Goal: Task Accomplishment & Management: Manage account settings

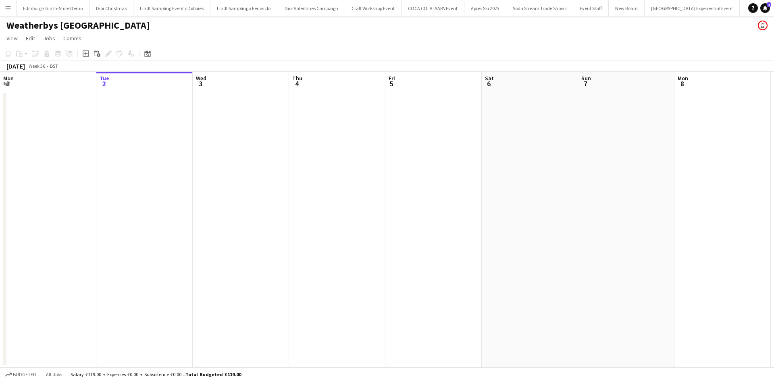
scroll to position [0, 283]
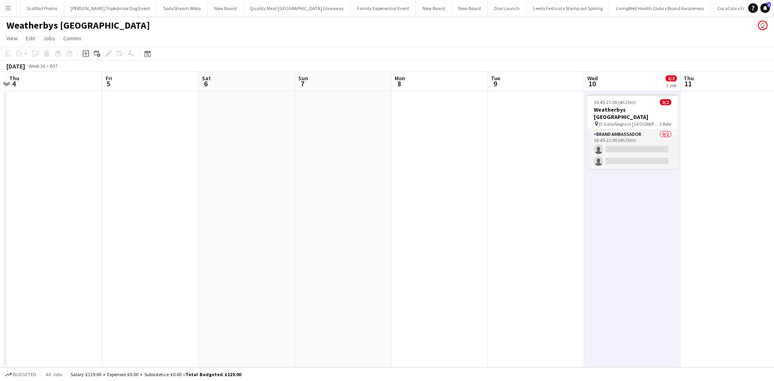
click at [8, 5] on app-icon "Menu" at bounding box center [8, 8] width 6 height 6
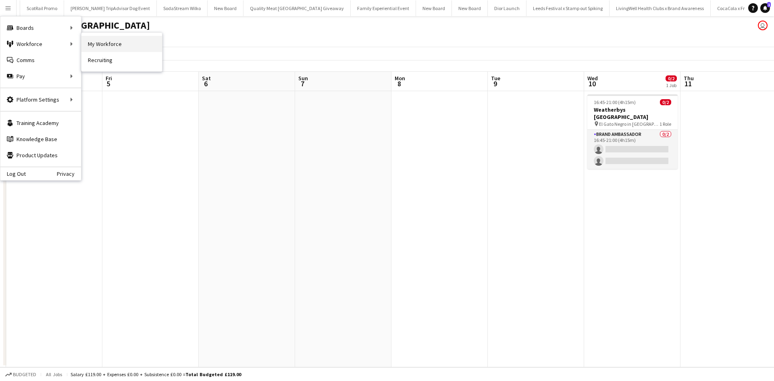
click at [87, 41] on link "My Workforce" at bounding box center [121, 44] width 81 height 16
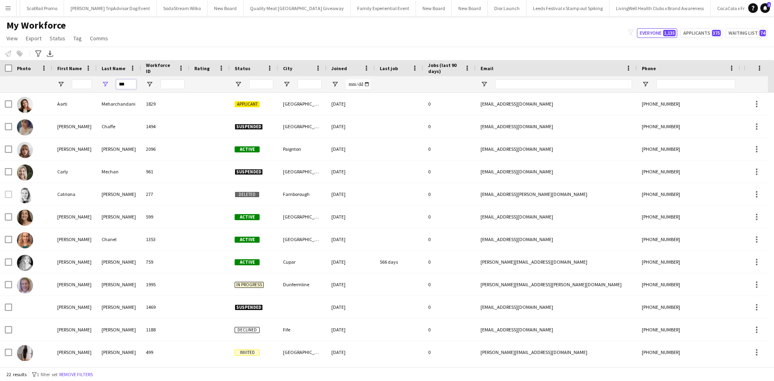
drag, startPoint x: 129, startPoint y: 86, endPoint x: 112, endPoint y: 81, distance: 18.4
click at [112, 81] on div "***" at bounding box center [119, 84] width 44 height 16
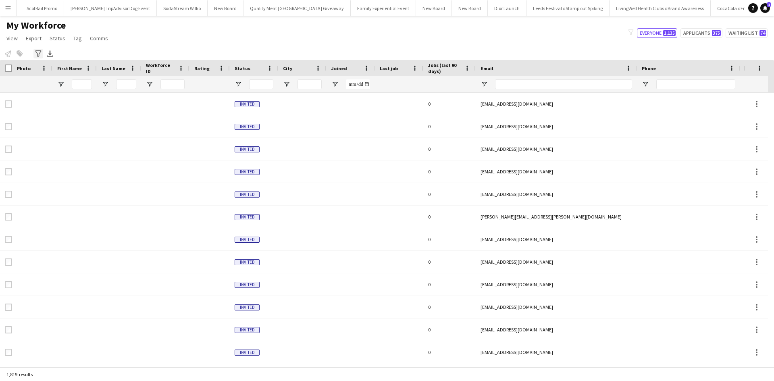
click at [40, 52] on icon at bounding box center [38, 53] width 6 height 6
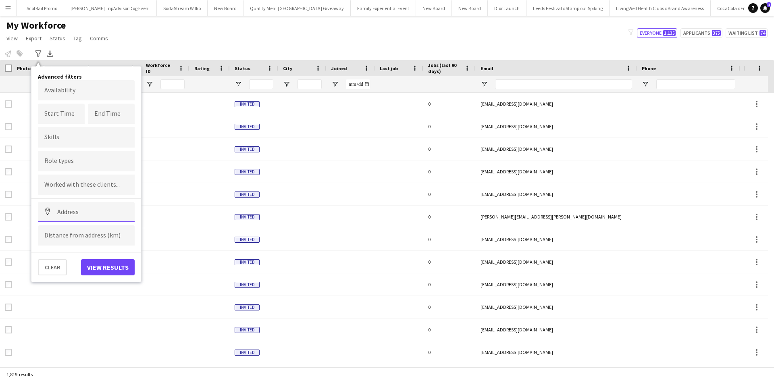
click at [81, 216] on input at bounding box center [86, 212] width 97 height 20
paste input "**********"
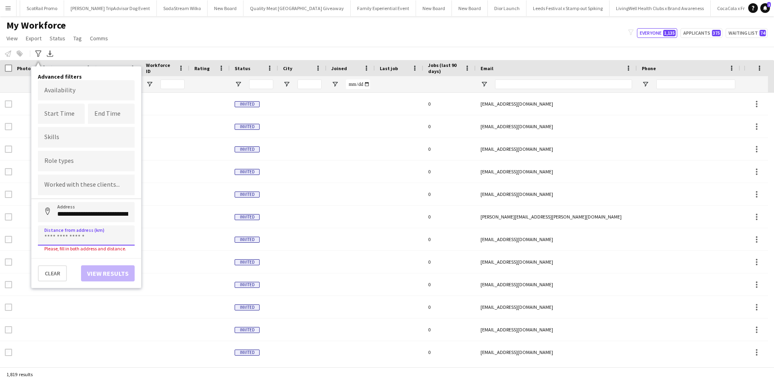
type input "**********"
type input "*****"
click button "Address" at bounding box center [47, 211] width 19 height 19
type input "**********"
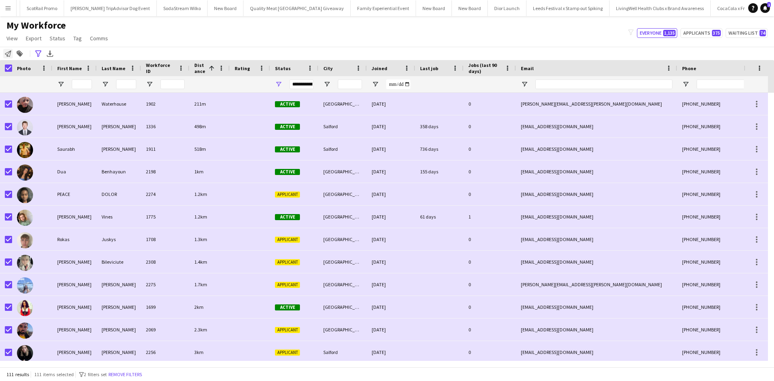
click at [6, 54] on icon "Notify workforce" at bounding box center [8, 53] width 6 height 6
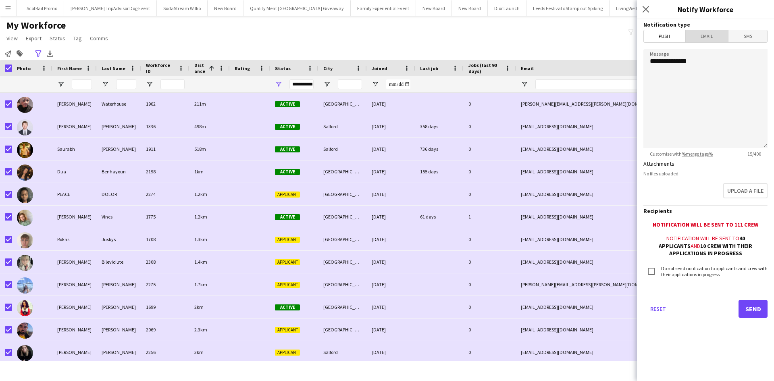
click at [703, 33] on span "Email" at bounding box center [707, 36] width 43 height 12
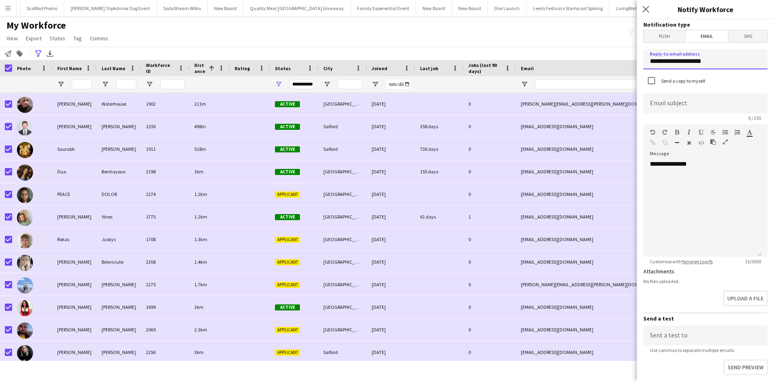
drag, startPoint x: 729, startPoint y: 64, endPoint x: 646, endPoint y: 64, distance: 82.7
click at [646, 64] on input "**********" at bounding box center [706, 59] width 124 height 20
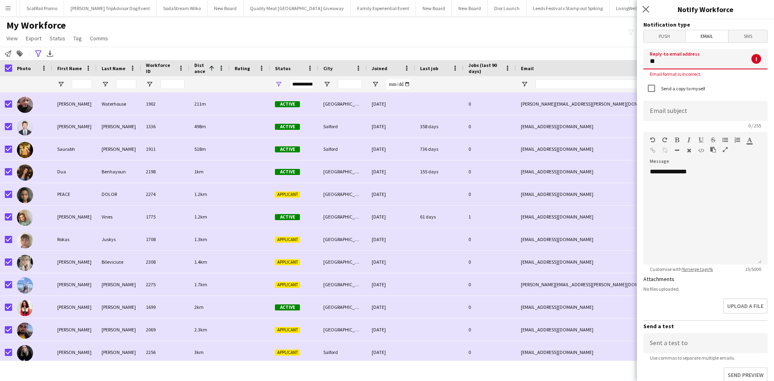
type input "**********"
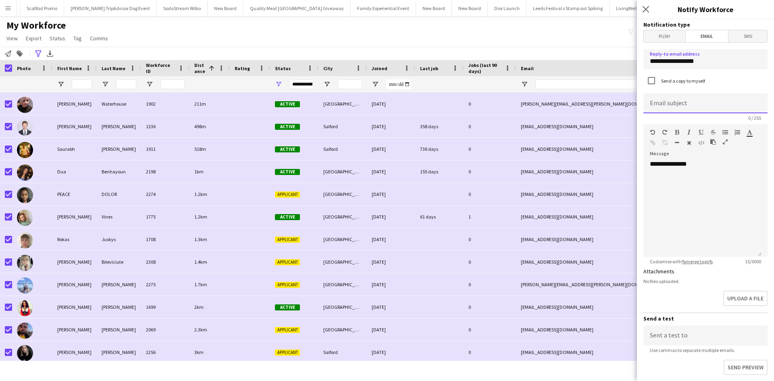
click at [697, 103] on input at bounding box center [706, 103] width 124 height 20
type input "**********"
click at [728, 200] on div "**********" at bounding box center [703, 208] width 118 height 97
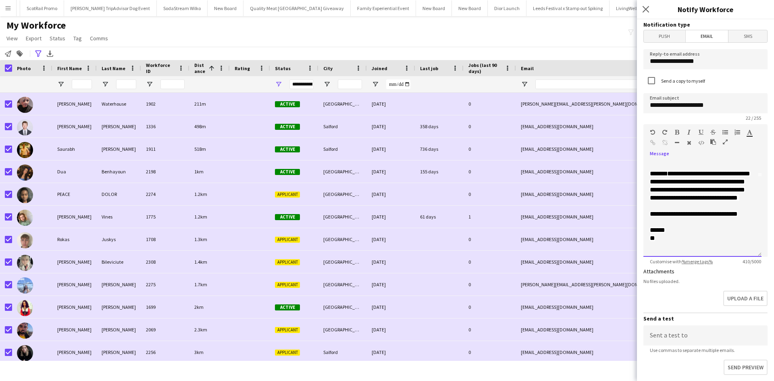
scroll to position [95, 0]
click at [724, 218] on div "**********" at bounding box center [702, 214] width 105 height 8
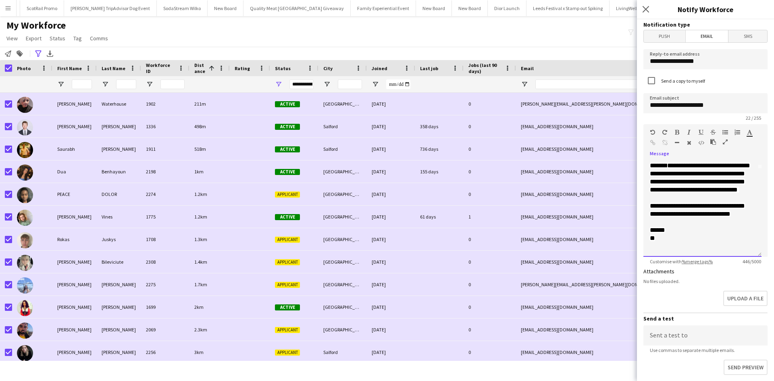
scroll to position [14, 0]
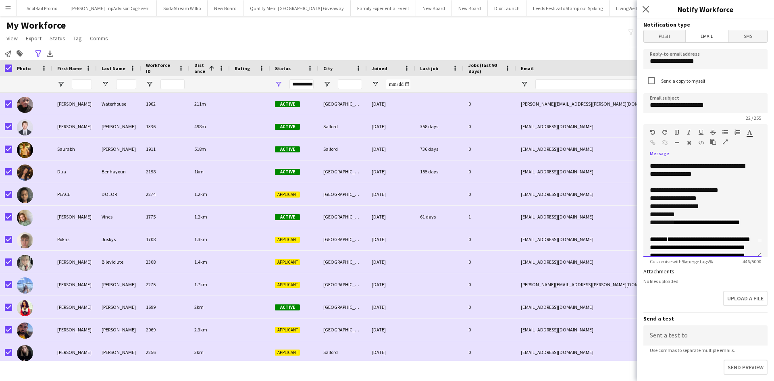
click at [669, 237] on span "**********" at bounding box center [700, 251] width 100 height 30
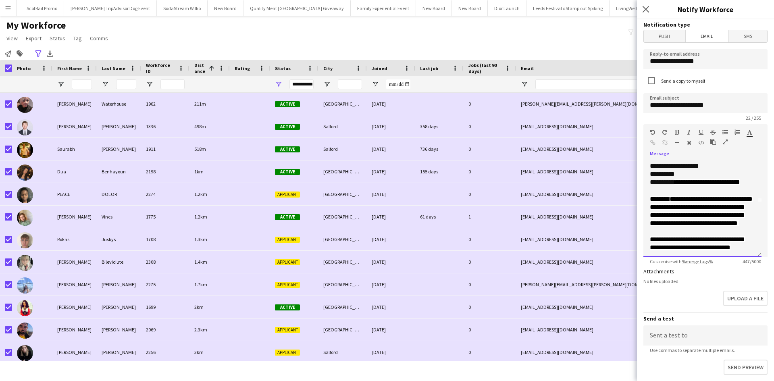
click at [708, 228] on div "**********" at bounding box center [702, 211] width 105 height 32
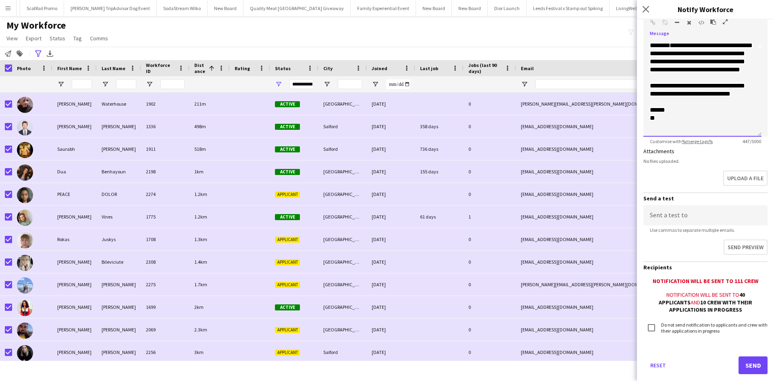
scroll to position [121, 0]
click at [741, 361] on button "Send" at bounding box center [753, 365] width 29 height 18
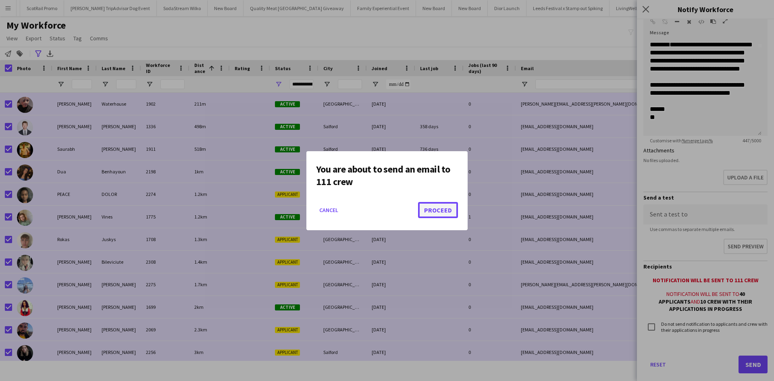
click at [427, 212] on button "Proceed" at bounding box center [438, 210] width 40 height 16
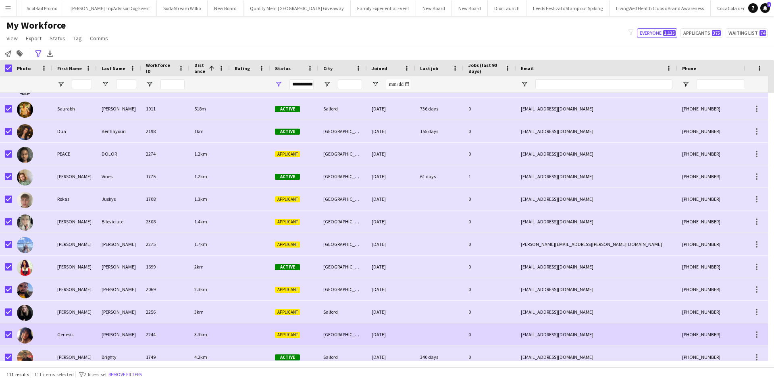
scroll to position [81, 0]
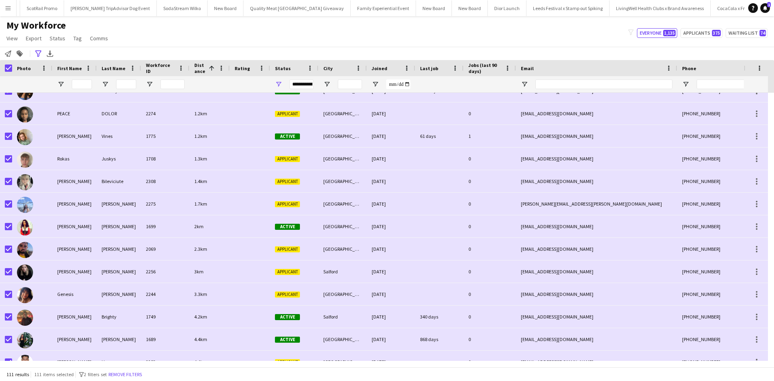
click at [4, 10] on button "Menu" at bounding box center [8, 8] width 16 height 16
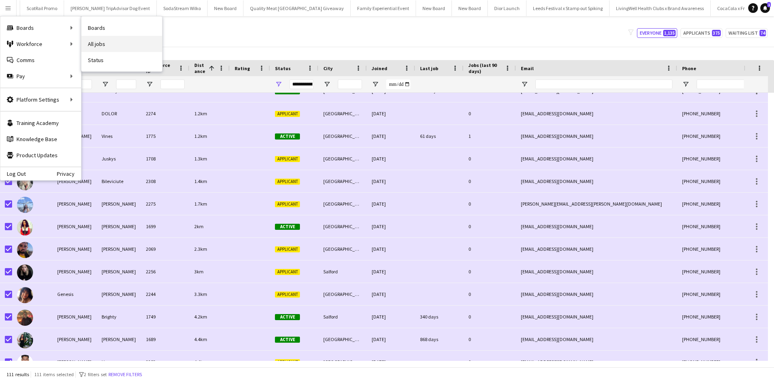
click at [117, 46] on link "All jobs" at bounding box center [121, 44] width 81 height 16
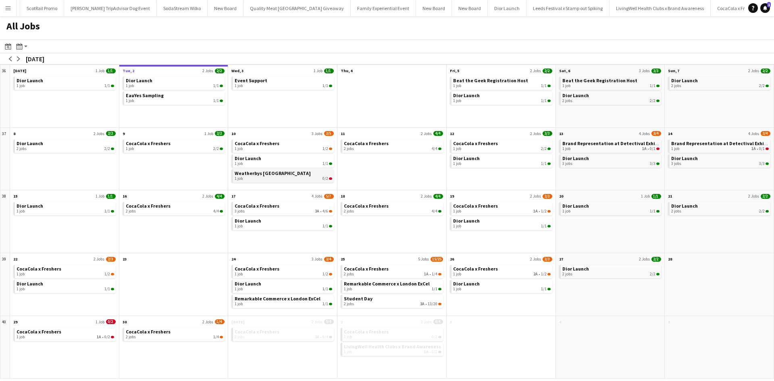
click at [259, 172] on span "Weatherbys [GEOGRAPHIC_DATA]" at bounding box center [273, 173] width 76 height 6
click at [255, 158] on span "Dior Launch" at bounding box center [248, 158] width 27 height 6
click at [257, 142] on span "CocaCola x Freshers" at bounding box center [257, 143] width 45 height 6
click at [272, 172] on span "Weatherbys [GEOGRAPHIC_DATA]" at bounding box center [273, 173] width 76 height 6
click at [37, 145] on span "Dior Launch" at bounding box center [30, 143] width 27 height 6
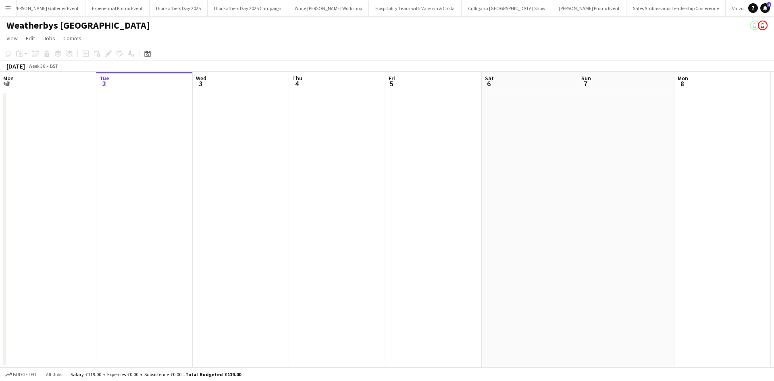
scroll to position [0, 8616]
click at [8, 8] on app-icon "Menu" at bounding box center [8, 8] width 6 height 6
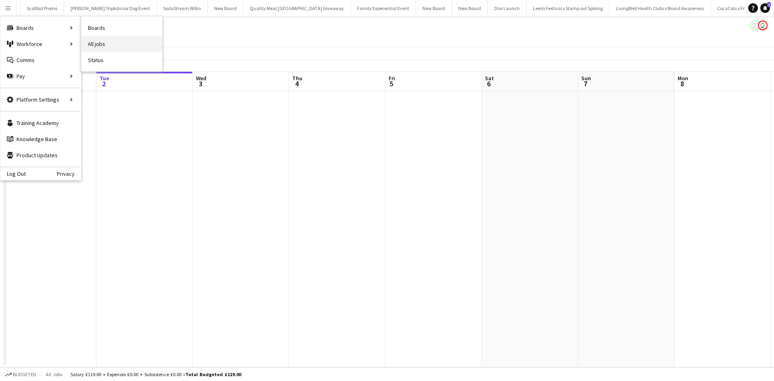
click at [113, 38] on link "All jobs" at bounding box center [121, 44] width 81 height 16
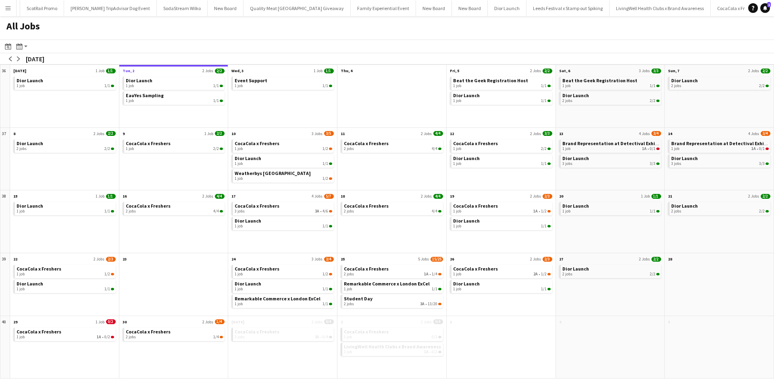
click at [12, 10] on button "Menu" at bounding box center [8, 8] width 16 height 16
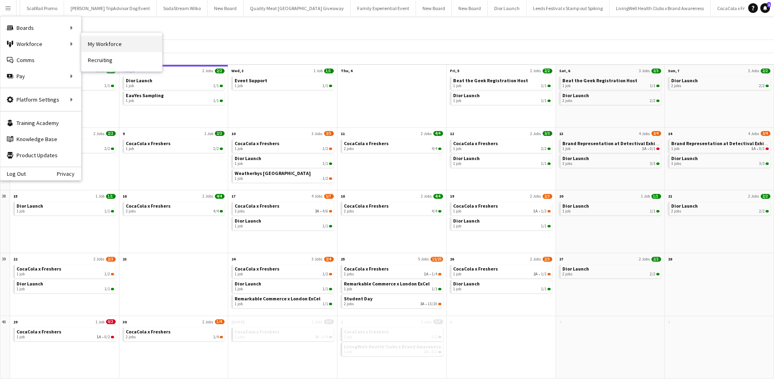
click at [96, 40] on link "My Workforce" at bounding box center [121, 44] width 81 height 16
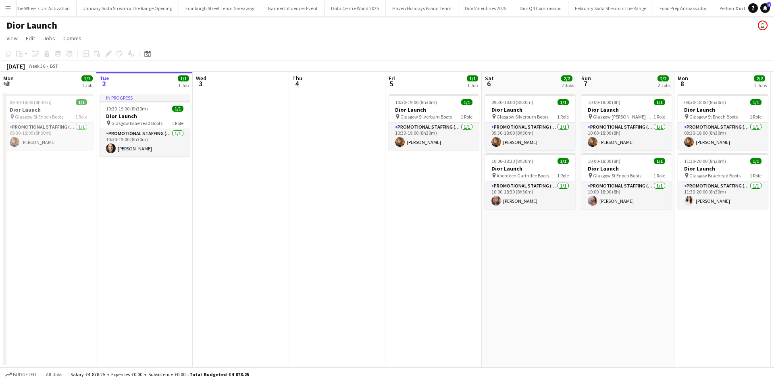
scroll to position [0, 7835]
click at [12, 4] on button "Menu" at bounding box center [8, 8] width 16 height 16
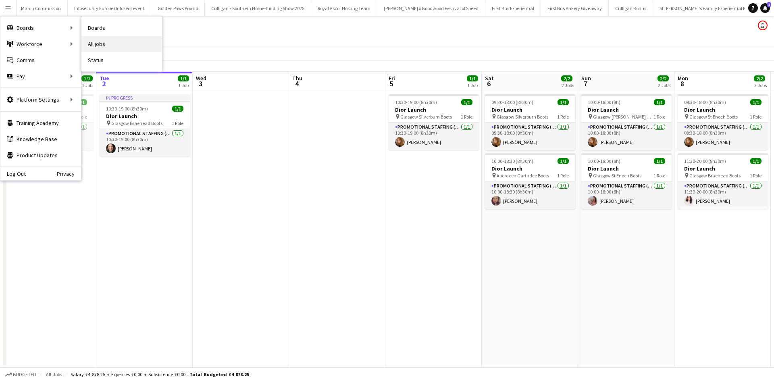
click at [98, 39] on link "All jobs" at bounding box center [121, 44] width 81 height 16
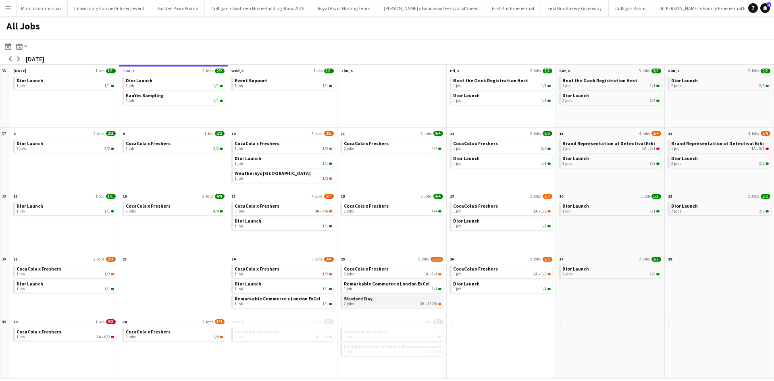
click at [404, 296] on link "Student Day 2 jobs 3A • 13/20" at bounding box center [393, 301] width 98 height 12
click at [491, 211] on div "1 job 1A • 1/2" at bounding box center [502, 211] width 98 height 5
click at [13, 57] on button "arrow-left" at bounding box center [10, 59] width 8 height 8
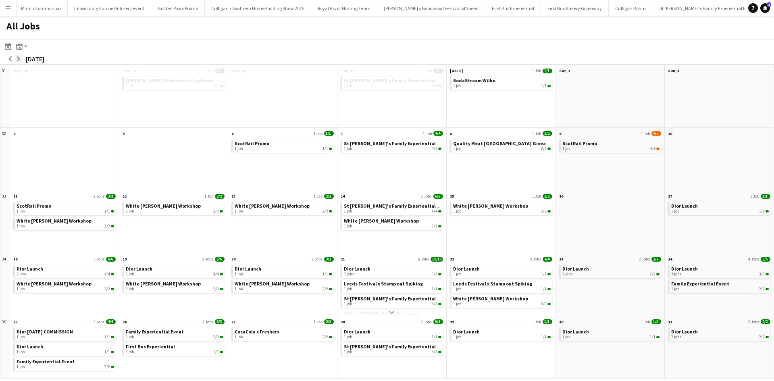
click at [17, 59] on app-icon "arrow-right" at bounding box center [18, 58] width 5 height 5
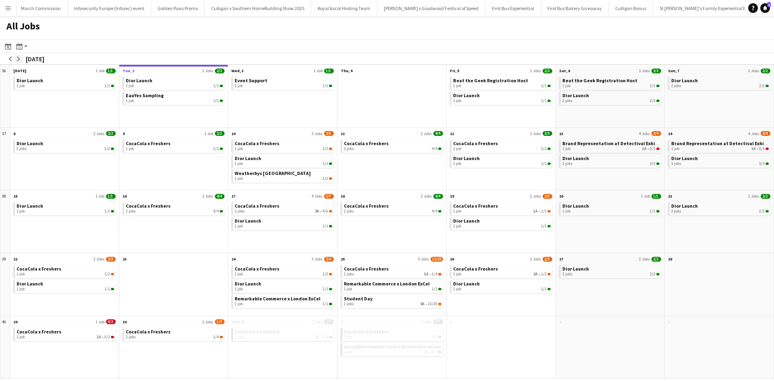
click at [17, 59] on app-icon "arrow-right" at bounding box center [18, 58] width 5 height 5
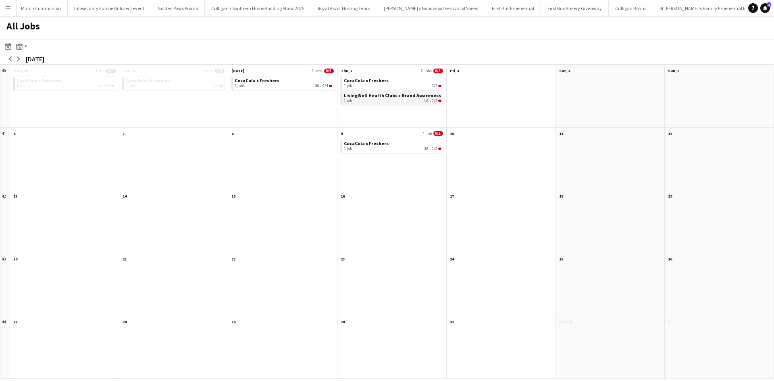
click at [415, 99] on div "1 job 1A • 0/2" at bounding box center [393, 100] width 98 height 5
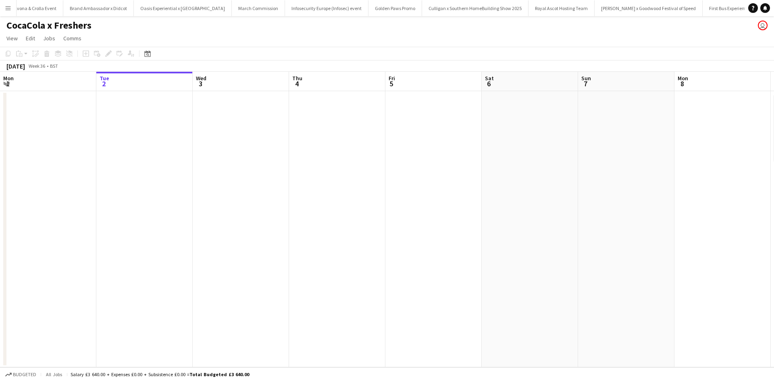
scroll to position [0, 8071]
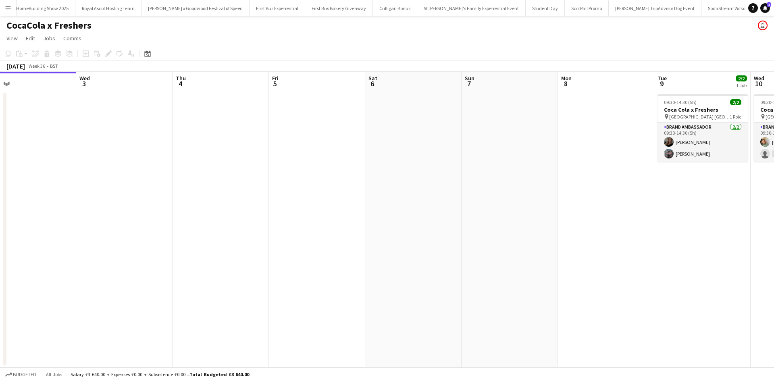
drag, startPoint x: 584, startPoint y: 216, endPoint x: 153, endPoint y: 182, distance: 433.0
click at [153, 182] on app-calendar-viewport "Sat 30 Sun 31 Mon 1 Tue 2 Wed 3 Thu 4 Fri 5 Sat 6 Sun 7 Mon 8 Tue 9 2/2 1 Job W…" at bounding box center [387, 220] width 774 height 296
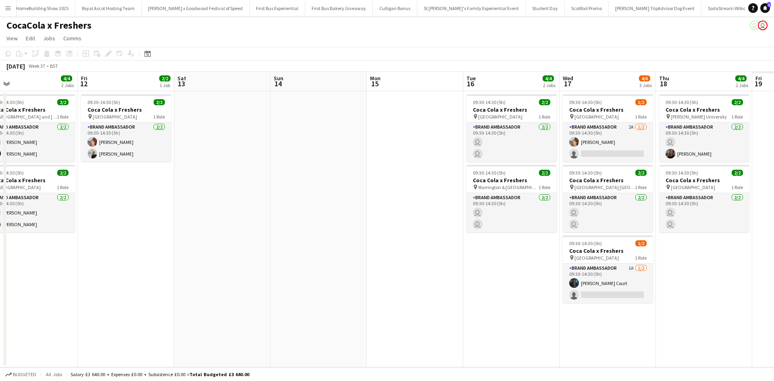
drag, startPoint x: 643, startPoint y: 282, endPoint x: 90, endPoint y: 251, distance: 554.7
click at [90, 251] on app-calendar-viewport "Sun 7 Mon 8 Tue 9 2/2 1 Job Wed 10 1/2 1 Job Thu 11 4/4 2 Jobs Fri 12 2/2 1 Job…" at bounding box center [387, 220] width 774 height 296
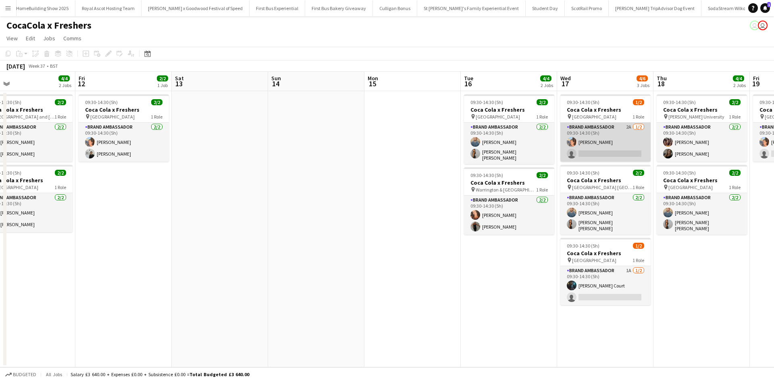
click at [607, 138] on app-card-role "Brand Ambassador 2A 1/2 09:30-14:30 (5h) Aisha Patel single-neutral-actions" at bounding box center [606, 142] width 90 height 39
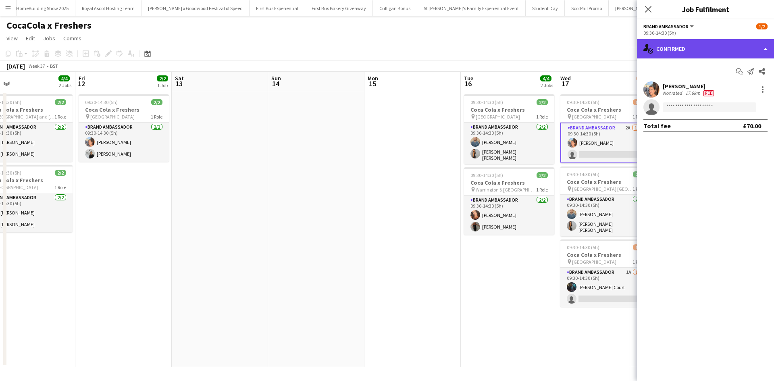
click at [727, 45] on div "single-neutral-actions-check-2 Confirmed" at bounding box center [705, 48] width 137 height 19
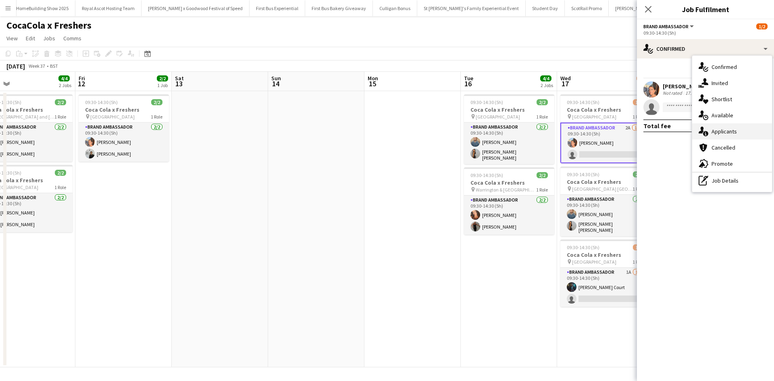
click at [742, 126] on div "single-neutral-actions-information Applicants" at bounding box center [733, 131] width 80 height 16
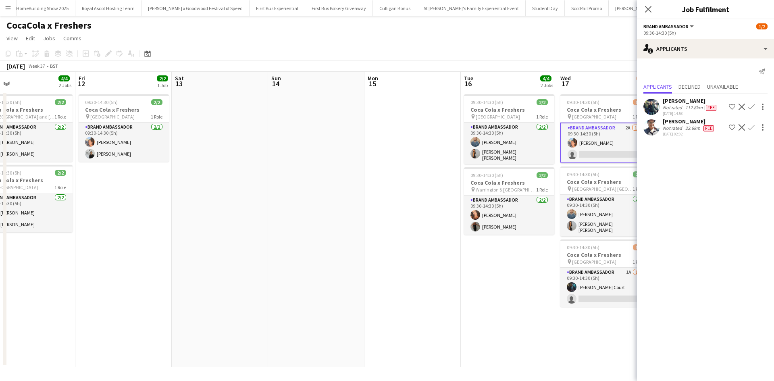
click at [453, 309] on app-date-cell at bounding box center [413, 229] width 96 height 276
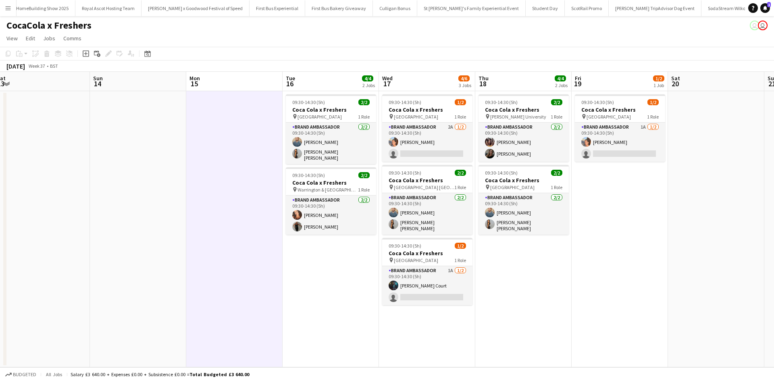
scroll to position [0, 228]
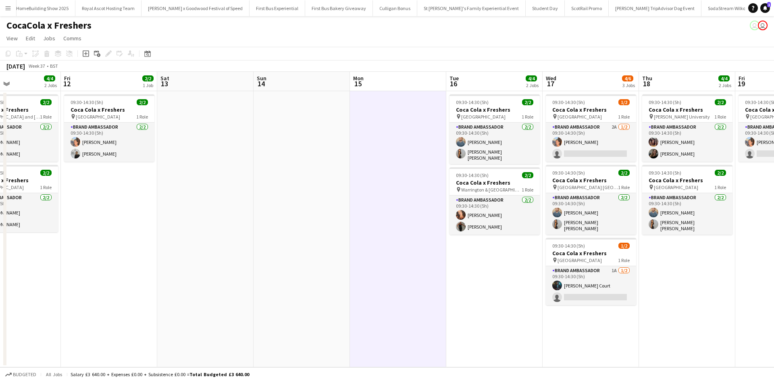
drag, startPoint x: 709, startPoint y: 271, endPoint x: 502, endPoint y: 264, distance: 207.4
click at [502, 264] on app-calendar-viewport "Tue 9 2/2 1 Job Wed 10 1/2 1 Job Thu 11 4/4 2 Jobs Fri 12 2/2 1 Job Sat 13 Sun …" at bounding box center [387, 220] width 774 height 296
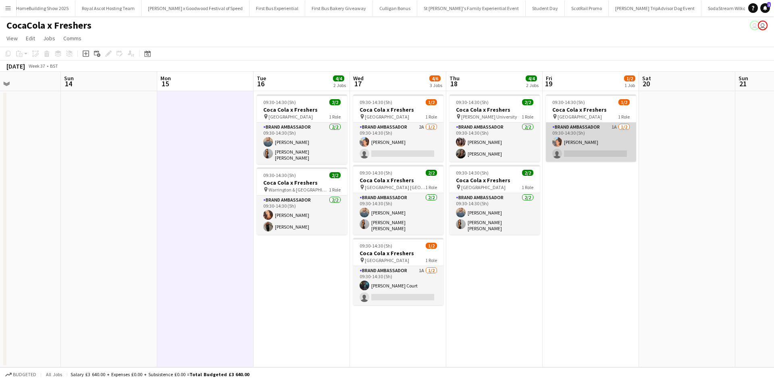
click at [609, 138] on app-card-role "Brand Ambassador 1A 1/2 09:30-14:30 (5h) Aisha Patel single-neutral-actions" at bounding box center [591, 142] width 90 height 39
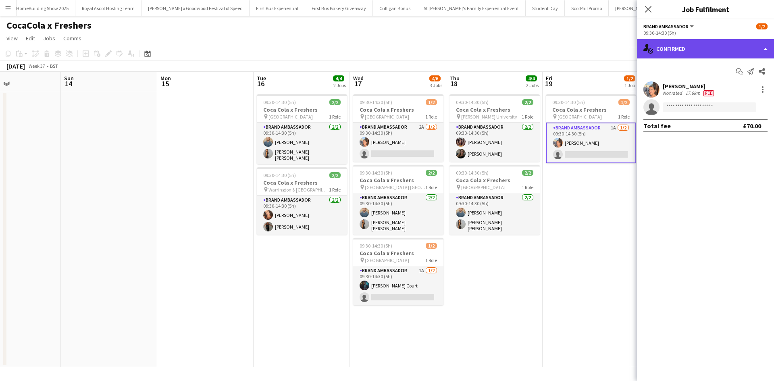
click at [698, 49] on div "single-neutral-actions-check-2 Confirmed" at bounding box center [705, 48] width 137 height 19
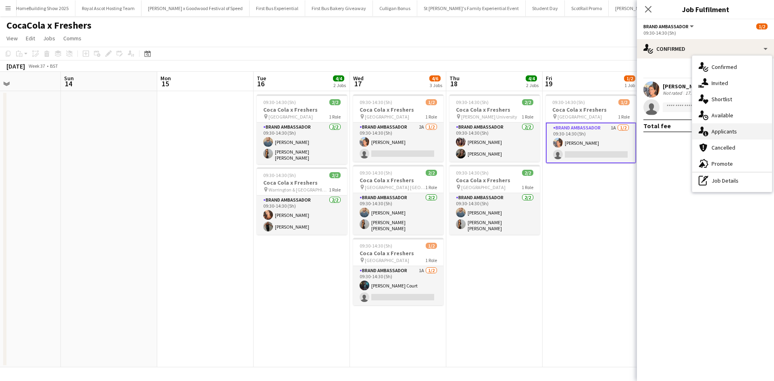
click at [733, 134] on span "Applicants" at bounding box center [724, 131] width 25 height 7
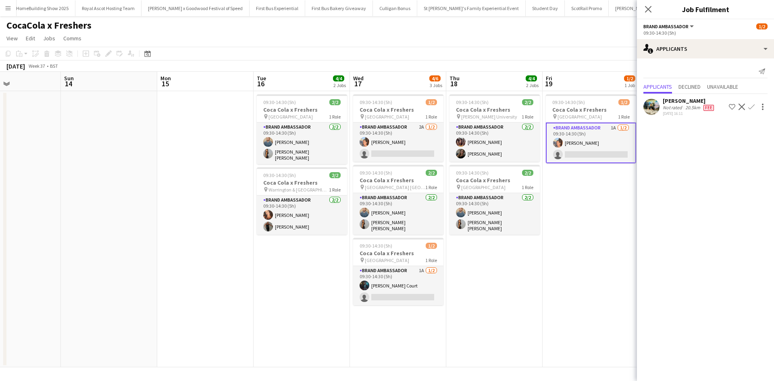
click at [607, 247] on app-date-cell "09:30-14:30 (5h) 1/2 Coca Cola x Freshers pin Greenwich University 1 Role Brand…" at bounding box center [591, 229] width 96 height 276
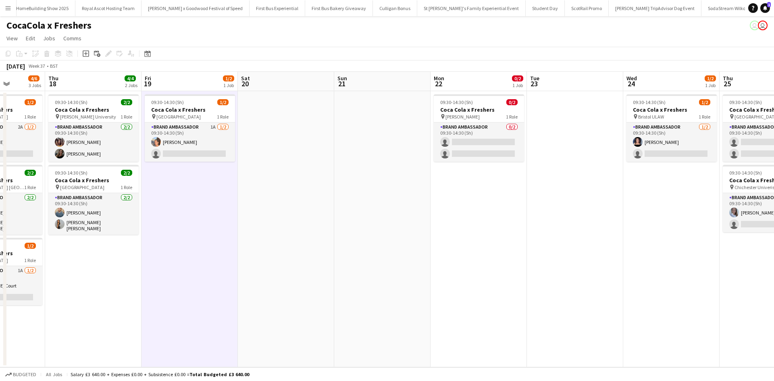
drag, startPoint x: 601, startPoint y: 244, endPoint x: 260, endPoint y: 238, distance: 340.9
click at [260, 238] on app-calendar-viewport "Mon 15 Tue 16 4/4 2 Jobs Wed 17 4/6 3 Jobs Thu 18 4/4 2 Jobs Fri 19 1/2 1 Job S…" at bounding box center [387, 220] width 774 height 296
click at [676, 138] on app-card-role "Brand Ambassador 1/2 09:30-14:30 (5h) Ami Goff single-neutral-actions" at bounding box center [671, 142] width 90 height 39
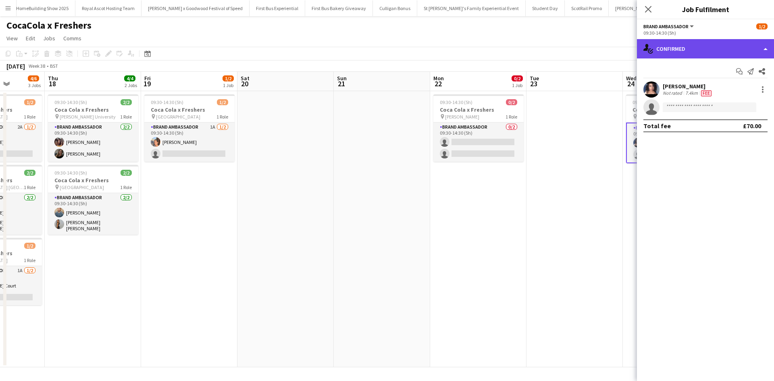
click at [691, 54] on div "single-neutral-actions-check-2 Confirmed" at bounding box center [705, 48] width 137 height 19
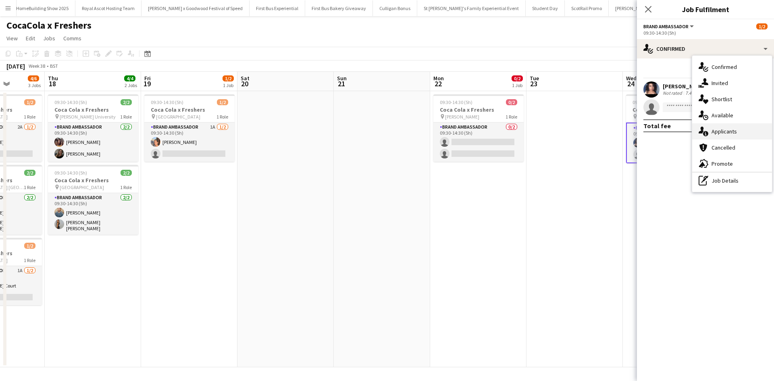
click at [751, 136] on div "single-neutral-actions-information Applicants" at bounding box center [733, 131] width 80 height 16
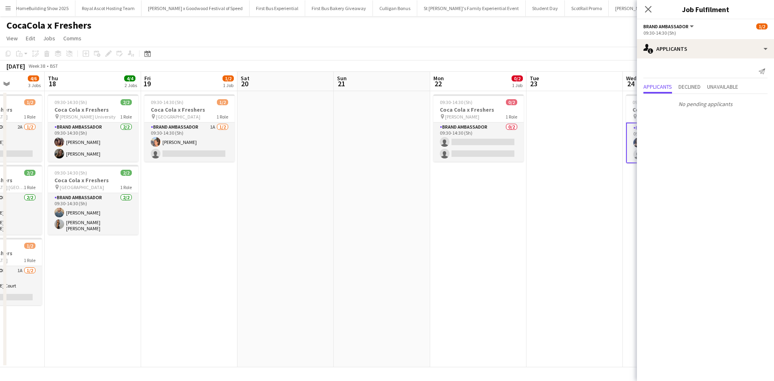
click at [553, 263] on app-date-cell at bounding box center [575, 229] width 96 height 276
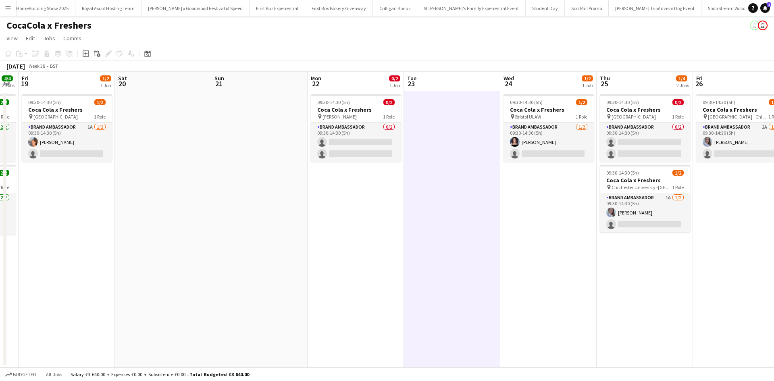
scroll to position [0, 373]
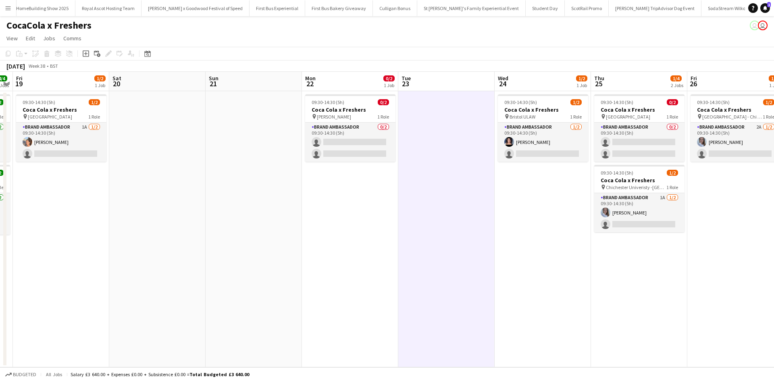
drag, startPoint x: 662, startPoint y: 276, endPoint x: 534, endPoint y: 270, distance: 128.4
click at [534, 270] on app-calendar-viewport "Mon 15 Tue 16 4/4 2 Jobs Wed 17 4/6 3 Jobs Thu 18 4/4 2 Jobs Fri 19 1/2 1 Job S…" at bounding box center [387, 220] width 774 height 296
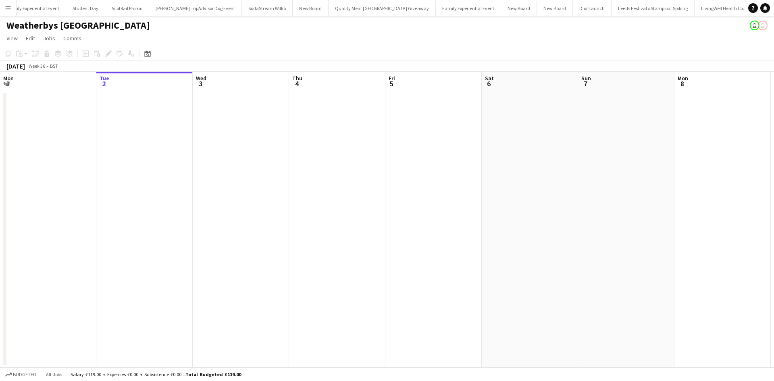
scroll to position [0, 8616]
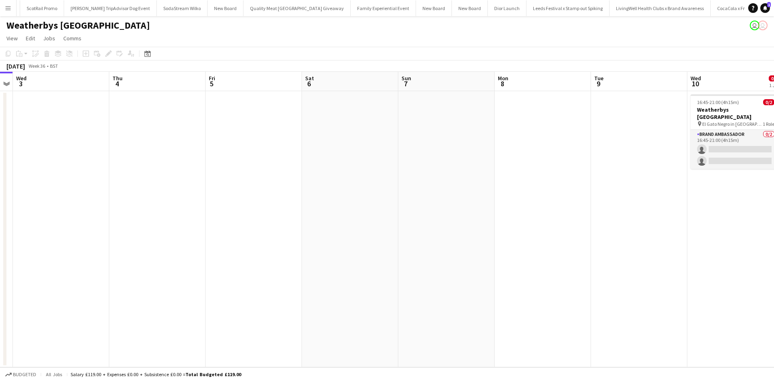
drag, startPoint x: 614, startPoint y: 213, endPoint x: 144, endPoint y: 192, distance: 470.4
click at [144, 192] on app-calendar-viewport "Sat 30 Sun 31 Mon 1 Tue 2 Wed 3 Thu 4 Fri 5 Sat 6 Sun 7 Mon 8 Tue 9 Wed 10 0/2 …" at bounding box center [387, 220] width 774 height 296
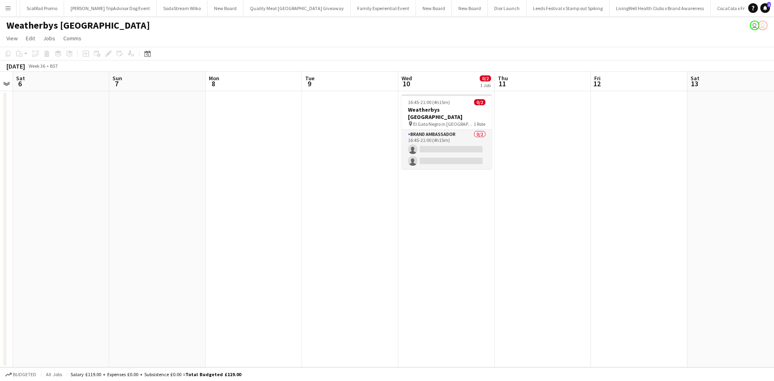
scroll to position [0, 373]
click at [443, 137] on app-card-role "Brand Ambassador 0/2 16:45-21:00 (4h15m) single-neutral-actions single-neutral-…" at bounding box center [446, 149] width 90 height 39
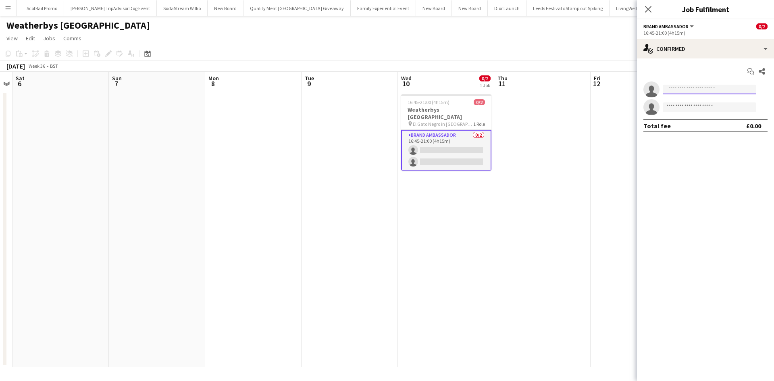
click at [674, 89] on input at bounding box center [710, 90] width 94 height 10
type input "***"
click at [685, 102] on span "[PERSON_NAME]" at bounding box center [693, 101] width 46 height 7
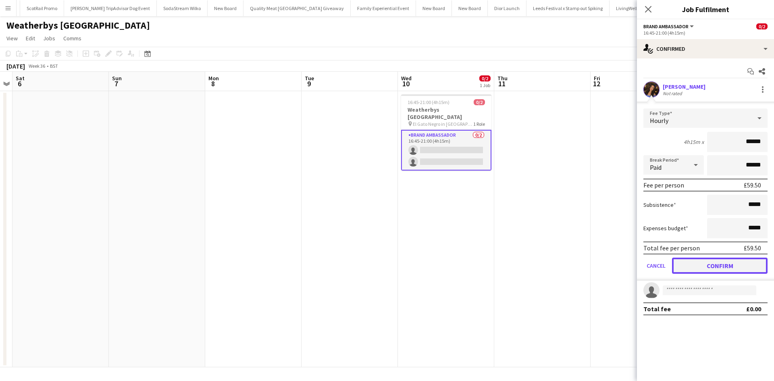
click at [734, 262] on button "Confirm" at bounding box center [720, 266] width 96 height 16
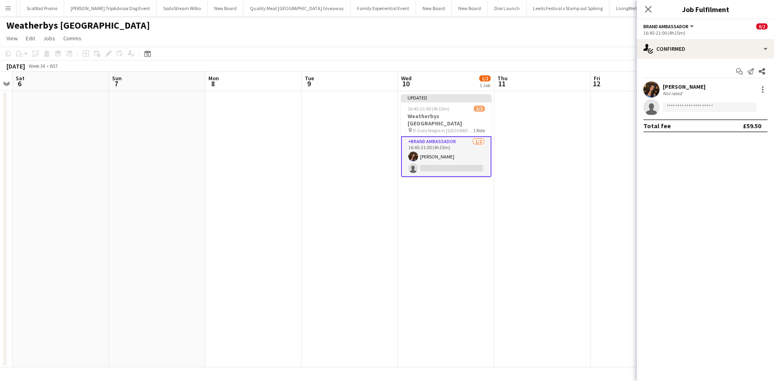
click at [599, 261] on app-date-cell at bounding box center [639, 229] width 96 height 276
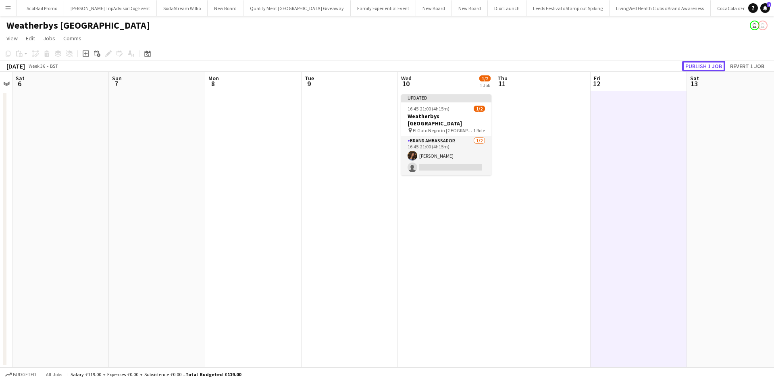
click at [691, 66] on button "Publish 1 job" at bounding box center [704, 66] width 43 height 10
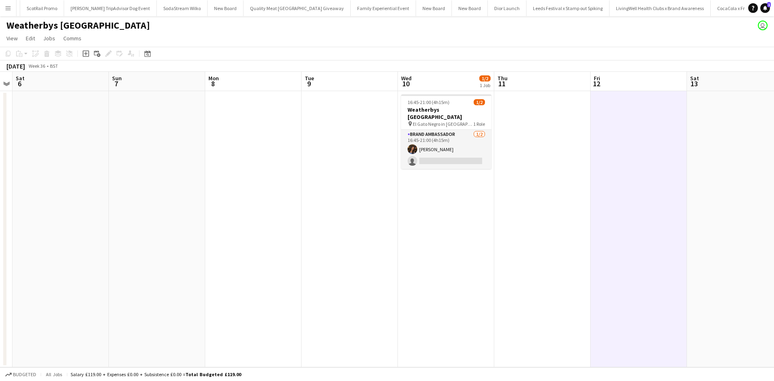
click at [9, 10] on app-icon "Menu" at bounding box center [8, 8] width 6 height 6
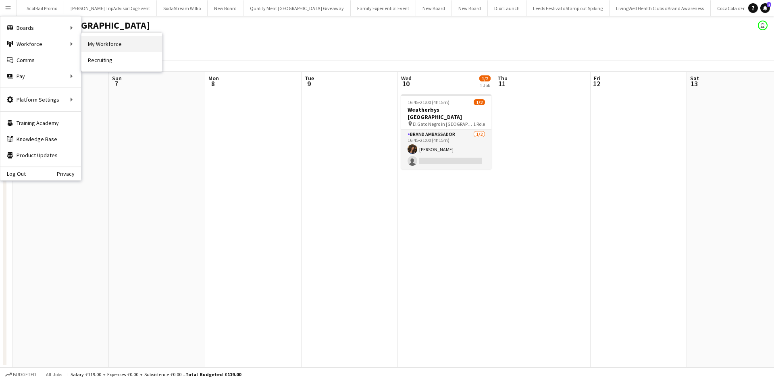
click at [109, 42] on link "My Workforce" at bounding box center [121, 44] width 81 height 16
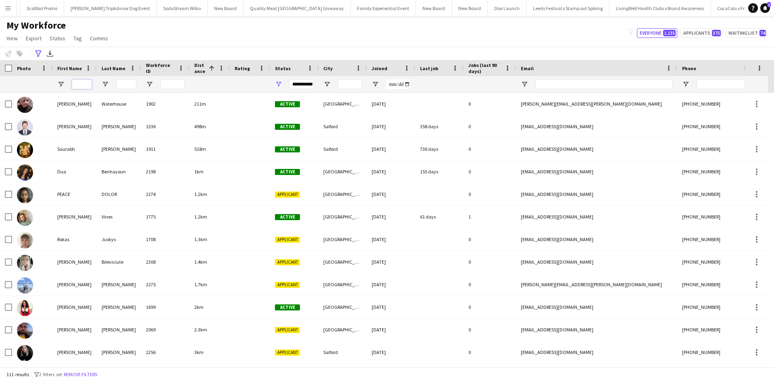
click at [81, 86] on input "First Name Filter Input" at bounding box center [82, 84] width 20 height 10
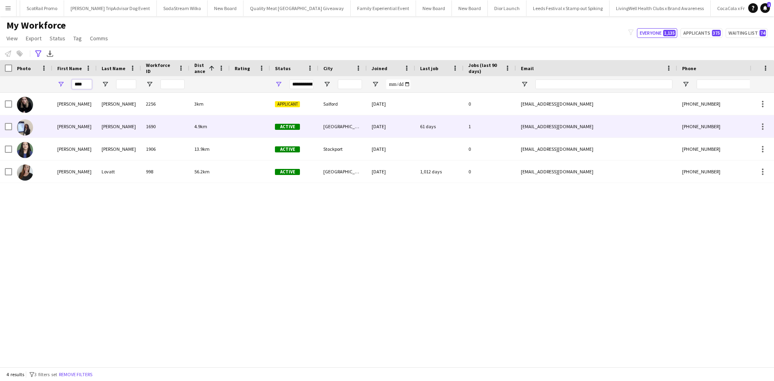
type input "****"
click at [63, 127] on div "[PERSON_NAME]" at bounding box center [74, 126] width 44 height 22
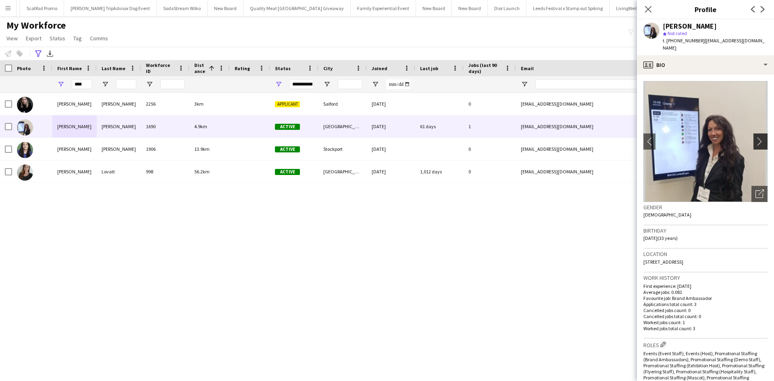
click at [756, 138] on app-icon "chevron-right" at bounding box center [762, 141] width 13 height 8
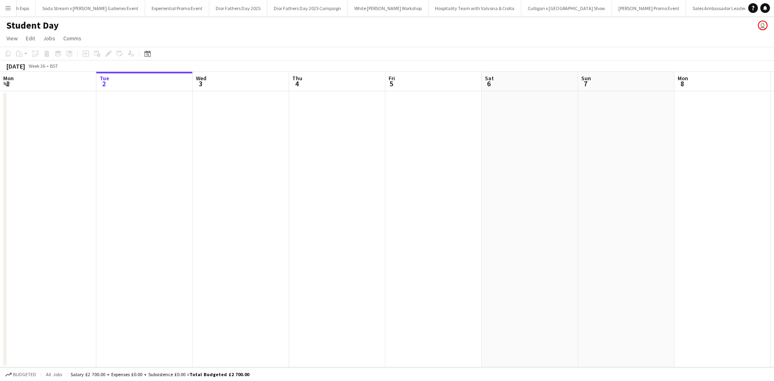
scroll to position [0, 7381]
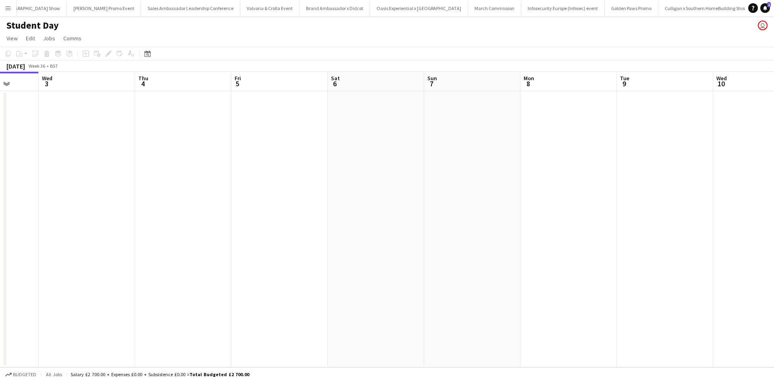
drag, startPoint x: 618, startPoint y: 248, endPoint x: 280, endPoint y: 248, distance: 338.0
click at [273, 249] on app-calendar-viewport "Sat 30 Sun 31 Mon 1 Tue 2 Wed 3 Thu 4 Fri 5 Sat 6 Sun 7 Mon 8 Tue 9 Wed 10 Thu …" at bounding box center [387, 220] width 774 height 296
drag, startPoint x: 587, startPoint y: 270, endPoint x: 362, endPoint y: 263, distance: 225.2
click at [367, 263] on app-calendar-viewport "Mon 1 Tue 2 Wed 3 Thu 4 Fri 5 Sat 6 Sun 7 Mon 8 Tue 9 Wed 10 Thu 11 Fri 12 Sat …" at bounding box center [387, 220] width 774 height 296
drag, startPoint x: 590, startPoint y: 301, endPoint x: 334, endPoint y: 281, distance: 256.1
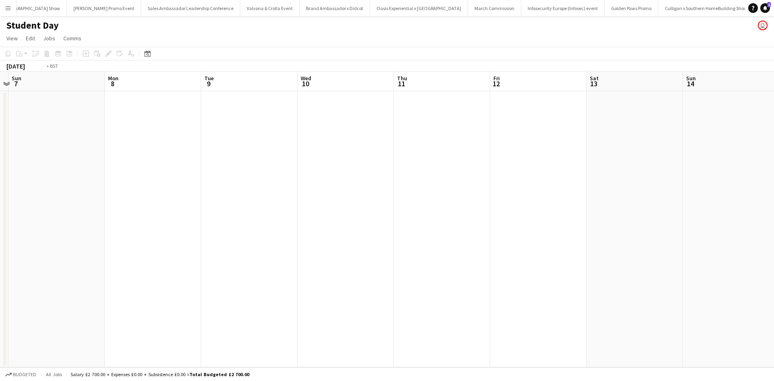
click at [337, 281] on app-calendar-viewport "Thu 4 Fri 5 Sat 6 Sun 7 Mon 8 Tue 9 Wed 10 Thu 11 Fri 12 Sat 13 Sun 14 Mon 15 T…" at bounding box center [387, 220] width 774 height 296
drag, startPoint x: 539, startPoint y: 283, endPoint x: 304, endPoint y: 250, distance: 237.5
click at [311, 252] on app-calendar-viewport "Sun 7 Mon 8 Tue 9 Wed 10 Thu 11 Fri 12 Sat 13 Sun 14 Mon 15 Tue 16 Wed 17 Thu 1…" at bounding box center [387, 220] width 774 height 296
drag, startPoint x: 414, startPoint y: 248, endPoint x: 271, endPoint y: 234, distance: 143.6
click at [280, 234] on app-calendar-viewport "Tue 9 Wed 10 Thu 11 Fri 12 Sat 13 Sun 14 Mon 15 Tue 16 Wed 17 Thu 18 Fri 19 Sat…" at bounding box center [387, 220] width 774 height 296
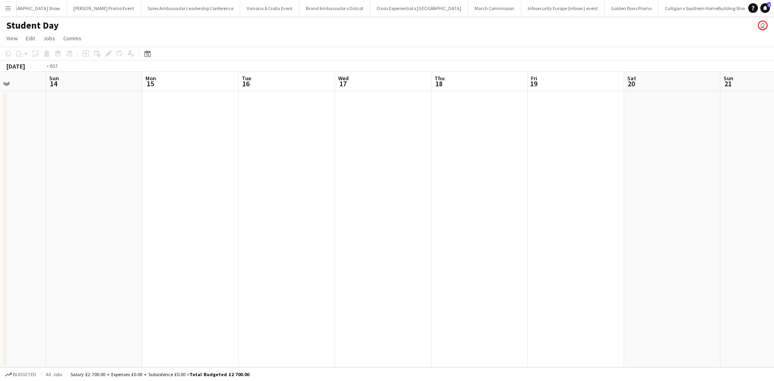
drag, startPoint x: 421, startPoint y: 246, endPoint x: 407, endPoint y: 244, distance: 13.9
click at [279, 230] on app-calendar-viewport "Thu 11 Fri 12 Sat 13 Sun 14 Mon 15 Tue 16 Wed 17 Thu 18 Fri 19 Sat 20 Sun 21 Mo…" at bounding box center [387, 220] width 774 height 296
drag, startPoint x: 391, startPoint y: 244, endPoint x: 598, endPoint y: 265, distance: 208.4
click at [288, 234] on app-calendar-viewport "Sat 13 Sun 14 Mon 15 Tue 16 Wed 17 Thu 18 Fri 19 Sat 20 Sun 21 Mon 22 Tue 23 We…" at bounding box center [387, 220] width 774 height 296
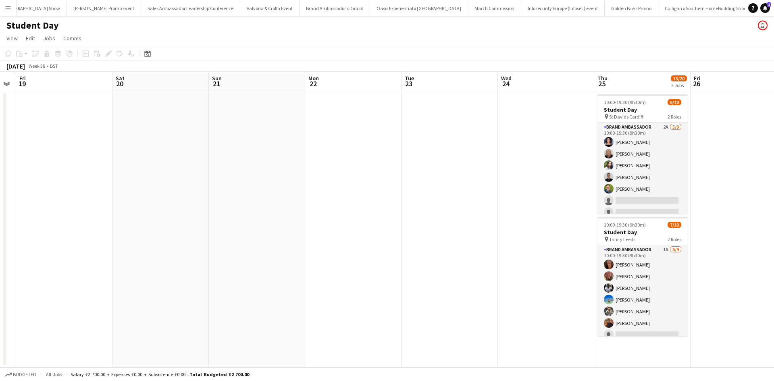
drag, startPoint x: 568, startPoint y: 261, endPoint x: 404, endPoint y: 245, distance: 164.1
click at [406, 245] on app-calendar-viewport "Mon 15 Tue 16 Wed 17 Thu 18 Fri 19 Sat 20 Sun 21 Mon 22 Tue 23 Wed 24 Thu 25 13…" at bounding box center [387, 220] width 774 height 296
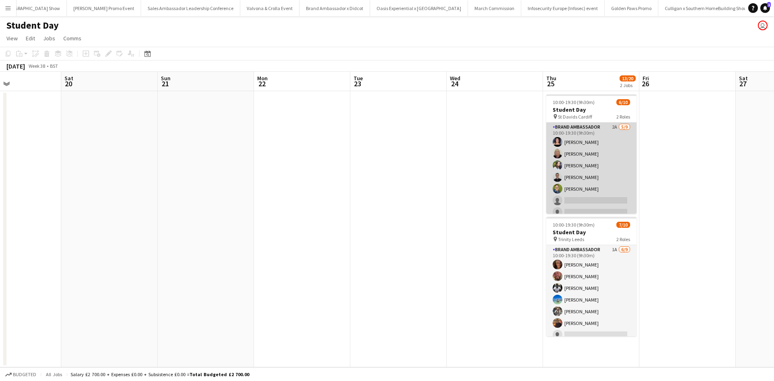
click at [609, 170] on app-card-role "Brand Ambassador 2A 5/9 10:00-19:30 (9h30m) Ami Goff Christine Watkinson Charlo…" at bounding box center [592, 183] width 90 height 121
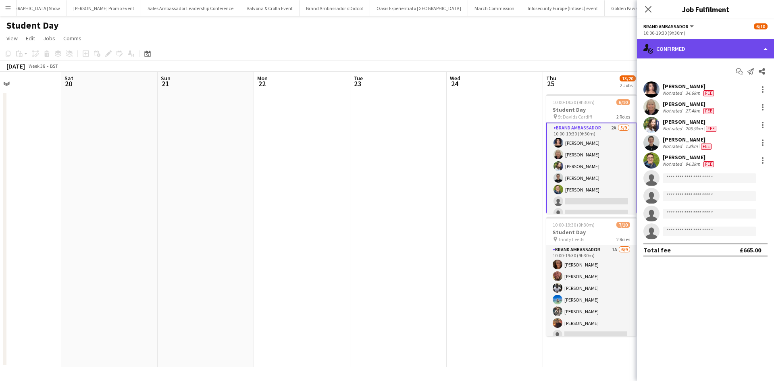
click at [706, 46] on div "single-neutral-actions-check-2 Confirmed" at bounding box center [705, 48] width 137 height 19
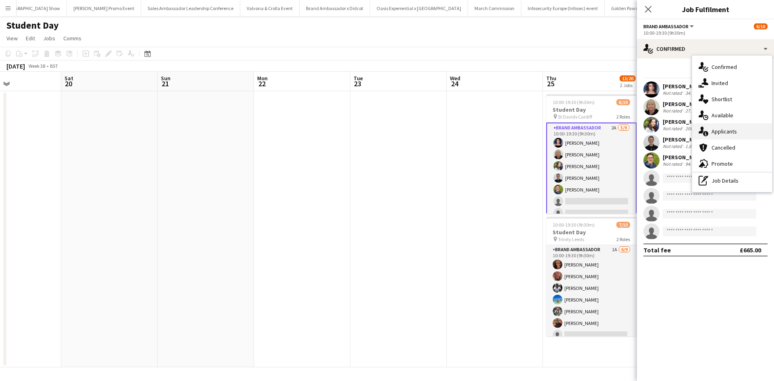
click at [743, 134] on div "single-neutral-actions-information Applicants" at bounding box center [733, 131] width 80 height 16
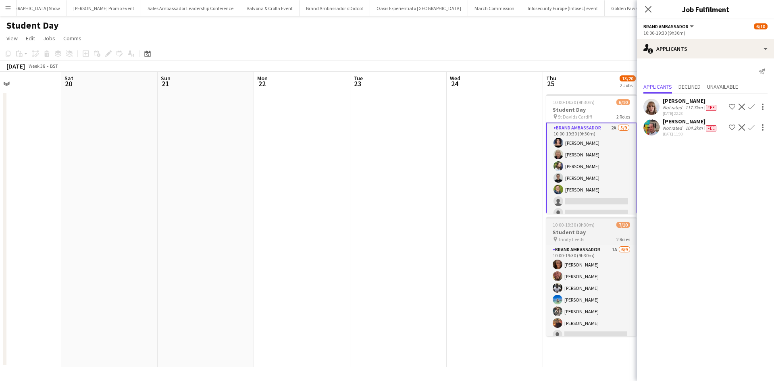
click at [599, 235] on h3 "Student Day" at bounding box center [592, 232] width 90 height 7
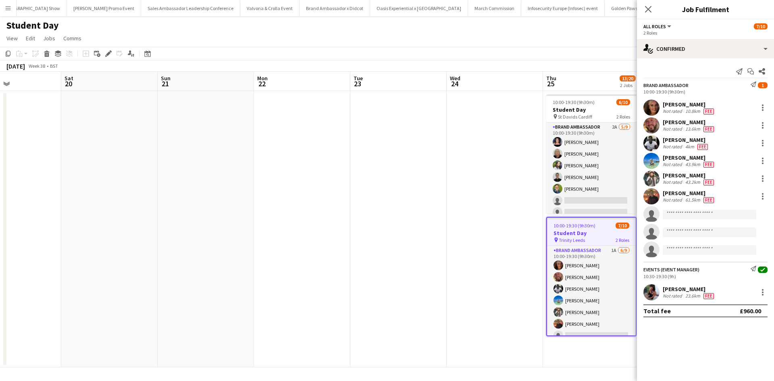
click at [599, 235] on h3 "Student Day" at bounding box center [591, 233] width 89 height 7
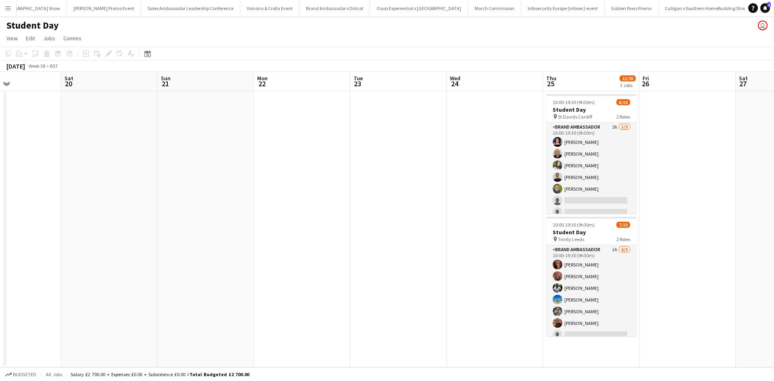
drag, startPoint x: 505, startPoint y: 259, endPoint x: 522, endPoint y: 250, distance: 18.2
click at [505, 259] on app-date-cell at bounding box center [495, 229] width 96 height 276
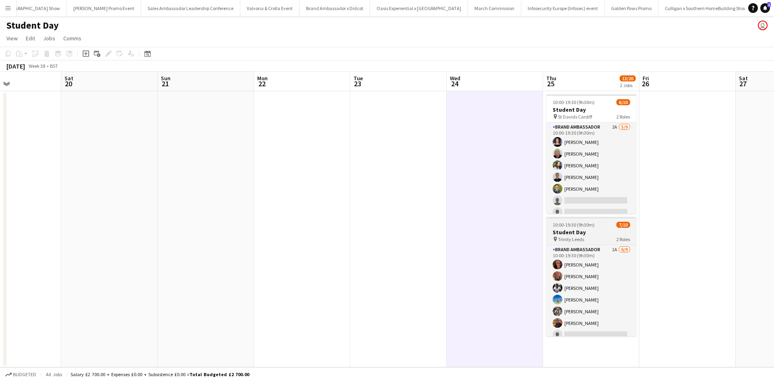
click at [598, 224] on div "10:00-19:30 (9h30m) 7/10" at bounding box center [592, 225] width 90 height 6
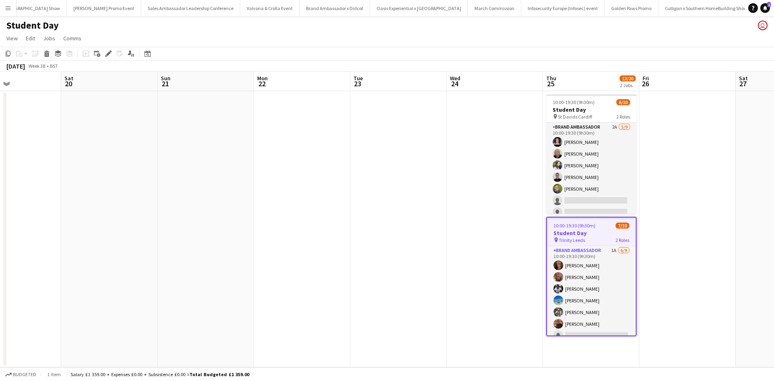
click at [359, 310] on app-date-cell at bounding box center [399, 229] width 96 height 276
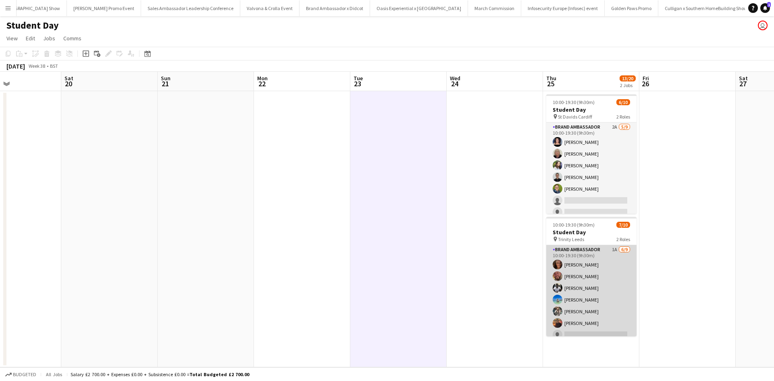
click at [621, 262] on app-card-role "Brand Ambassador 1A 6/9 10:00-19:30 (9h30m) Jennifer Wilby David Pizzey Harold …" at bounding box center [592, 305] width 90 height 121
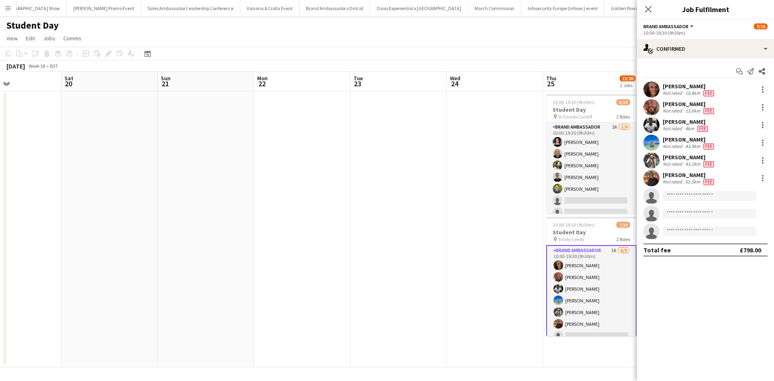
drag, startPoint x: 689, startPoint y: 38, endPoint x: 690, endPoint y: 43, distance: 5.4
click at [689, 38] on app-options-switcher "Brand Ambassador All roles Brand Ambassador 7/10 10:00-19:30 (9h30m)" at bounding box center [705, 29] width 137 height 20
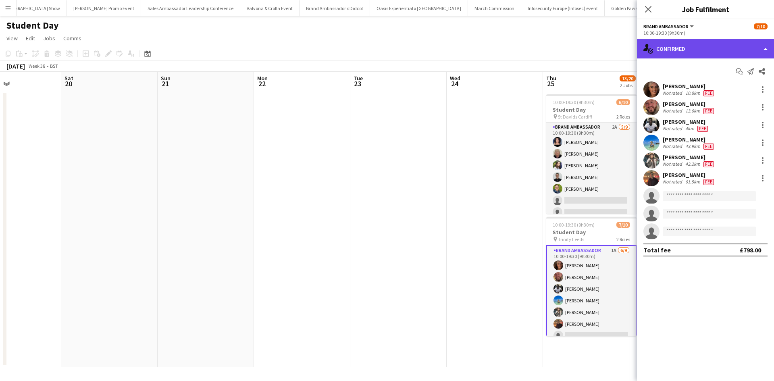
drag, startPoint x: 691, startPoint y: 47, endPoint x: 698, endPoint y: 63, distance: 17.7
click at [691, 47] on div "single-neutral-actions-check-2 Confirmed" at bounding box center [705, 48] width 137 height 19
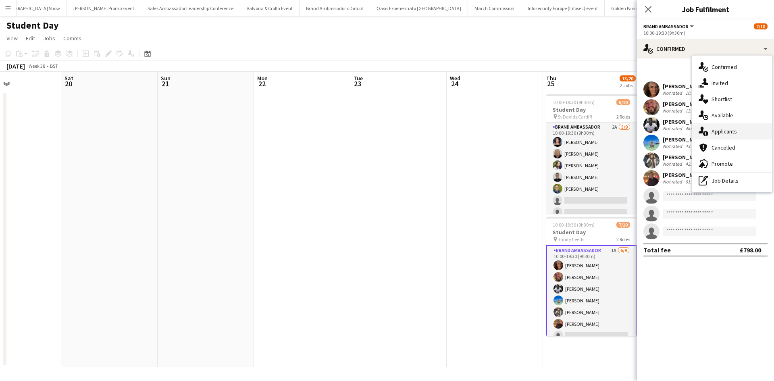
click at [726, 134] on span "Applicants" at bounding box center [724, 131] width 25 height 7
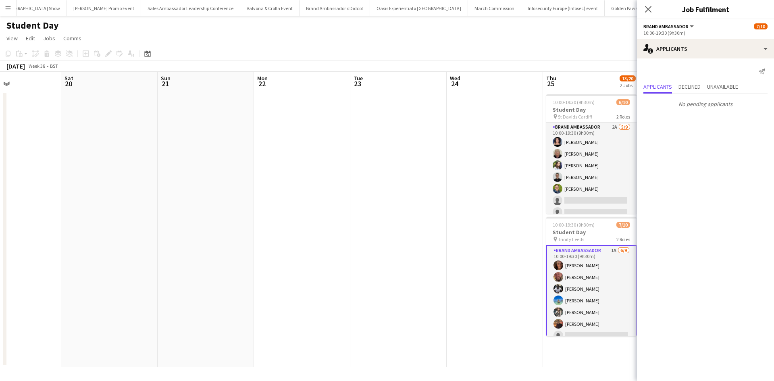
click at [486, 209] on app-date-cell at bounding box center [495, 229] width 96 height 276
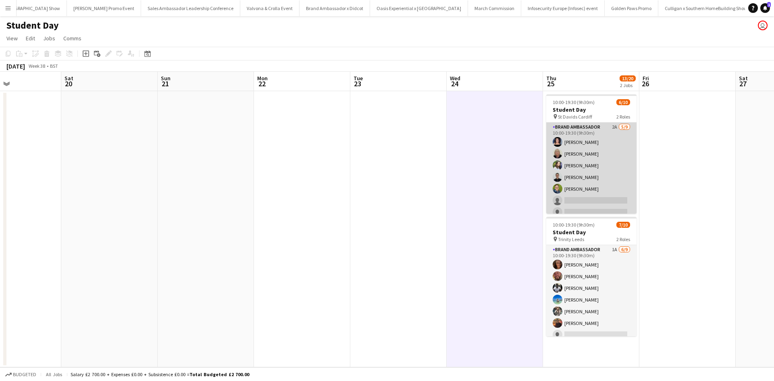
click at [612, 168] on app-card-role "Brand Ambassador 2A 5/9 10:00-19:30 (9h30m) Ami Goff Christine Watkinson Charlo…" at bounding box center [592, 183] width 90 height 121
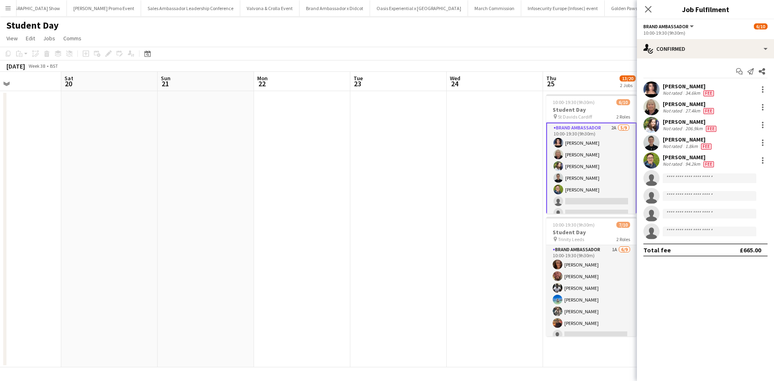
click at [491, 222] on app-date-cell at bounding box center [495, 229] width 96 height 276
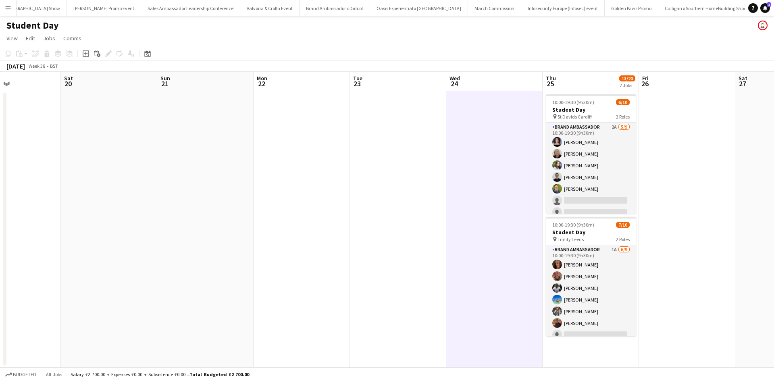
click at [6, 5] on app-icon "Menu" at bounding box center [8, 8] width 6 height 6
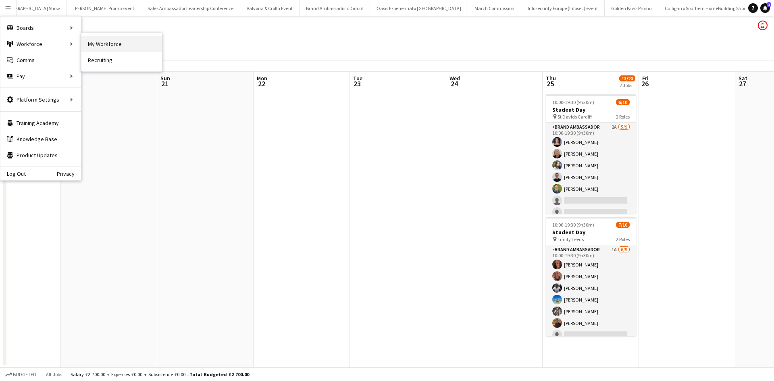
click at [117, 44] on link "My Workforce" at bounding box center [121, 44] width 81 height 16
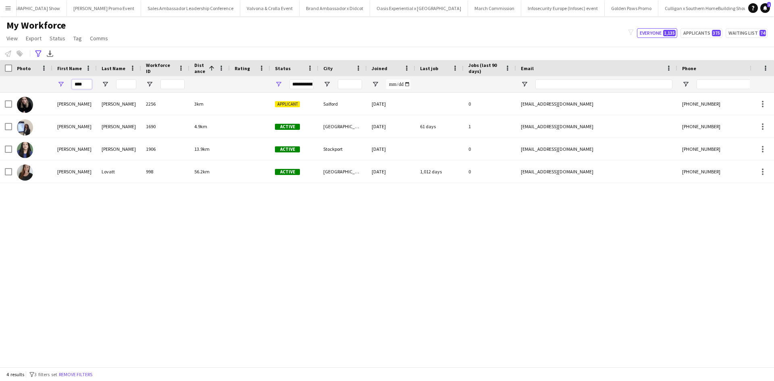
drag, startPoint x: 85, startPoint y: 86, endPoint x: 62, endPoint y: 82, distance: 23.4
click at [62, 82] on div "****" at bounding box center [74, 84] width 44 height 16
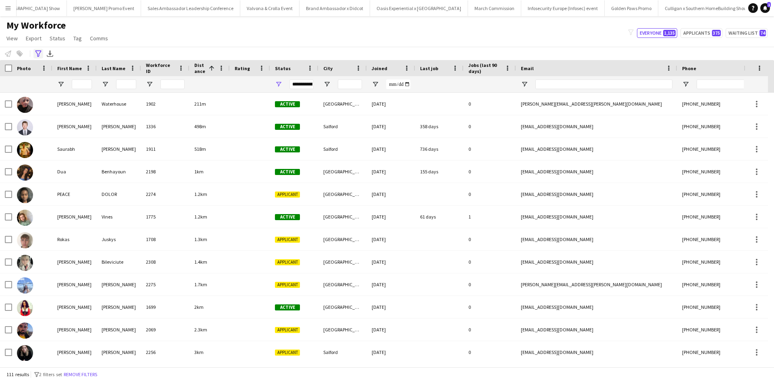
click at [36, 52] on icon "Advanced filters" at bounding box center [38, 53] width 6 height 6
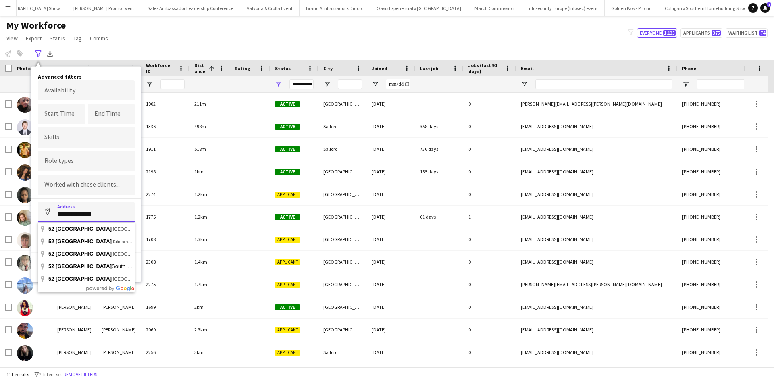
drag, startPoint x: 105, startPoint y: 213, endPoint x: 37, endPoint y: 209, distance: 68.3
click at [37, 209] on div "**********" at bounding box center [86, 175] width 110 height 216
type input "**********"
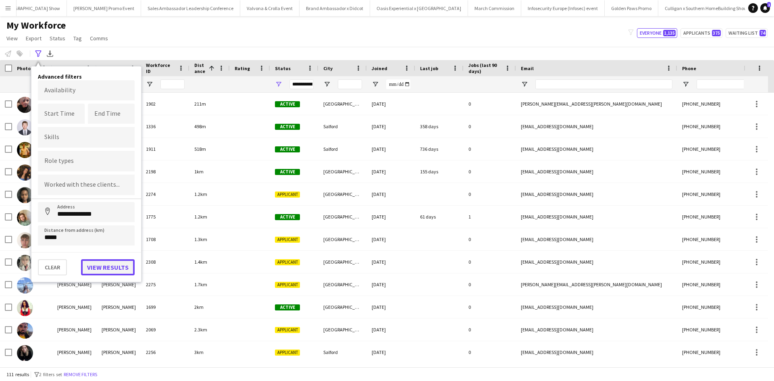
click at [94, 263] on button "View results" at bounding box center [108, 267] width 54 height 16
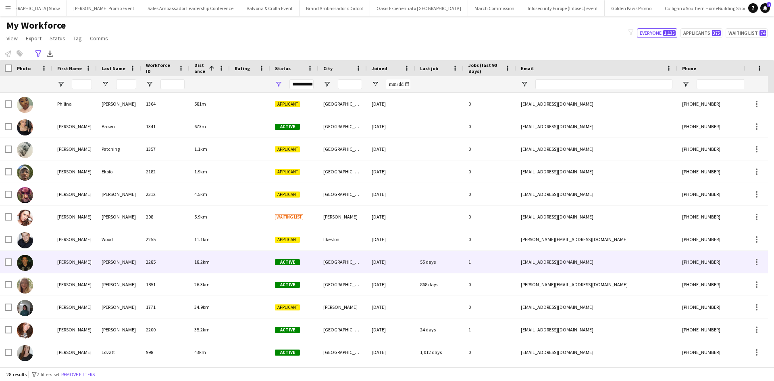
click at [61, 263] on div "jason" at bounding box center [74, 262] width 44 height 22
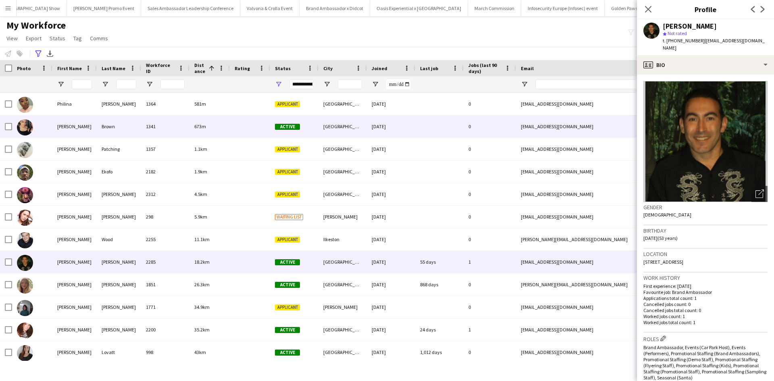
click at [63, 127] on div "Laura" at bounding box center [74, 126] width 44 height 22
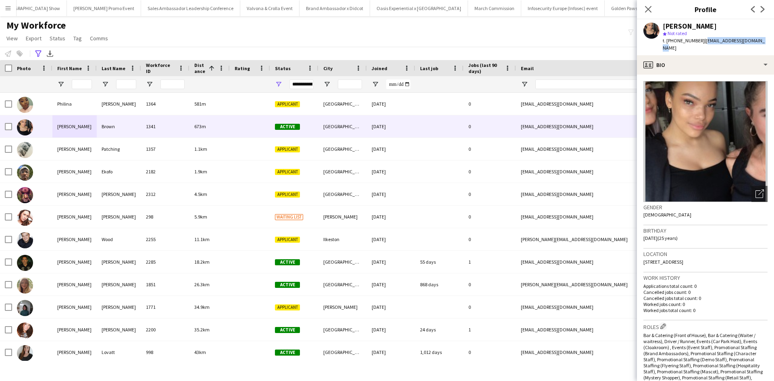
drag, startPoint x: 701, startPoint y: 40, endPoint x: 774, endPoint y: 40, distance: 73.0
click at [774, 40] on app-profile-header "Laura Brown star Not rated t. +447984132636 | laurabrown22@hotmail.com" at bounding box center [705, 37] width 137 height 36
copy span "laurabrown22@hotmail.com"
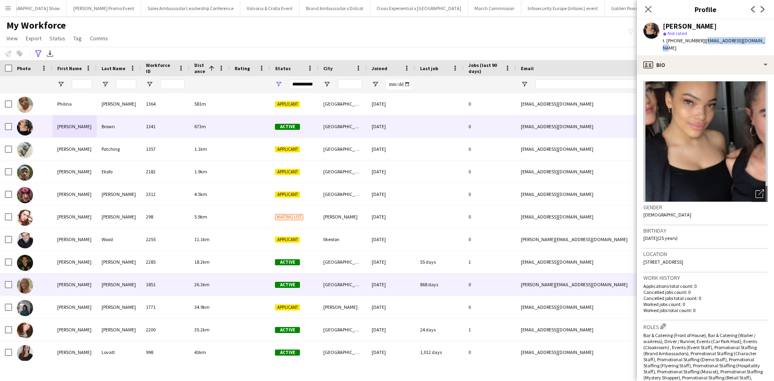
click at [61, 285] on div "Molly" at bounding box center [74, 284] width 44 height 22
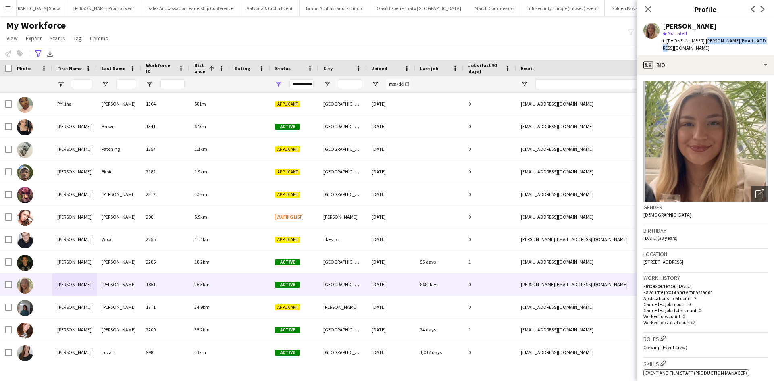
drag, startPoint x: 705, startPoint y: 40, endPoint x: 762, endPoint y: 40, distance: 57.3
click at [762, 40] on div "Molly Enright star Not rated t. +4407833638304 | molly.enright3@gmail.com" at bounding box center [705, 37] width 137 height 36
copy span "molly.enright3@gmail.com"
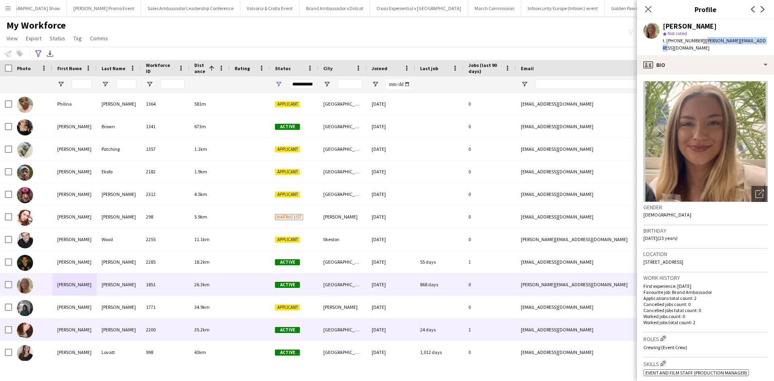
click at [71, 330] on div "IRMA" at bounding box center [74, 330] width 44 height 22
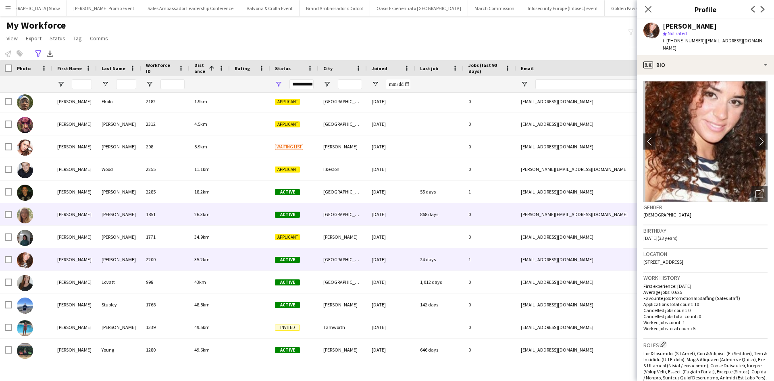
scroll to position [81, 0]
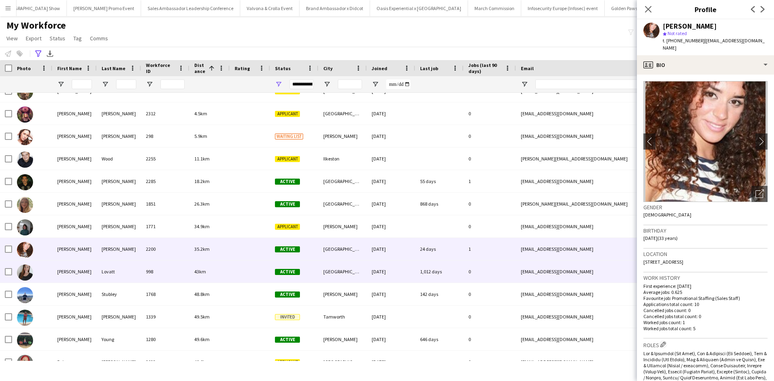
click at [62, 276] on div "Jess" at bounding box center [74, 272] width 44 height 22
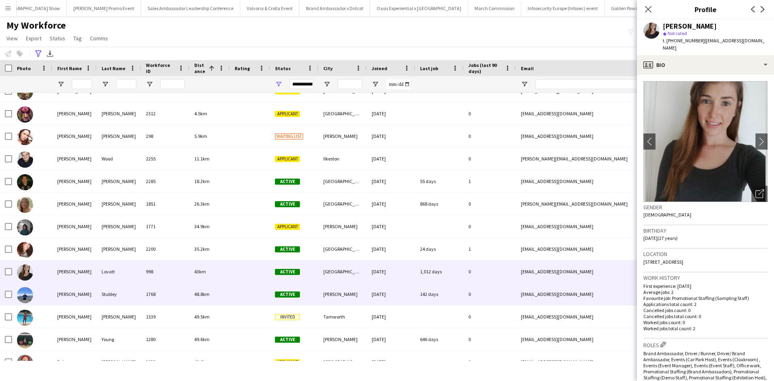
click at [58, 292] on div "Joe" at bounding box center [74, 294] width 44 height 22
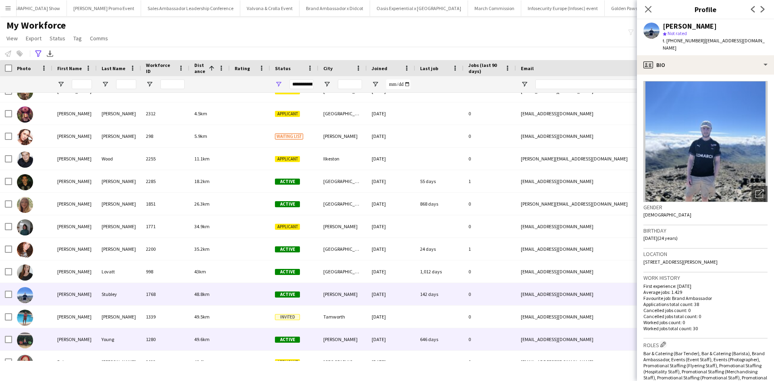
click at [67, 338] on div "Sharon" at bounding box center [74, 339] width 44 height 22
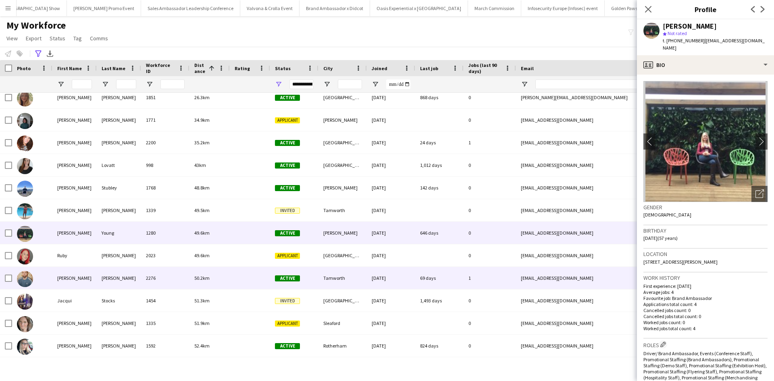
scroll to position [202, 0]
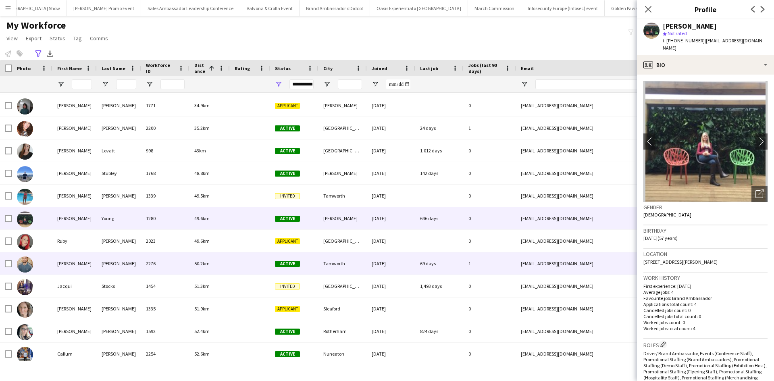
click at [65, 267] on div "[PERSON_NAME]" at bounding box center [74, 264] width 44 height 22
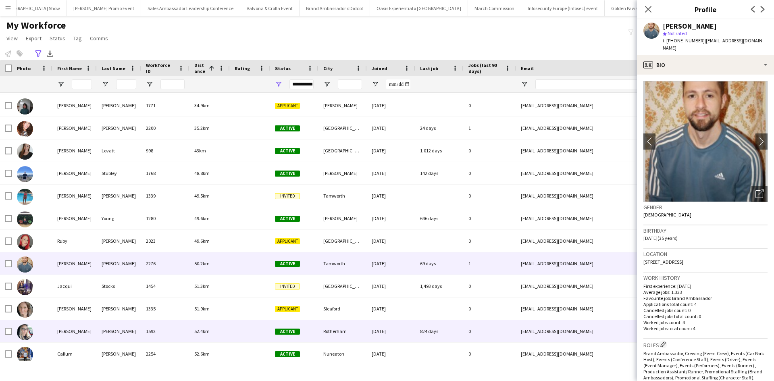
click at [63, 335] on div "[PERSON_NAME]" at bounding box center [74, 331] width 44 height 22
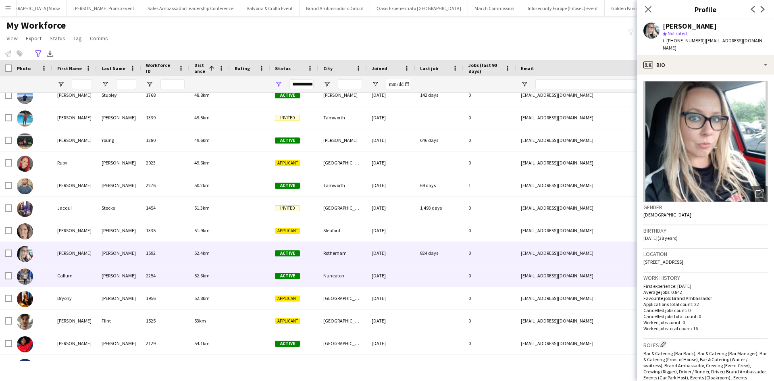
scroll to position [282, 0]
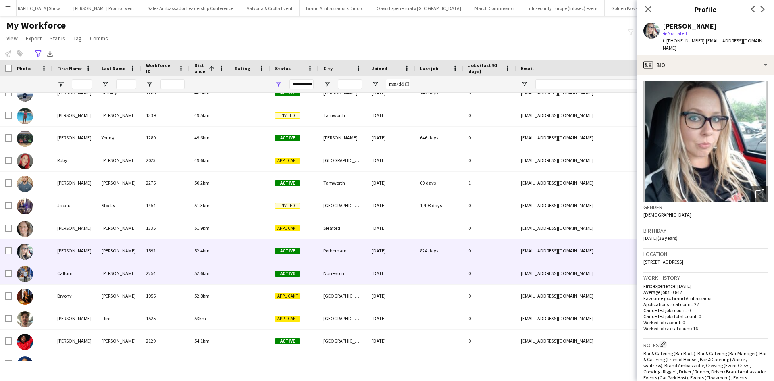
click at [69, 274] on div "Callum" at bounding box center [74, 273] width 44 height 22
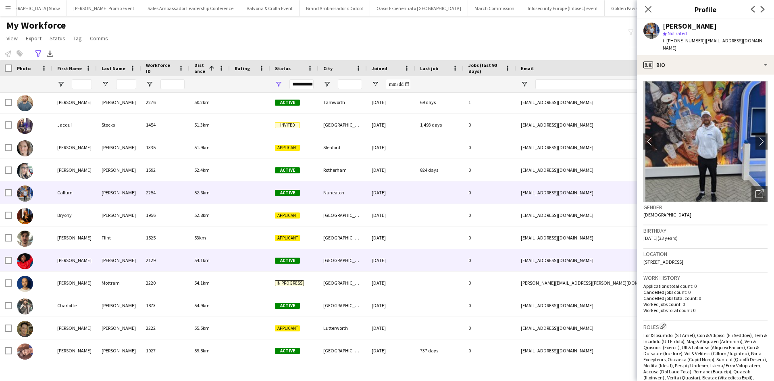
scroll to position [364, 0]
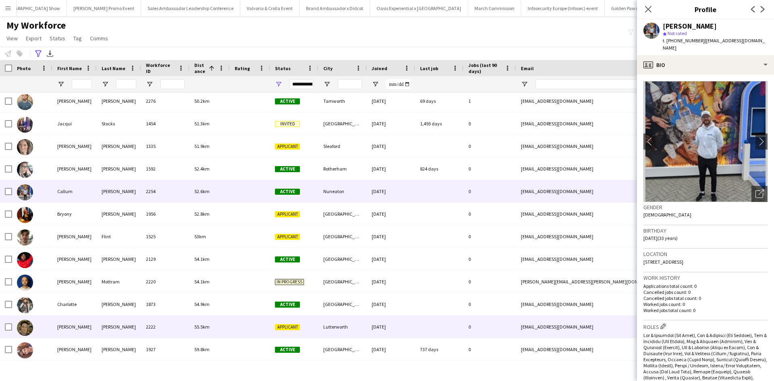
click at [68, 323] on div "[PERSON_NAME]" at bounding box center [74, 327] width 44 height 22
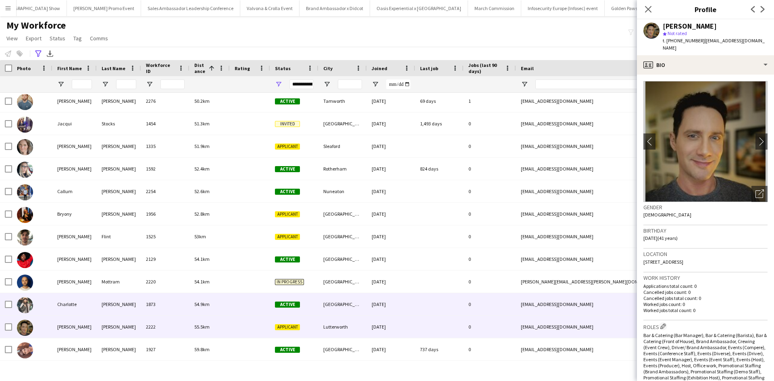
click at [70, 302] on div "Charlotte" at bounding box center [74, 304] width 44 height 22
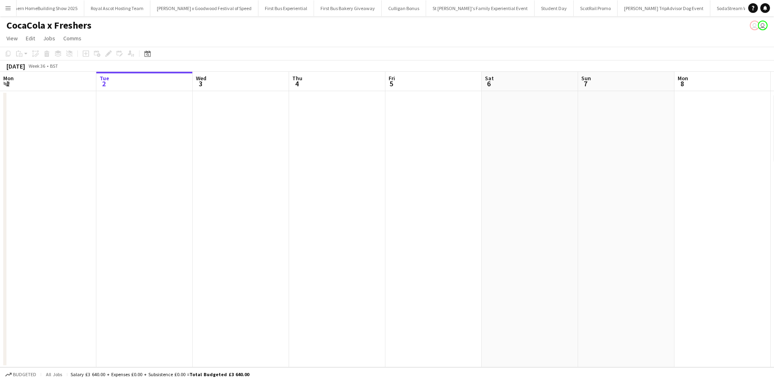
scroll to position [0, 8071]
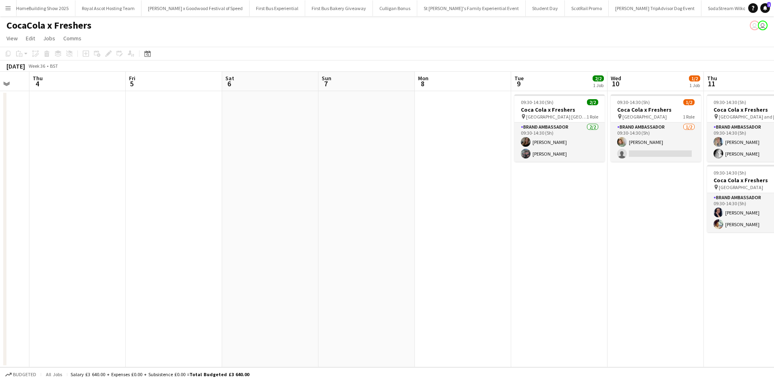
drag, startPoint x: 493, startPoint y: 218, endPoint x: 219, endPoint y: 225, distance: 274.0
click at [223, 225] on app-calendar-viewport "Mon 1 Tue 2 Wed 3 Thu 4 Fri 5 Sat 6 Sun 7 Mon 8 Tue 9 2/2 1 Job Wed 10 1/2 1 Jo…" at bounding box center [387, 220] width 774 height 296
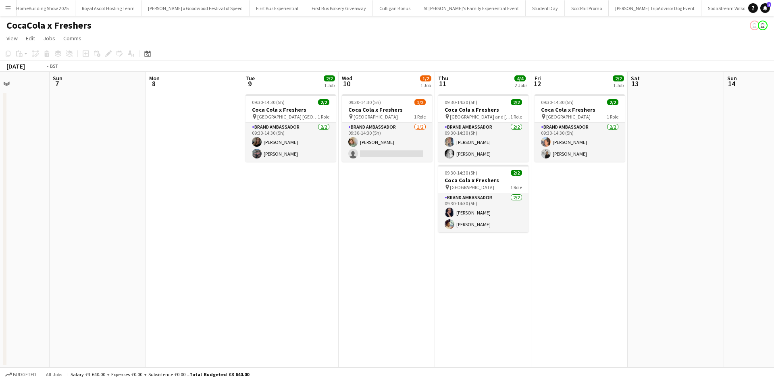
drag, startPoint x: 652, startPoint y: 233, endPoint x: 172, endPoint y: 221, distance: 479.7
click at [172, 221] on app-calendar-viewport "Thu 4 Fri 5 Sat 6 Sun 7 Mon 8 Tue 9 2/2 1 Job Wed 10 1/2 1 Job Thu 11 4/4 2 Job…" at bounding box center [387, 220] width 774 height 296
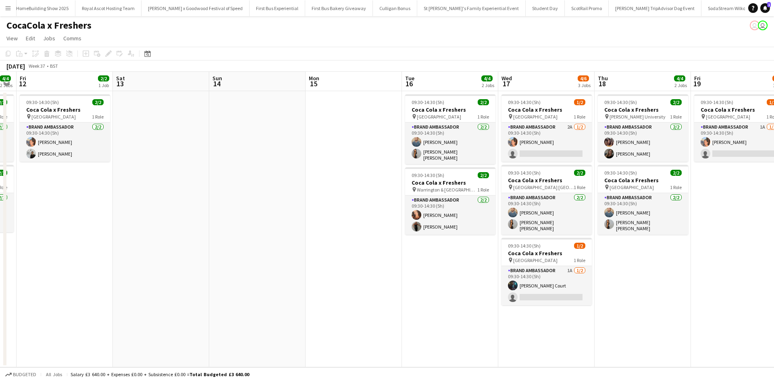
scroll to position [0, 375]
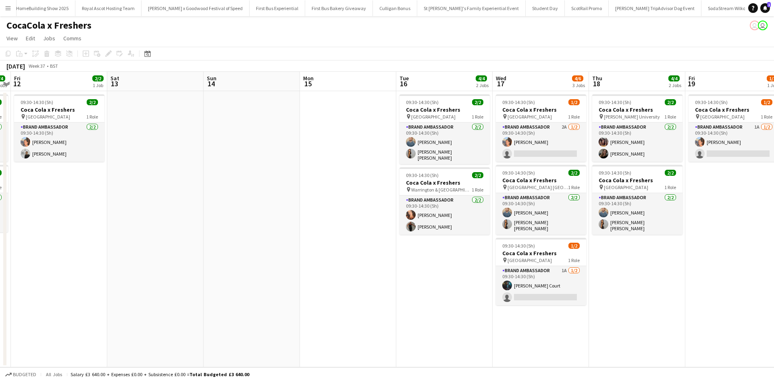
drag, startPoint x: 530, startPoint y: 263, endPoint x: 231, endPoint y: 247, distance: 299.7
click at [231, 247] on app-calendar-viewport "Mon 8 Tue 9 2/2 1 Job Wed 10 1/2 1 Job Thu 11 4/4 2 Jobs Fri 12 2/2 1 Job Sat 1…" at bounding box center [387, 220] width 774 height 296
click at [571, 140] on app-card-role "Brand Ambassador 2A 1/2 09:30-14:30 (5h) Aisha Patel single-neutral-actions" at bounding box center [541, 142] width 90 height 39
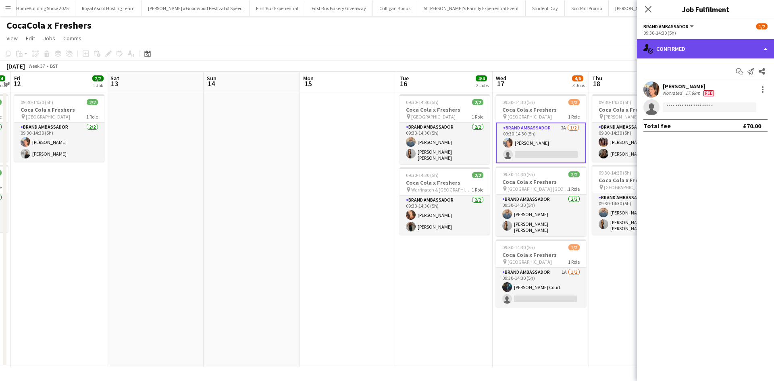
click at [674, 51] on div "single-neutral-actions-check-2 Confirmed" at bounding box center [705, 48] width 137 height 19
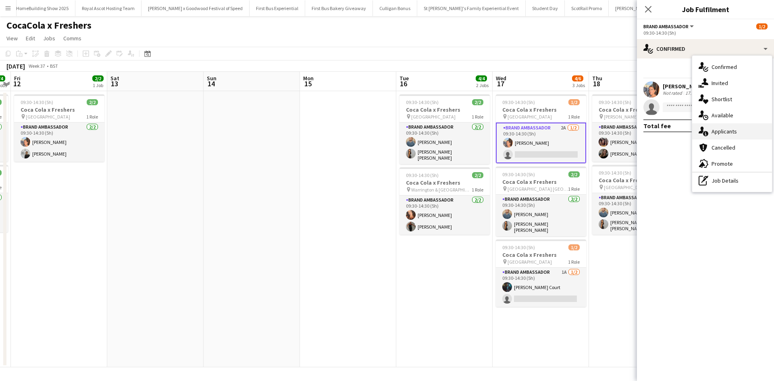
click at [731, 130] on span "Applicants" at bounding box center [724, 131] width 25 height 7
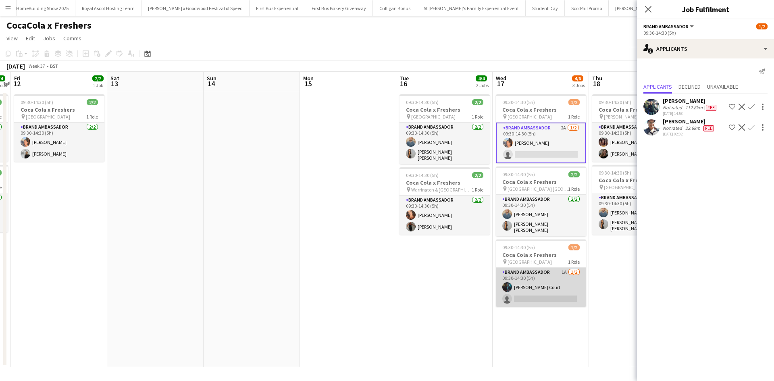
click at [565, 276] on app-card-role "Brand Ambassador 1A 1/2 09:30-14:30 (5h) Craig Court single-neutral-actions" at bounding box center [541, 287] width 90 height 39
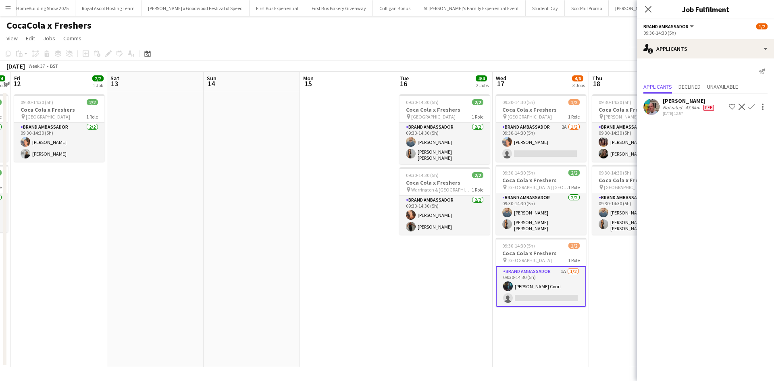
click at [548, 284] on app-card-role "Brand Ambassador 1A 1/2 09:30-14:30 (5h) Craig Court single-neutral-actions" at bounding box center [541, 286] width 90 height 41
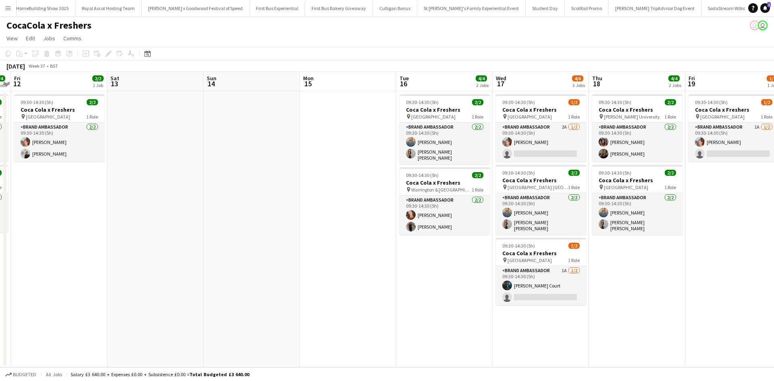
click at [460, 295] on app-date-cell "09:30-14:30 (5h) 2/2 Coca Cola x Freshers pin Solihull College Blossomfield Cam…" at bounding box center [445, 229] width 96 height 276
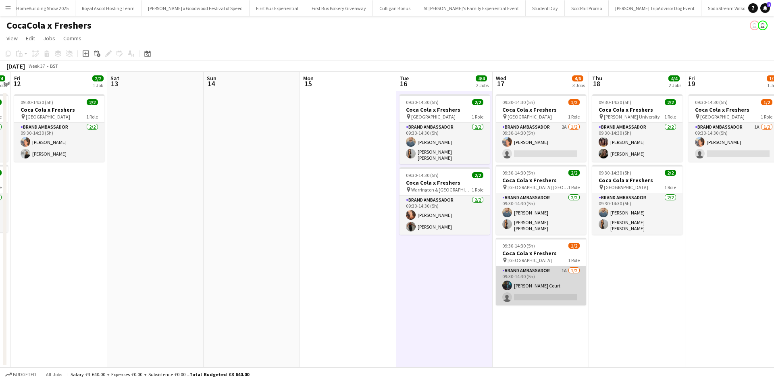
click at [561, 273] on app-card-role "Brand Ambassador 1A 1/2 09:30-14:30 (5h) Craig Court single-neutral-actions" at bounding box center [541, 285] width 90 height 39
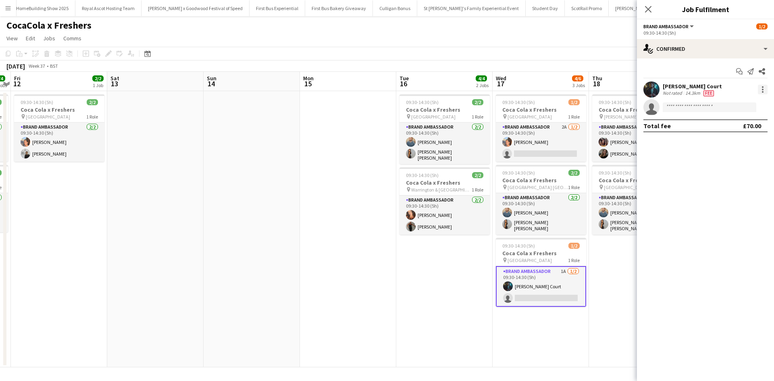
click at [762, 90] on div at bounding box center [763, 90] width 10 height 10
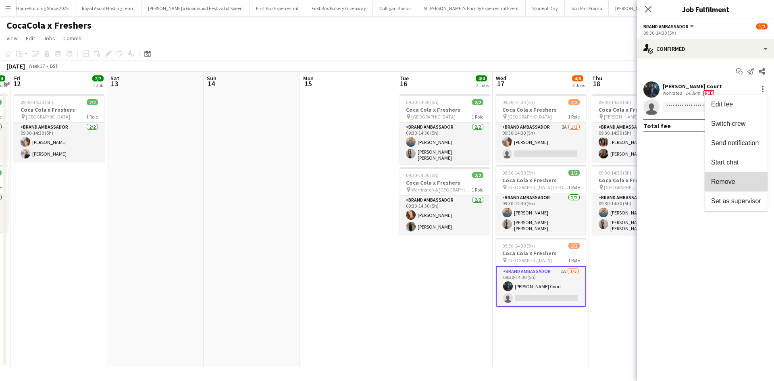
click at [731, 182] on span "Remove" at bounding box center [724, 181] width 24 height 7
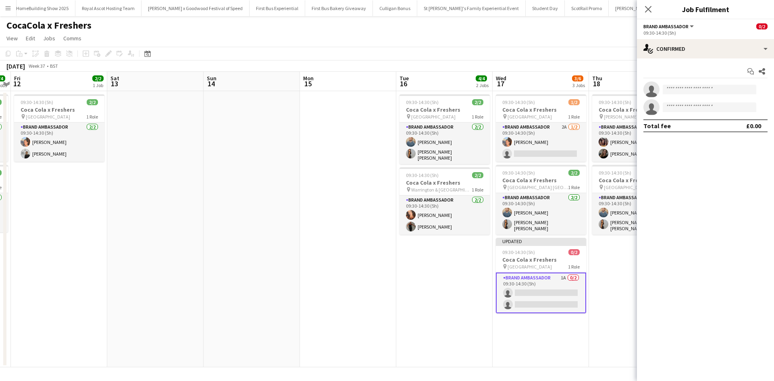
click at [418, 349] on app-date-cell "09:30-14:30 (5h) 2/2 Coca Cola x Freshers pin Solihull College Blossomfield Cam…" at bounding box center [445, 229] width 96 height 276
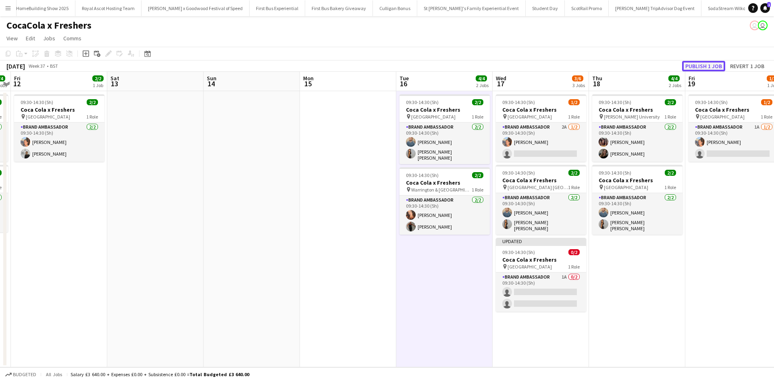
click at [689, 63] on button "Publish 1 job" at bounding box center [704, 66] width 43 height 10
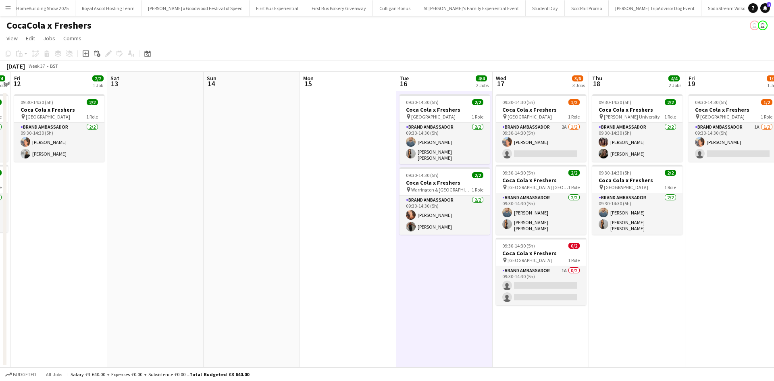
click at [638, 253] on app-date-cell "09:30-14:30 (5h) 2/2 Coca Cola x Freshers pin Robert Gordon University 1 Role B…" at bounding box center [637, 229] width 96 height 276
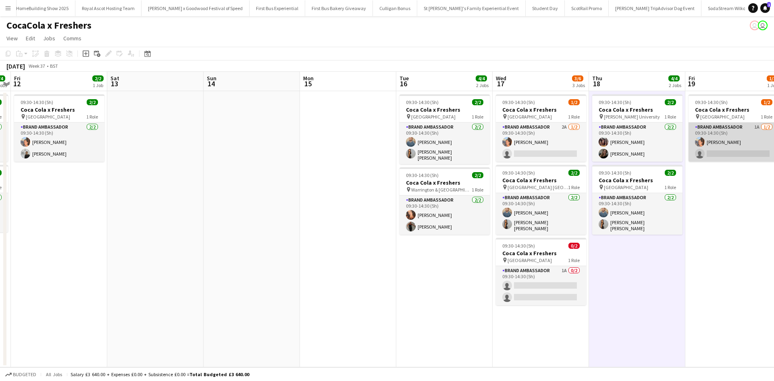
click at [738, 139] on app-card-role "Brand Ambassador 1A 1/2 09:30-14:30 (5h) Aisha Patel single-neutral-actions" at bounding box center [734, 142] width 90 height 39
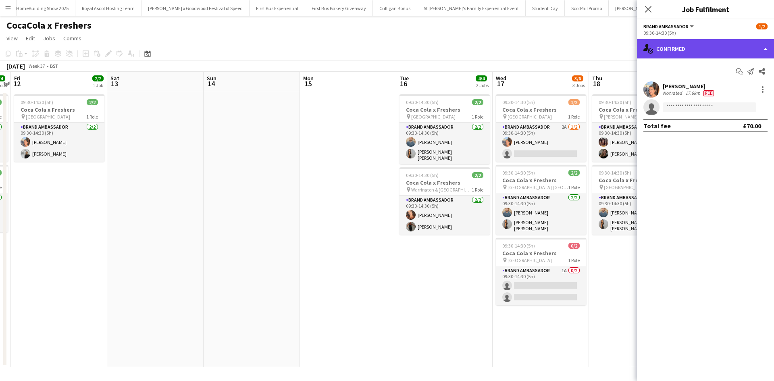
click at [715, 52] on div "single-neutral-actions-check-2 Confirmed" at bounding box center [705, 48] width 137 height 19
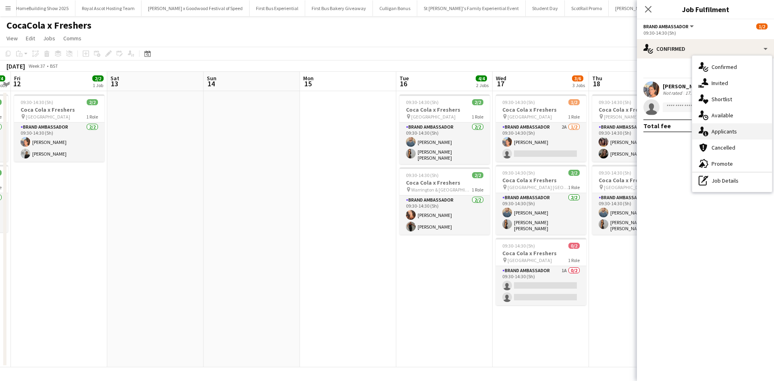
click at [737, 130] on div "single-neutral-actions-information Applicants" at bounding box center [733, 131] width 80 height 16
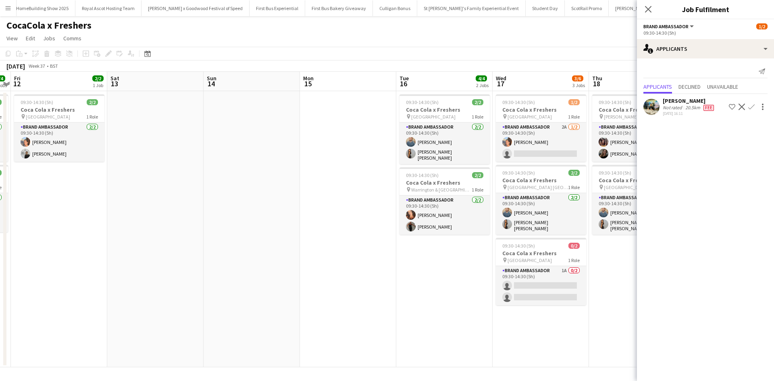
click at [464, 283] on app-date-cell "09:30-14:30 (5h) 2/2 Coca Cola x Freshers pin Solihull College Blossomfield Cam…" at bounding box center [445, 229] width 96 height 276
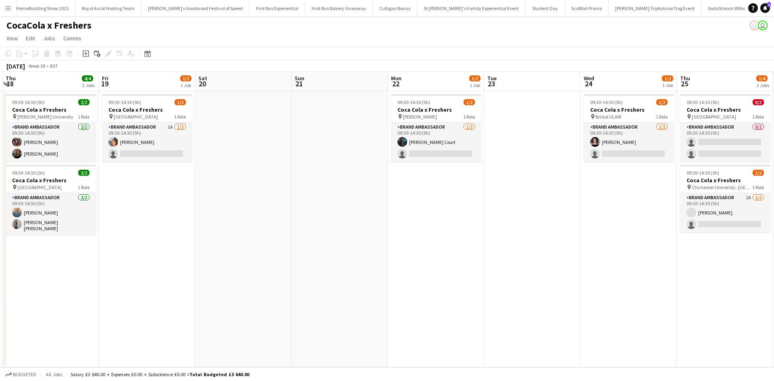
scroll to position [0, 243]
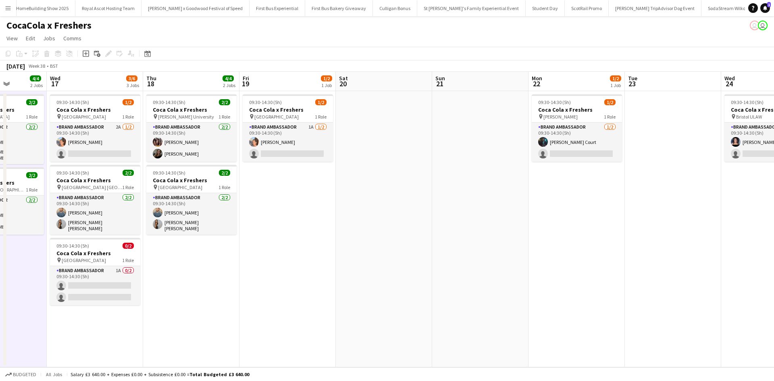
drag, startPoint x: 622, startPoint y: 263, endPoint x: 237, endPoint y: 266, distance: 385.2
click at [225, 266] on app-calendar-viewport "Sun 14 Mon 15 Tue 16 4/4 2 Jobs Wed 17 3/6 3 Jobs Thu 18 4/4 2 Jobs Fri 19 1/2 …" at bounding box center [387, 220] width 774 height 296
click at [592, 145] on app-card-role "Brand Ambassador 1/2 09:30-14:30 (5h) Craig Court single-neutral-actions" at bounding box center [577, 142] width 90 height 39
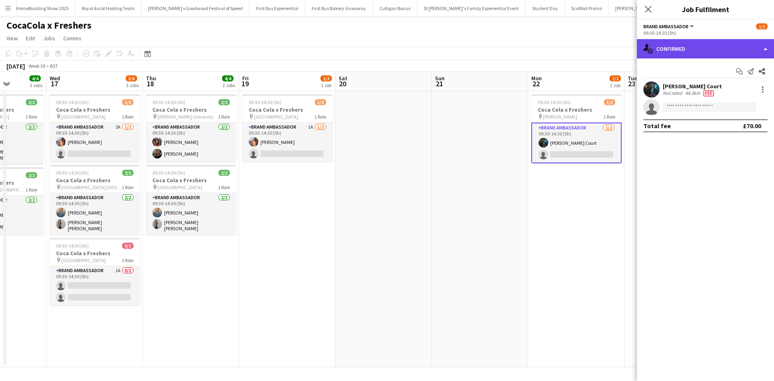
click at [740, 54] on div "single-neutral-actions-check-2 Confirmed" at bounding box center [705, 48] width 137 height 19
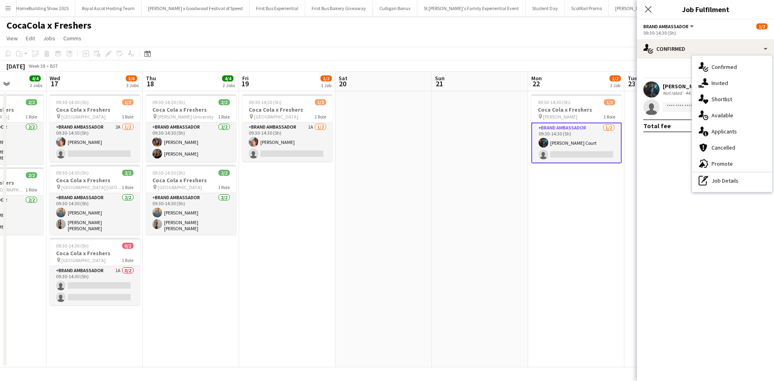
click at [675, 78] on div "Start chat Send notification Share" at bounding box center [706, 71] width 124 height 13
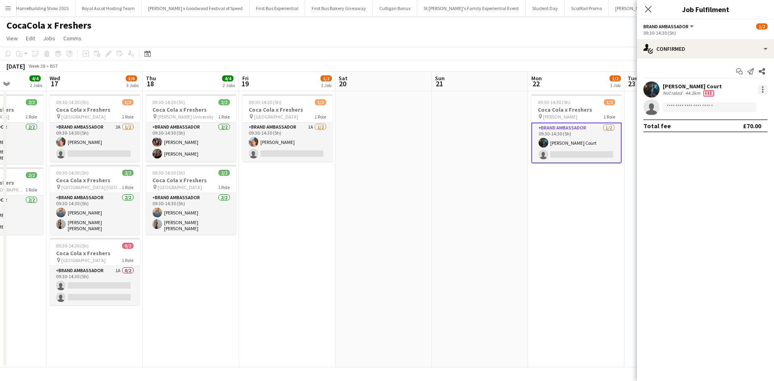
click at [762, 88] on div at bounding box center [763, 90] width 10 height 10
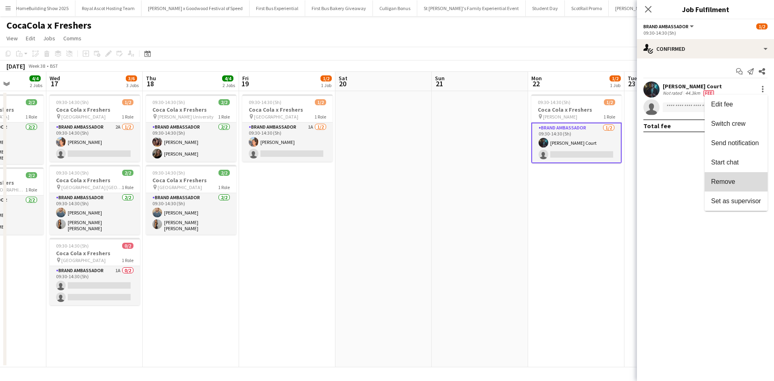
click at [735, 186] on button "Remove" at bounding box center [736, 181] width 63 height 19
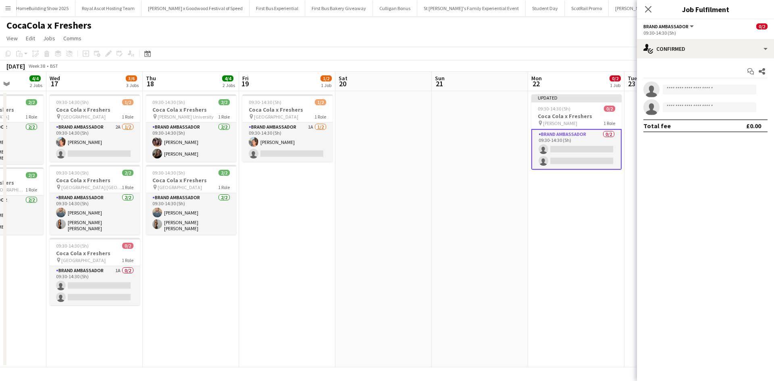
click at [612, 231] on app-date-cell "Updated 09:30-14:30 (5h) 0/2 Coca Cola x Freshers pin Kirkley Hall 1 Role Brand…" at bounding box center [576, 229] width 96 height 276
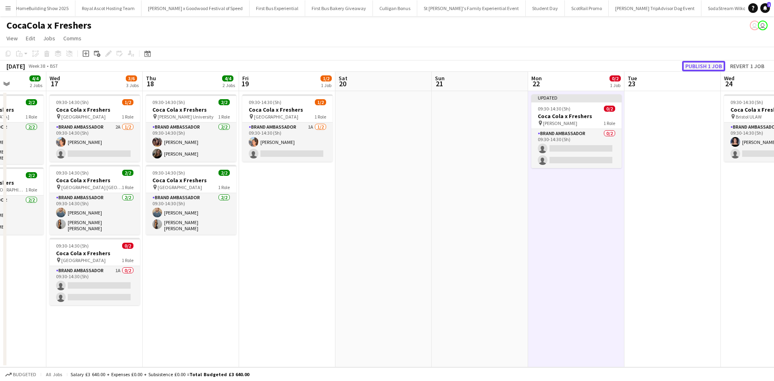
click at [709, 70] on button "Publish 1 job" at bounding box center [704, 66] width 43 height 10
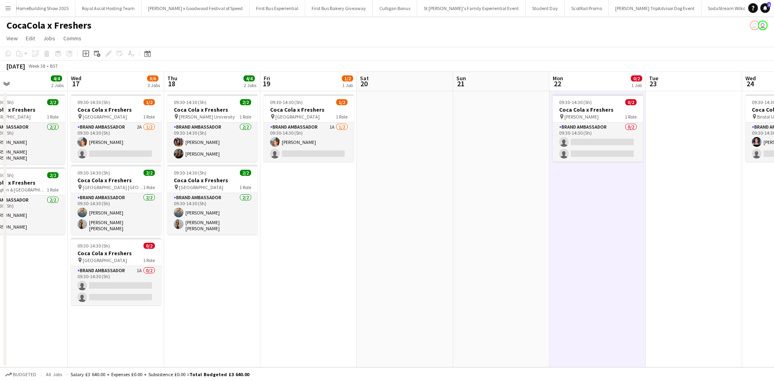
drag, startPoint x: 331, startPoint y: 242, endPoint x: 397, endPoint y: 243, distance: 65.4
click at [470, 231] on app-calendar-viewport "Sun 14 Mon 15 Tue 16 4/4 2 Jobs Wed 17 3/6 3 Jobs Thu 18 4/4 2 Jobs Fri 19 1/2 …" at bounding box center [387, 220] width 774 height 296
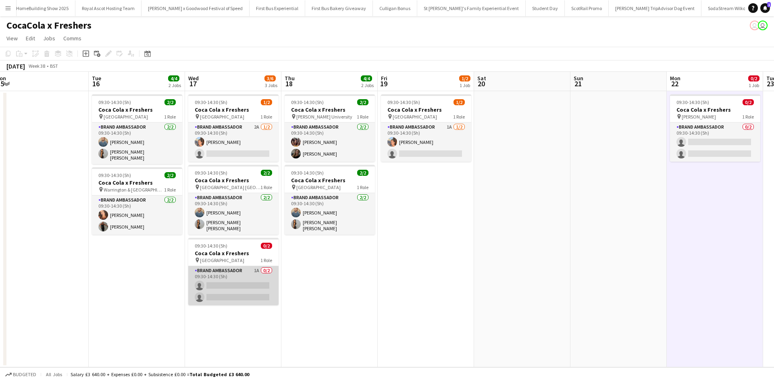
click at [243, 277] on app-card-role "Brand Ambassador 1A 0/2 09:30-14:30 (5h) single-neutral-actions single-neutral-…" at bounding box center [233, 285] width 90 height 39
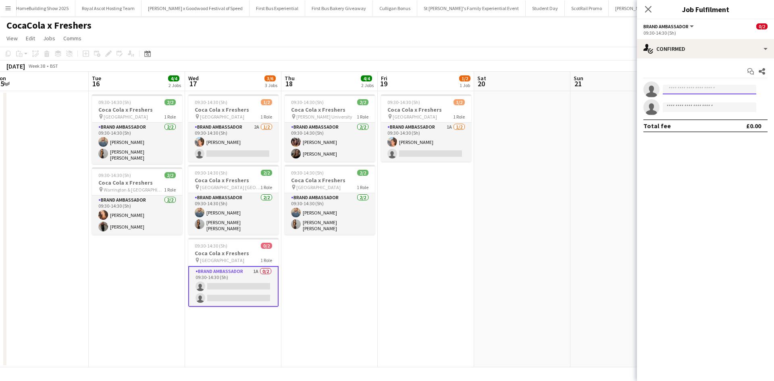
click at [692, 88] on input at bounding box center [710, 90] width 94 height 10
type input "*****"
click at [698, 104] on span "inquiries.craigcourt@gmail.com" at bounding box center [710, 107] width 81 height 6
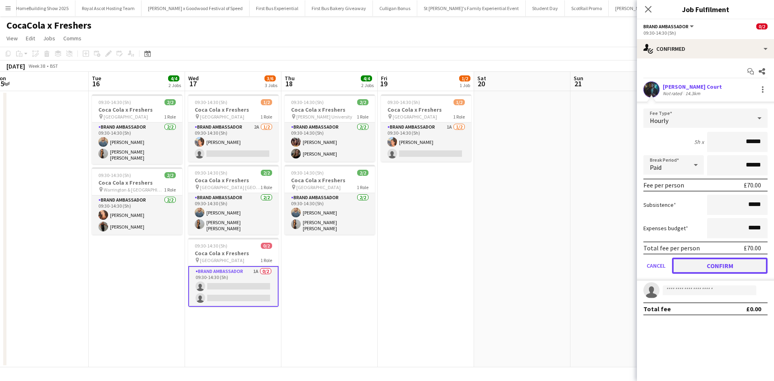
click at [716, 263] on button "Confirm" at bounding box center [720, 266] width 96 height 16
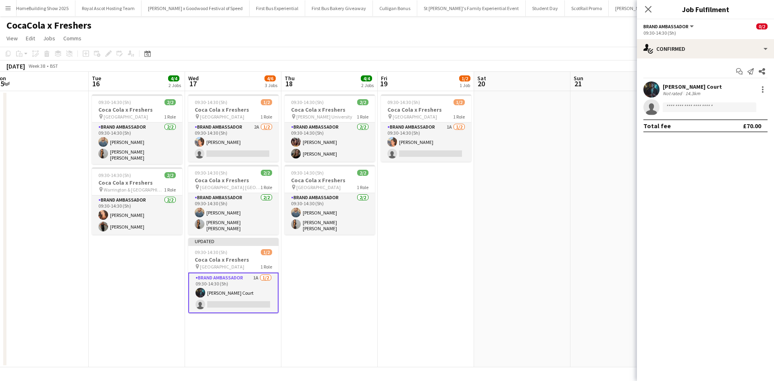
click at [578, 259] on app-date-cell at bounding box center [619, 229] width 96 height 276
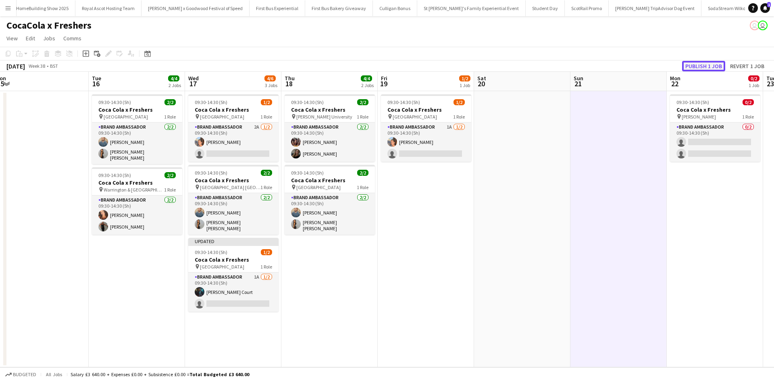
click at [721, 65] on button "Publish 1 job" at bounding box center [704, 66] width 43 height 10
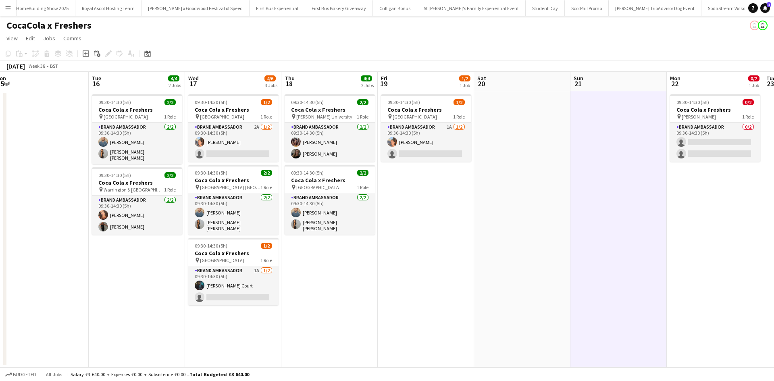
click at [440, 283] on app-date-cell "09:30-14:30 (5h) 1/2 Coca Cola x Freshers pin Greenwich University 1 Role Brand…" at bounding box center [426, 229] width 96 height 276
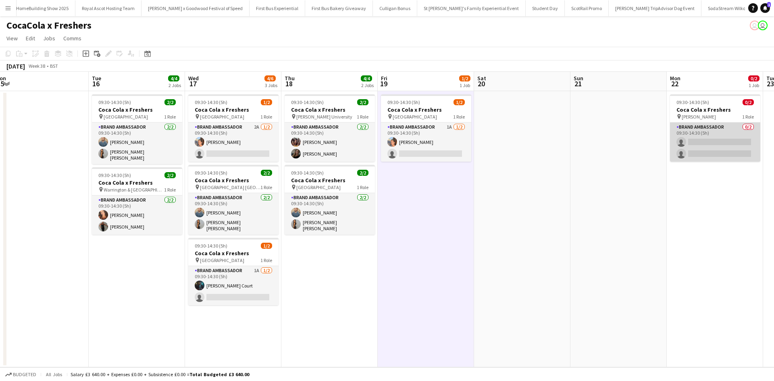
click at [724, 138] on app-card-role "Brand Ambassador 0/2 09:30-14:30 (5h) single-neutral-actions single-neutral-act…" at bounding box center [715, 142] width 90 height 39
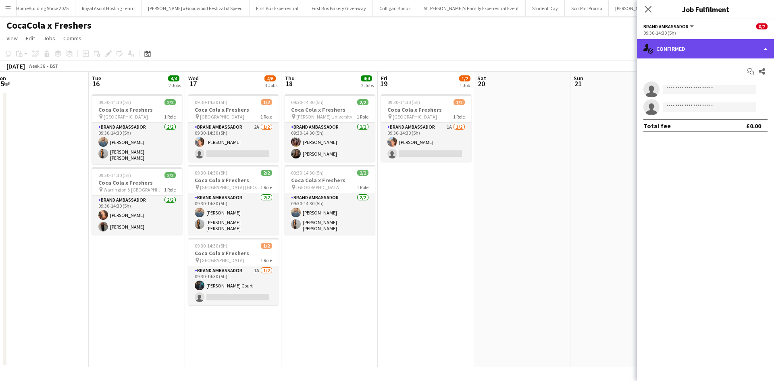
click at [724, 55] on div "single-neutral-actions-check-2 Confirmed" at bounding box center [705, 48] width 137 height 19
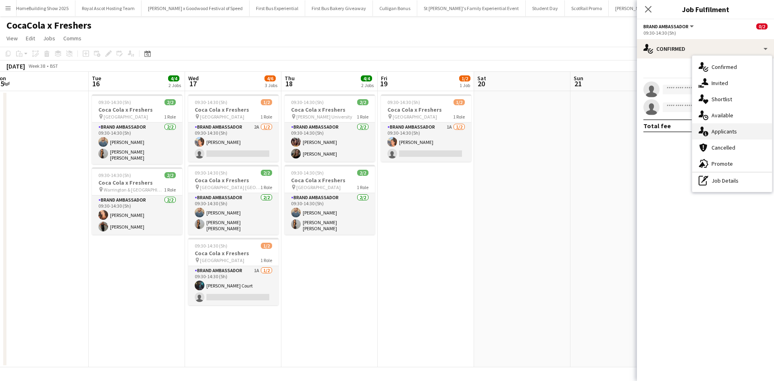
click at [747, 129] on div "single-neutral-actions-information Applicants" at bounding box center [733, 131] width 80 height 16
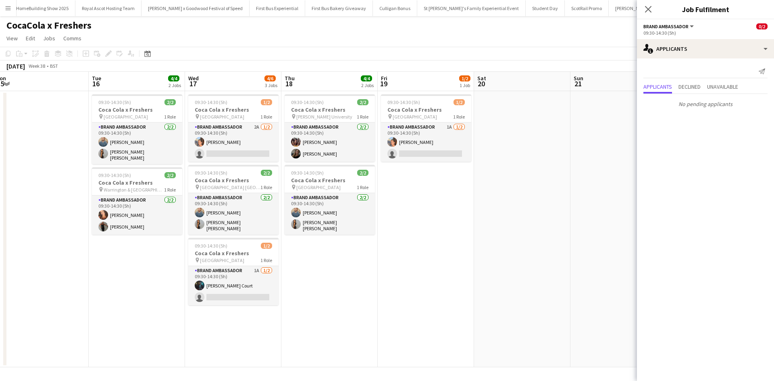
click at [596, 229] on app-date-cell at bounding box center [619, 229] width 96 height 276
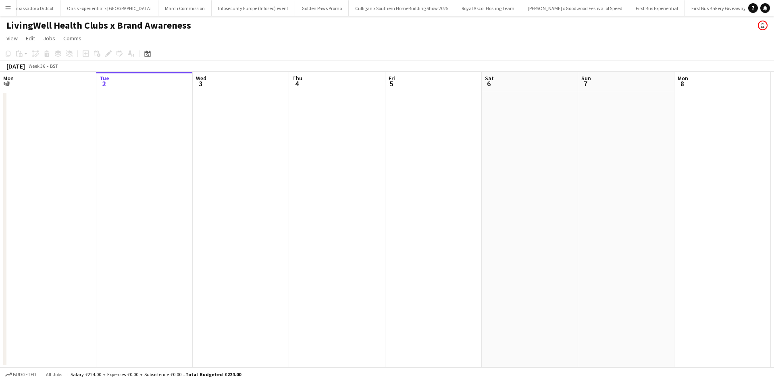
scroll to position [0, 8019]
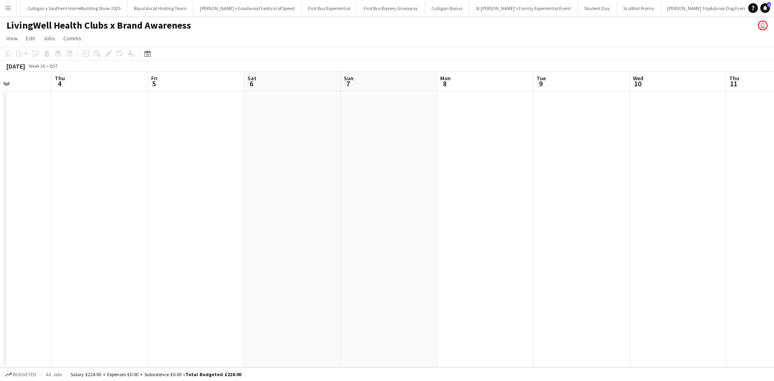
drag, startPoint x: 584, startPoint y: 192, endPoint x: 121, endPoint y: 164, distance: 464.3
click at [126, 164] on app-calendar-viewport "Mon 1 Tue 2 Wed 3 Thu 4 Fri 5 Sat 6 Sun 7 Mon 8 Tue 9 Wed 10 Thu 11 Fri 12 Sat …" at bounding box center [387, 220] width 774 height 296
drag, startPoint x: 493, startPoint y: 225, endPoint x: 91, endPoint y: 208, distance: 402.1
click at [91, 208] on app-calendar-viewport "Fri 5 Sat 6 Sun 7 Mon 8 Tue 9 Wed 10 Thu 11 Fri 12 Sat 13 Sun 14 Mon 15 Tue 16 …" at bounding box center [387, 220] width 774 height 296
drag, startPoint x: 572, startPoint y: 278, endPoint x: 168, endPoint y: 240, distance: 406.0
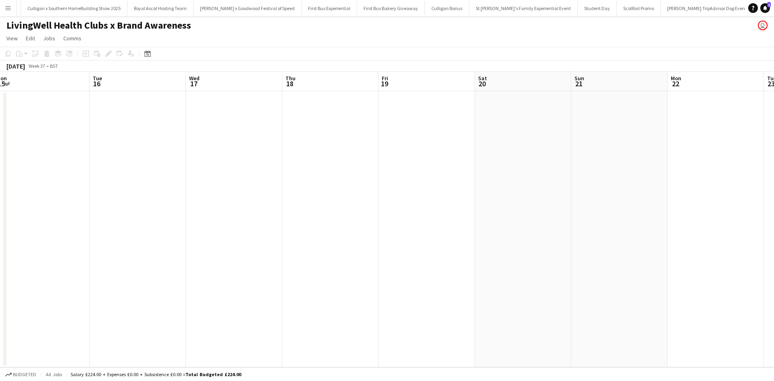
click at [163, 241] on app-calendar-viewport "Thu 11 Fri 12 Sat 13 Sun 14 Mon 15 Tue 16 Wed 17 Thu 18 Fri 19 Sat 20 Sun 21 Mo…" at bounding box center [387, 220] width 774 height 296
drag, startPoint x: 538, startPoint y: 279, endPoint x: 151, endPoint y: 236, distance: 389.5
click at [154, 238] on app-calendar-viewport "Mon 15 Tue 16 Wed 17 Thu 18 Fri 19 Sat 20 Sun 21 Mon 22 Tue 23 Wed 24 Thu 25 Fr…" at bounding box center [387, 220] width 774 height 296
drag, startPoint x: 603, startPoint y: 284, endPoint x: 189, endPoint y: 234, distance: 416.4
click at [193, 237] on app-calendar-viewport "Mon 15 Tue 16 Wed 17 Thu 18 Fri 19 Sat 20 Sun 21 Mon 22 Tue 23 Wed 24 Thu 25 Fr…" at bounding box center [387, 220] width 774 height 296
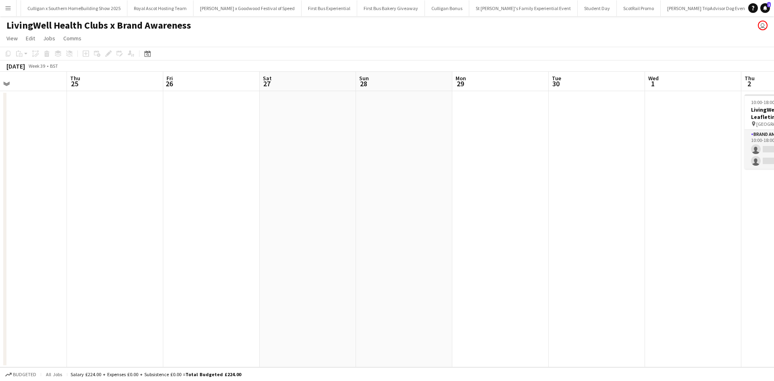
drag, startPoint x: 672, startPoint y: 262, endPoint x: 219, endPoint y: 232, distance: 454.8
click at [227, 234] on app-calendar-viewport "Sun 21 Mon 22 Tue 23 Wed 24 Thu 25 Fri 26 Sat 27 Sun 28 Mon 29 Tue 30 Wed 1 Thu…" at bounding box center [387, 220] width 774 height 296
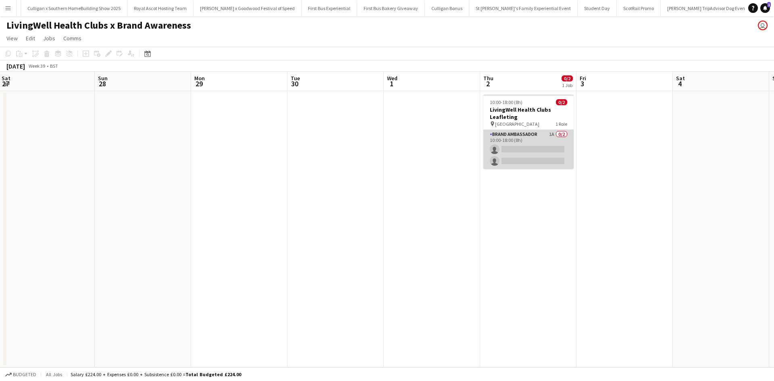
click at [541, 142] on app-card-role "Brand Ambassador 1A 0/2 10:00-18:00 (8h) single-neutral-actions single-neutral-…" at bounding box center [529, 149] width 90 height 39
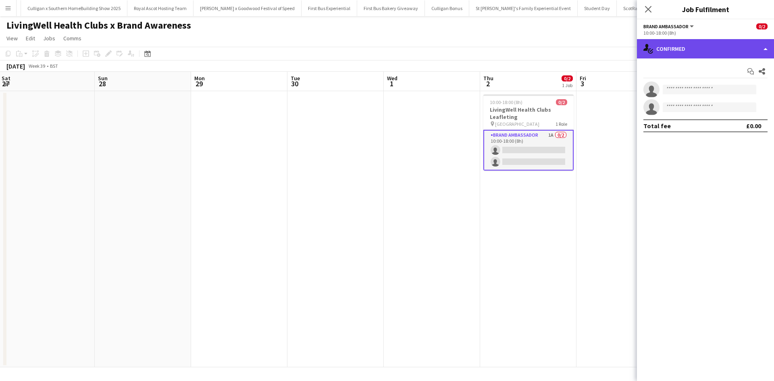
click at [690, 54] on div "single-neutral-actions-check-2 Confirmed" at bounding box center [705, 48] width 137 height 19
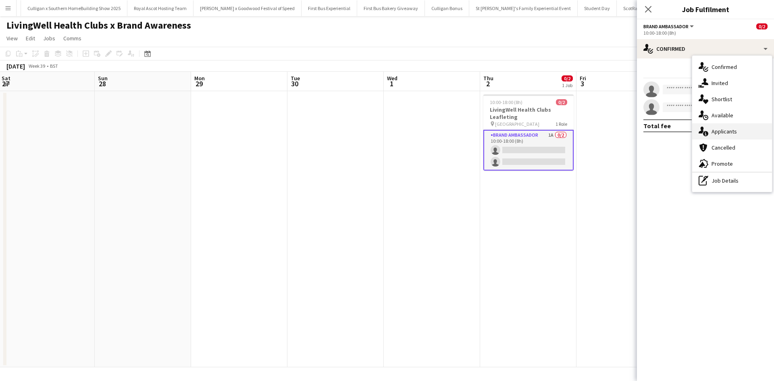
click at [725, 135] on span "Applicants" at bounding box center [724, 131] width 25 height 7
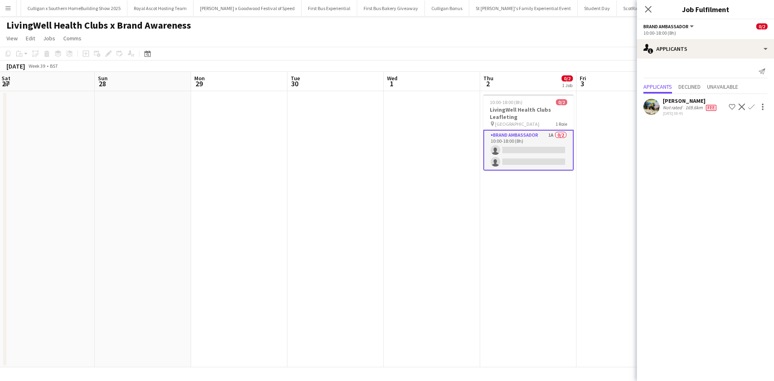
click at [609, 222] on app-date-cell at bounding box center [625, 229] width 96 height 276
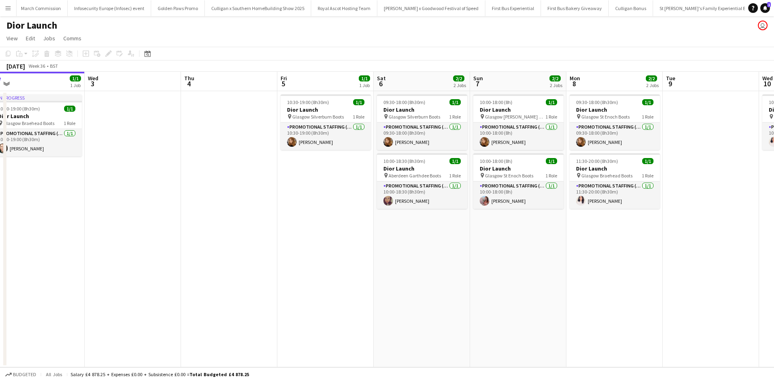
scroll to position [0, 303]
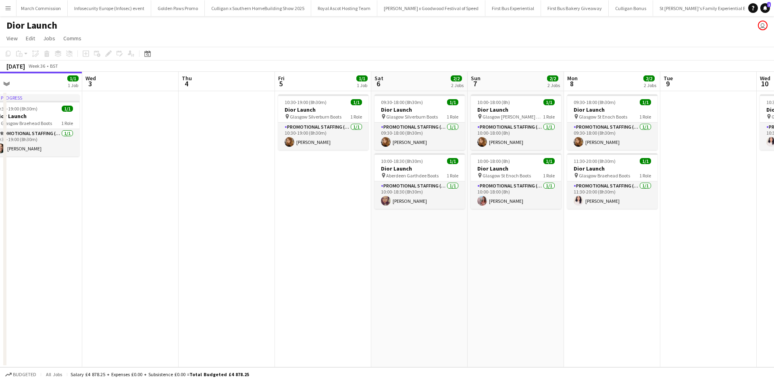
drag, startPoint x: 350, startPoint y: 168, endPoint x: 239, endPoint y: 166, distance: 110.5
click at [239, 166] on app-calendar-viewport "Sat 30 1/1 1 Job Sun 31 2/2 2 Jobs Mon 1 1/1 1 Job Tue 2 1/1 1 Job Wed 3 Thu 4 …" at bounding box center [387, 220] width 774 height 296
click at [646, 197] on app-card-role "Promotional Staffing (Sales Staff) [DATE] 11:30-20:00 (8h30m) [PERSON_NAME]" at bounding box center [613, 195] width 90 height 27
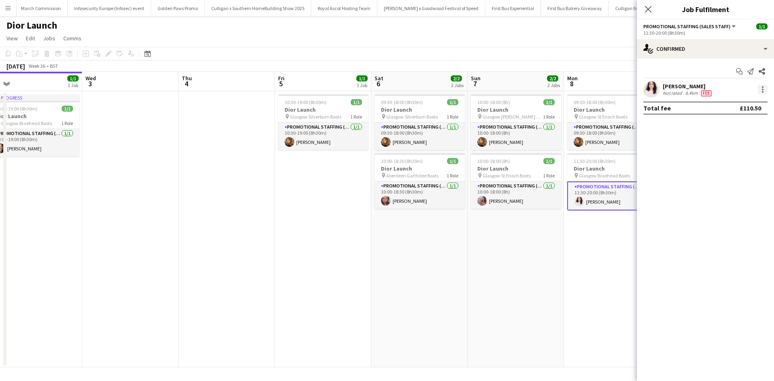
click at [762, 92] on div at bounding box center [763, 92] width 2 height 2
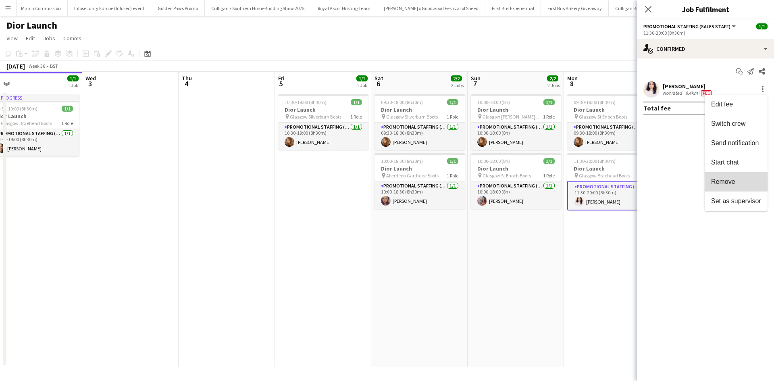
drag, startPoint x: 734, startPoint y: 185, endPoint x: 657, endPoint y: 220, distance: 85.0
click at [733, 186] on button "Remove" at bounding box center [736, 181] width 63 height 19
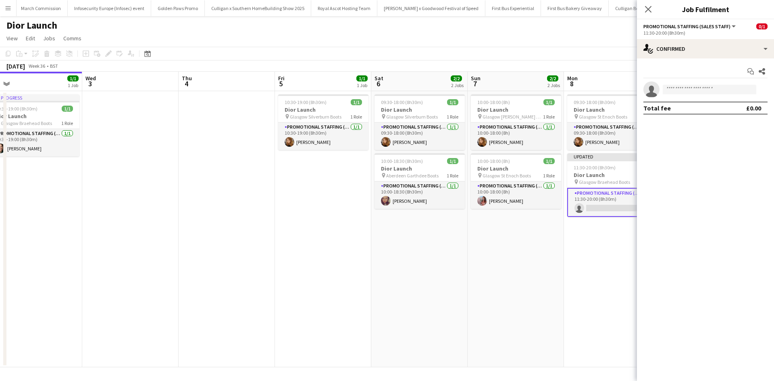
click at [575, 259] on app-date-cell "09:30-18:00 (8h30m) 1/1 Dior Launch pin Glasgow St Enoch Boots 1 Role Promotion…" at bounding box center [612, 229] width 96 height 276
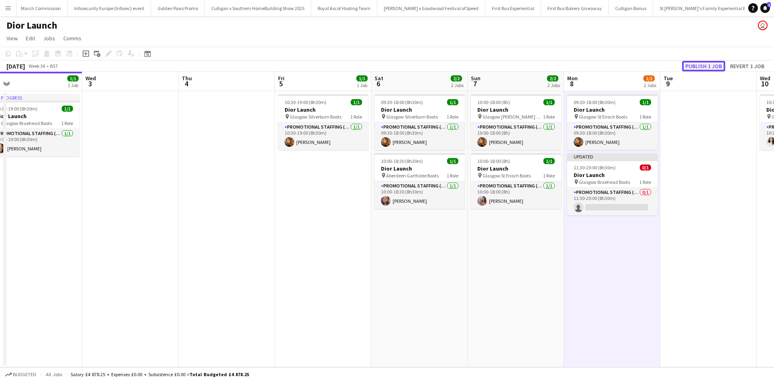
click at [703, 63] on button "Publish 1 job" at bounding box center [704, 66] width 43 height 10
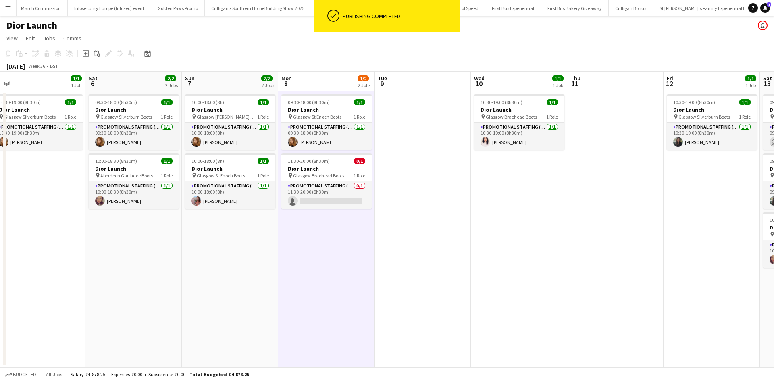
drag, startPoint x: 721, startPoint y: 213, endPoint x: 434, endPoint y: 225, distance: 287.0
click at [434, 225] on app-calendar-viewport "Mon 1 1/1 1 Job Tue 2 1/1 1 Job Wed 3 Thu 4 Fri 5 1/1 1 Job Sat 6 2/2 2 Jobs Su…" at bounding box center [387, 220] width 774 height 296
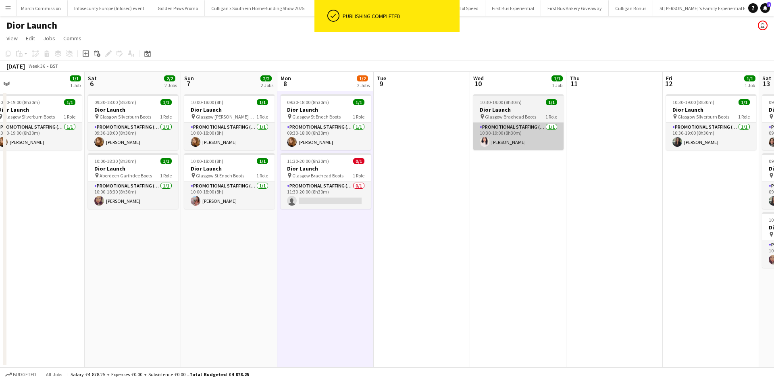
click at [541, 141] on app-card-role "Promotional Staffing (Sales Staff) 1/1 10:30-19:00 (8h30m) Zahra Farhoodi" at bounding box center [519, 136] width 90 height 27
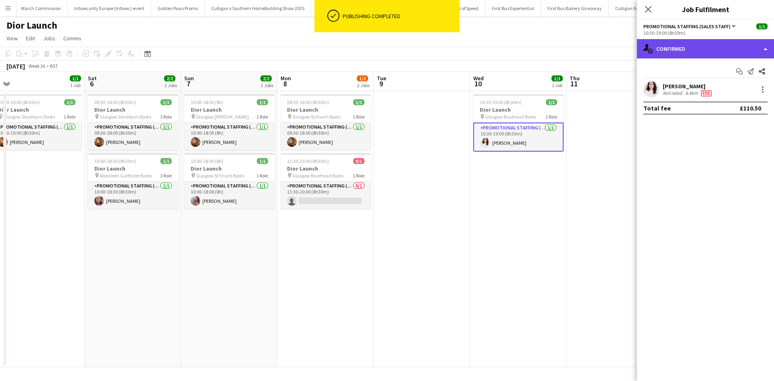
click at [726, 50] on div "single-neutral-actions-check-2 Confirmed" at bounding box center [705, 48] width 137 height 19
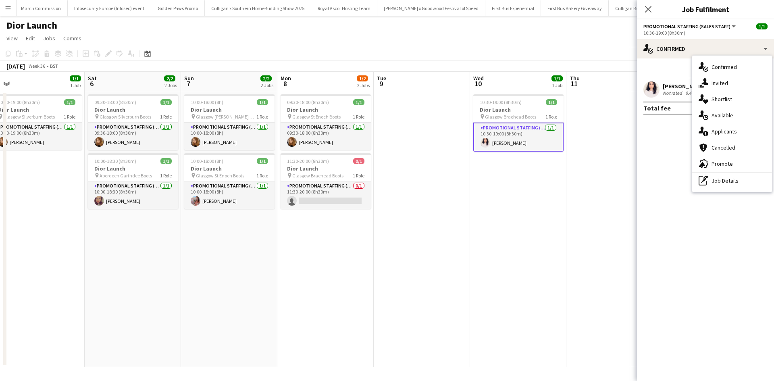
click at [597, 146] on app-date-cell at bounding box center [615, 229] width 96 height 276
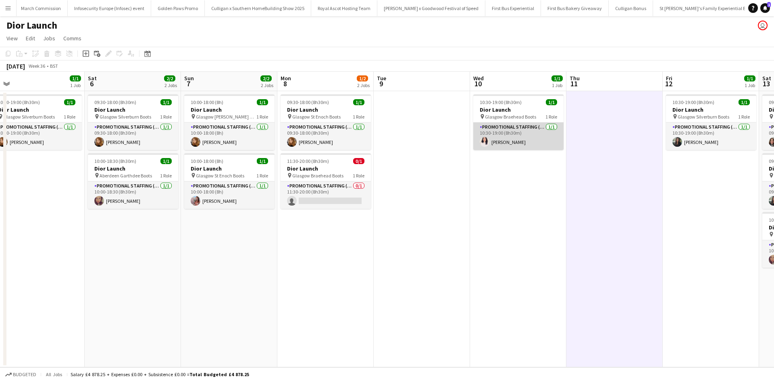
click at [538, 148] on app-card-role "Promotional Staffing (Sales Staff) 1/1 10:30-19:00 (8h30m) Zahra Farhoodi" at bounding box center [519, 136] width 90 height 27
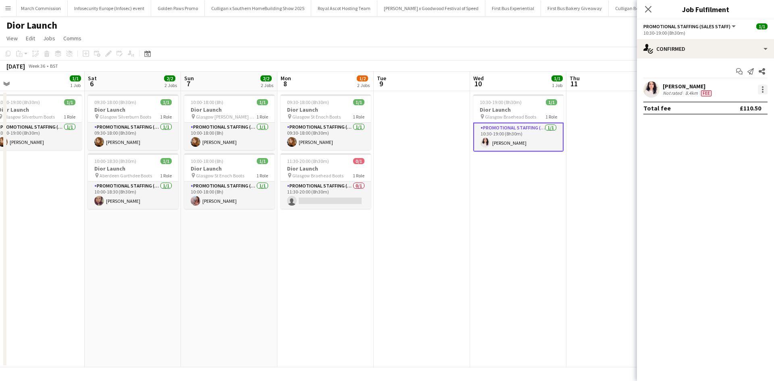
click at [761, 92] on div at bounding box center [763, 90] width 10 height 10
drag, startPoint x: 738, startPoint y: 186, endPoint x: 667, endPoint y: 194, distance: 71.4
click at [738, 186] on button "Remove" at bounding box center [736, 181] width 63 height 19
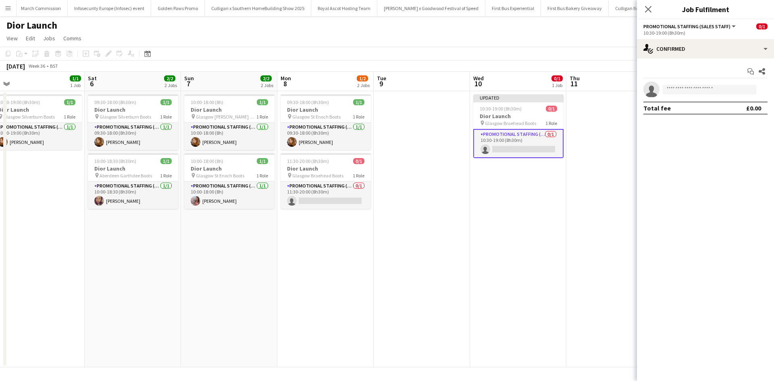
click at [609, 200] on app-date-cell at bounding box center [615, 229] width 96 height 276
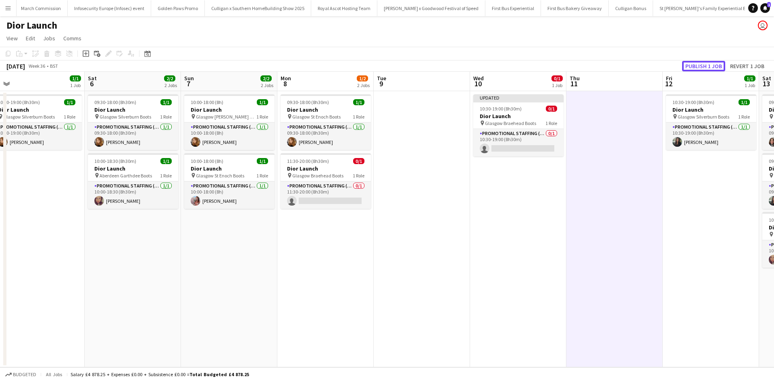
click at [695, 67] on button "Publish 1 job" at bounding box center [704, 66] width 43 height 10
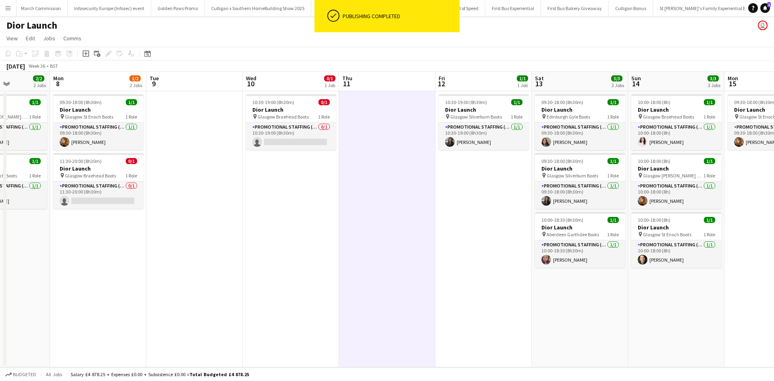
scroll to position [0, 263]
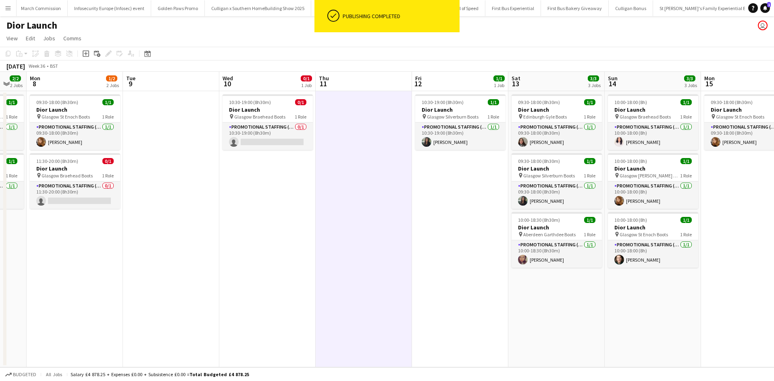
drag, startPoint x: 689, startPoint y: 207, endPoint x: 438, endPoint y: 210, distance: 251.3
click at [438, 210] on app-calendar-viewport "Fri 5 1/1 1 Job Sat 6 2/2 2 Jobs Sun 7 2/2 2 Jobs Mon 8 1/2 2 Jobs Tue 9 Wed 10…" at bounding box center [387, 220] width 774 height 296
click at [664, 138] on app-card-role "Promotional Staffing (Sales Staff) 1/1 10:00-18:00 (8h) Zahra Farhoodi" at bounding box center [653, 136] width 90 height 27
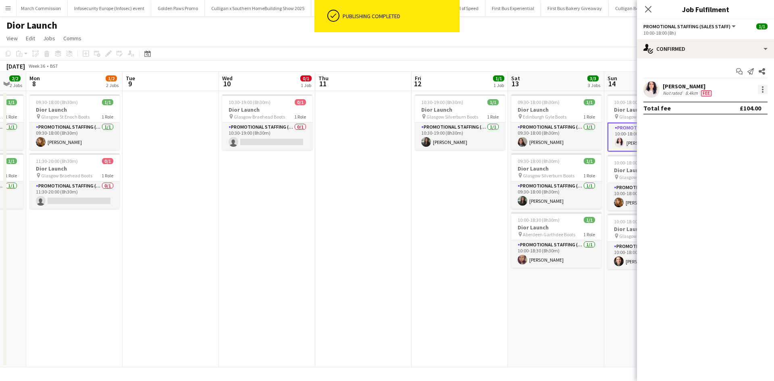
click at [766, 87] on div at bounding box center [763, 90] width 10 height 10
drag, startPoint x: 731, startPoint y: 185, endPoint x: 660, endPoint y: 188, distance: 71.9
click at [731, 185] on span "Remove" at bounding box center [724, 181] width 24 height 7
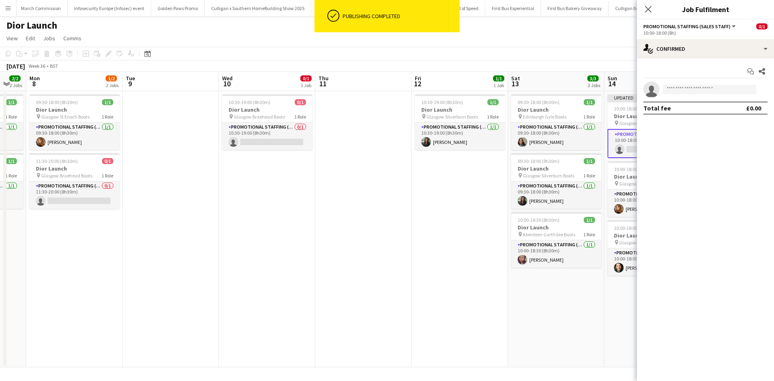
click at [479, 200] on app-date-cell "10:30-19:00 (8h30m) 1/1 Dior Launch pin Glasgow Silverburn Boots 1 Role Promoti…" at bounding box center [460, 229] width 96 height 276
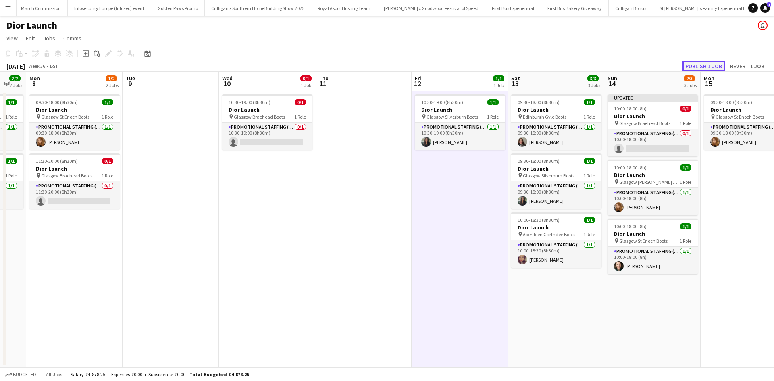
click at [686, 67] on button "Publish 1 job" at bounding box center [704, 66] width 43 height 10
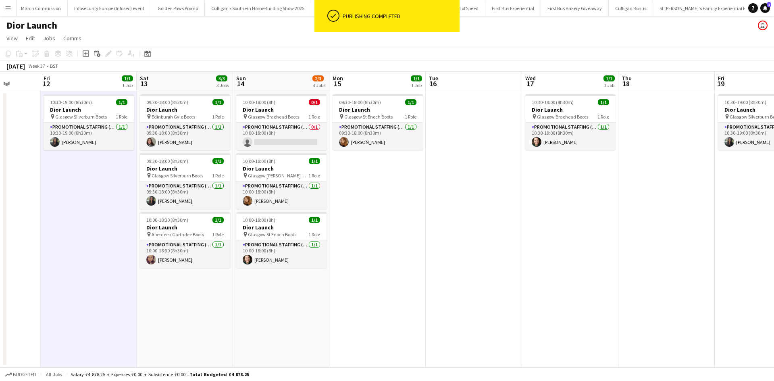
drag, startPoint x: 747, startPoint y: 180, endPoint x: 375, endPoint y: 163, distance: 372.3
click at [376, 163] on app-calendar-viewport "Tue 9 Wed 10 0/1 1 Job Thu 11 Fri 12 1/1 1 Job Sat 13 3/3 3 Jobs Sun 14 2/3 3 J…" at bounding box center [387, 220] width 774 height 296
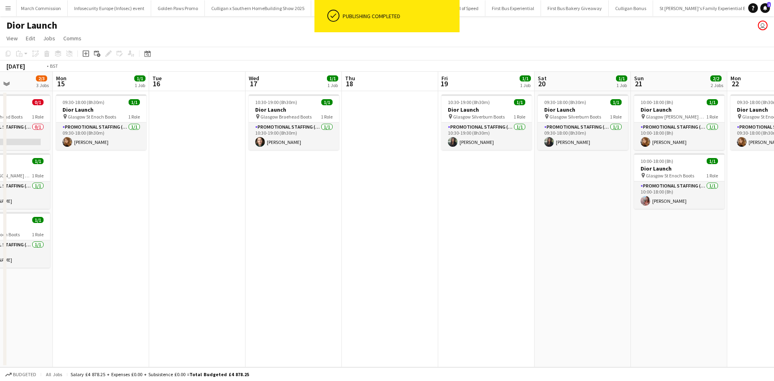
scroll to position [0, 232]
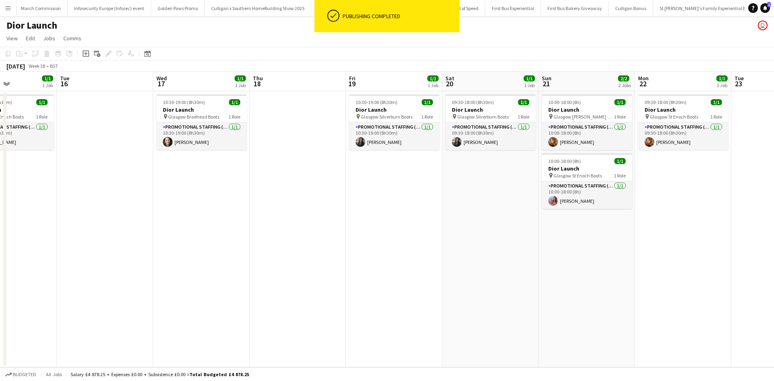
drag, startPoint x: 589, startPoint y: 175, endPoint x: 219, endPoint y: 143, distance: 370.5
click at [219, 143] on app-calendar-viewport "Sat 13 3/3 3 Jobs Sun 14 2/3 3 Jobs Mon 15 1/1 1 Job Tue 16 Wed 17 1/1 1 Job Th…" at bounding box center [387, 220] width 774 height 296
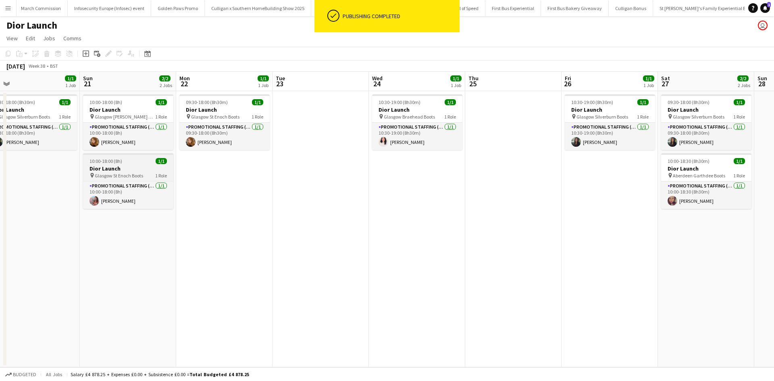
scroll to position [0, 403]
drag, startPoint x: 627, startPoint y: 225, endPoint x: 167, endPoint y: 160, distance: 464.5
click at [167, 160] on app-calendar-viewport "Tue 16 Wed 17 1/1 1 Job Thu 18 Fri 19 1/1 1 Job Sat 20 1/1 1 Job Sun 21 2/2 2 J…" at bounding box center [387, 220] width 774 height 296
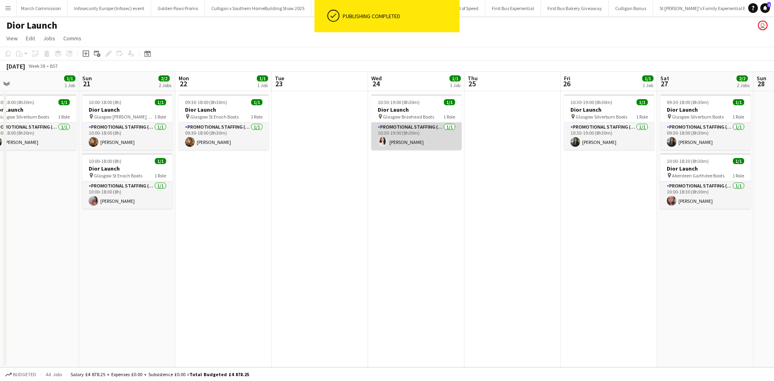
click at [448, 145] on app-card-role "Promotional Staffing (Sales Staff) 1/1 10:30-19:00 (8h30m) Zahra Farhoodi" at bounding box center [417, 136] width 90 height 27
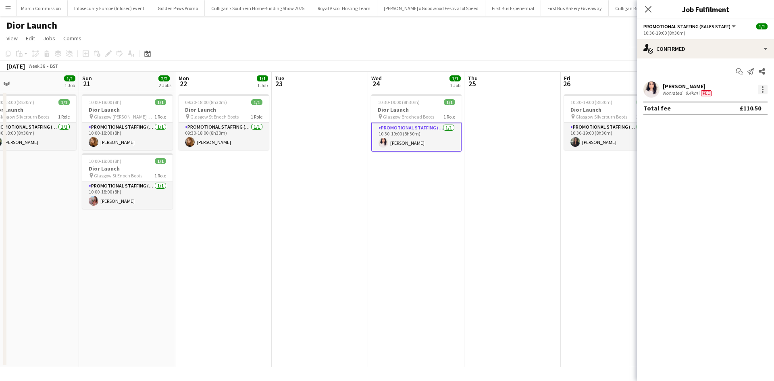
click at [761, 87] on div at bounding box center [763, 90] width 10 height 10
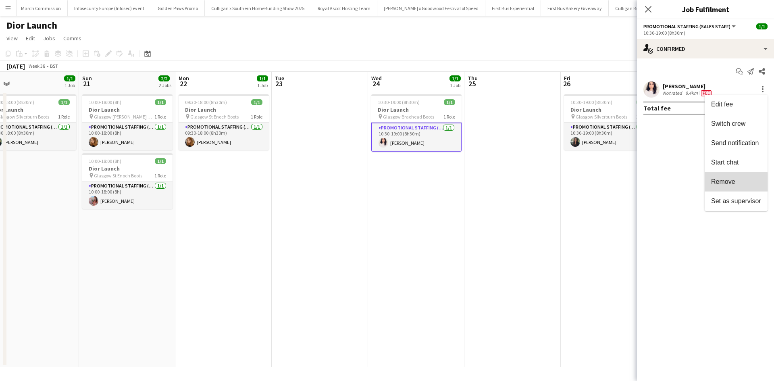
click at [719, 186] on button "Remove" at bounding box center [736, 181] width 63 height 19
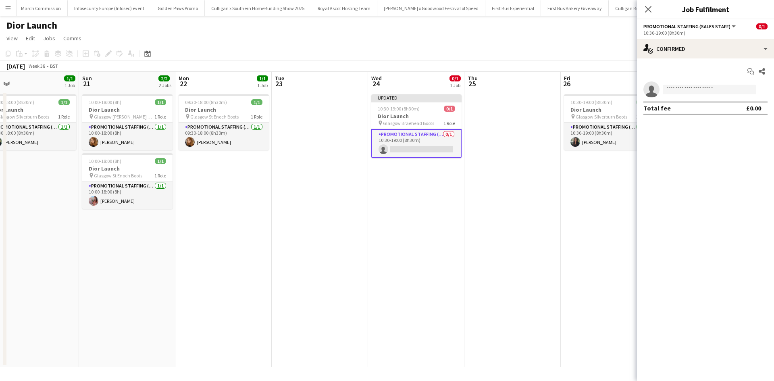
click at [589, 192] on app-date-cell "10:30-19:00 (8h30m) 1/1 Dior Launch pin Glasgow Silverburn Boots 1 Role Promoti…" at bounding box center [609, 229] width 96 height 276
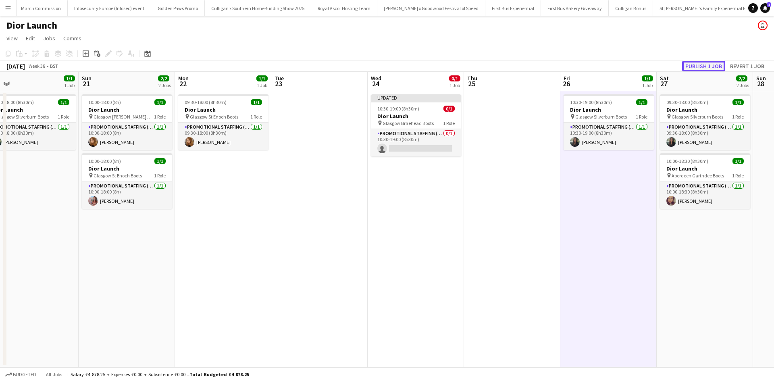
click at [698, 68] on button "Publish 1 job" at bounding box center [704, 66] width 43 height 10
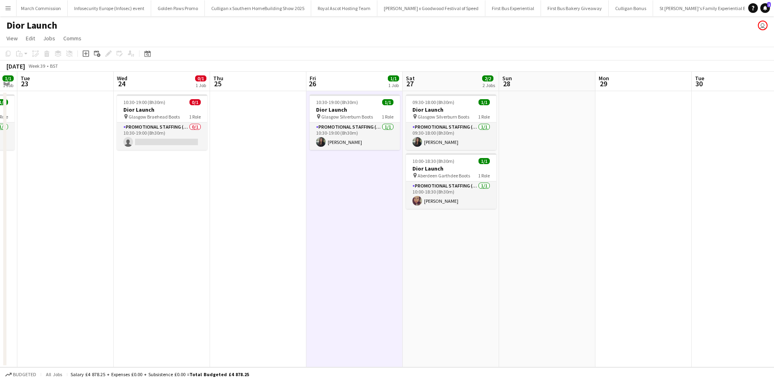
drag, startPoint x: 616, startPoint y: 208, endPoint x: 118, endPoint y: 211, distance: 498.6
click at [120, 211] on app-calendar-viewport "Sat 20 1/1 1 Job Sun 21 2/2 2 Jobs Mon 22 1/1 1 Job Tue 23 Wed 24 0/1 1 Job Thu…" at bounding box center [387, 220] width 774 height 296
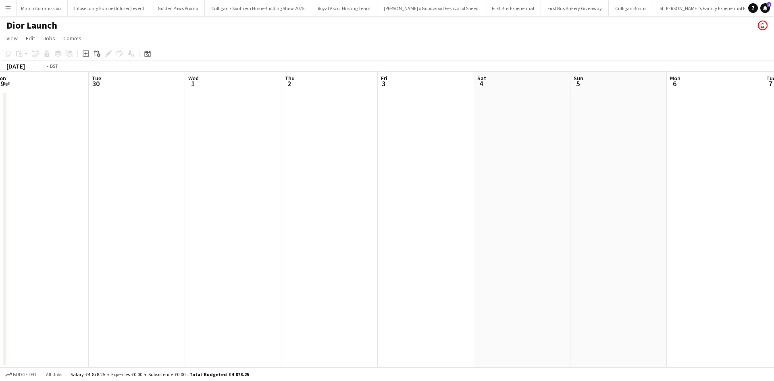
drag, startPoint x: 496, startPoint y: 244, endPoint x: 128, endPoint y: 241, distance: 368.3
click at [106, 237] on app-calendar-viewport "Thu 25 Fri 26 1/1 1 Job Sat 27 2/2 2 Jobs Sun 28 Mon 29 Tue 30 Wed 1 Thu 2 Fri …" at bounding box center [387, 220] width 774 height 296
drag, startPoint x: 426, startPoint y: 246, endPoint x: 535, endPoint y: 234, distance: 109.5
click at [611, 223] on app-calendar-viewport "Fri 26 1/1 1 Job Sat 27 2/2 2 Jobs Sun 28 Mon 29 Tue 30 Wed 1 Thu 2 Fri 3 Sat 4…" at bounding box center [387, 220] width 774 height 296
drag, startPoint x: 279, startPoint y: 234, endPoint x: 533, endPoint y: 247, distance: 254.5
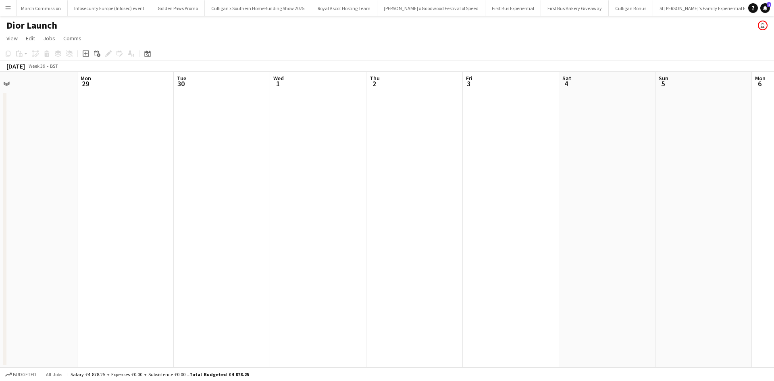
click at [565, 230] on app-calendar-viewport "Fri 26 1/1 1 Job Sat 27 2/2 2 Jobs Sun 28 Mon 29 Tue 30 Wed 1 Thu 2 Fri 3 Sat 4…" at bounding box center [387, 220] width 774 height 296
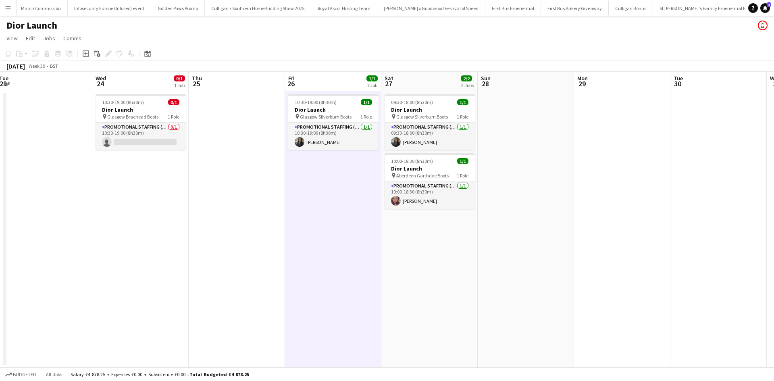
drag, startPoint x: 392, startPoint y: 245, endPoint x: 442, endPoint y: 268, distance: 55.2
click at [515, 251] on app-calendar-viewport "Sun 21 2/2 2 Jobs Mon 22 1/1 1 Job Tue 23 Wed 24 0/1 1 Job Thu 25 Fri 26 1/1 1 …" at bounding box center [387, 220] width 774 height 296
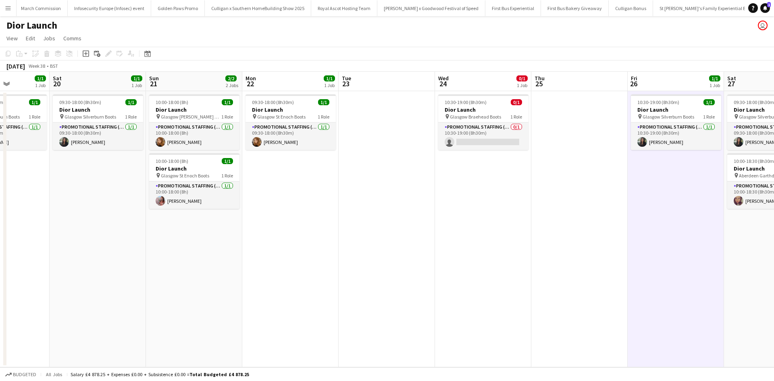
drag, startPoint x: 202, startPoint y: 265, endPoint x: 190, endPoint y: 259, distance: 13.5
click at [526, 260] on app-calendar-viewport "Wed 17 1/1 1 Job Thu 18 Fri 19 1/1 1 Job Sat 20 1/1 1 Job Sun 21 2/2 2 Jobs Mon…" at bounding box center [387, 220] width 774 height 296
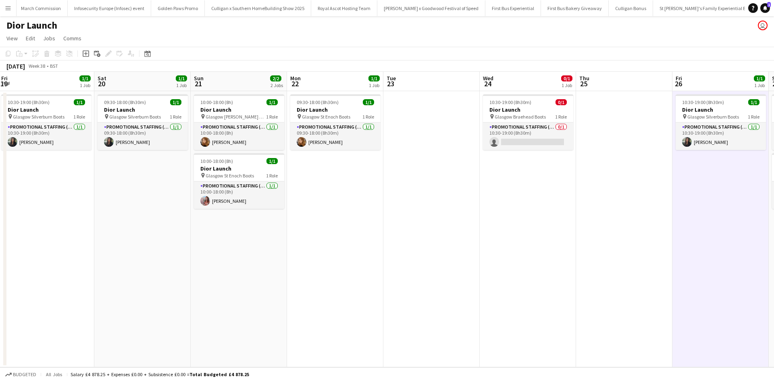
drag, startPoint x: 190, startPoint y: 259, endPoint x: 410, endPoint y: 271, distance: 220.1
click at [500, 260] on app-calendar-viewport "Wed 17 1/1 1 Job Thu 18 Fri 19 1/1 1 Job Sat 20 1/1 1 Job Sun 21 2/2 2 Jobs Mon…" at bounding box center [387, 220] width 774 height 296
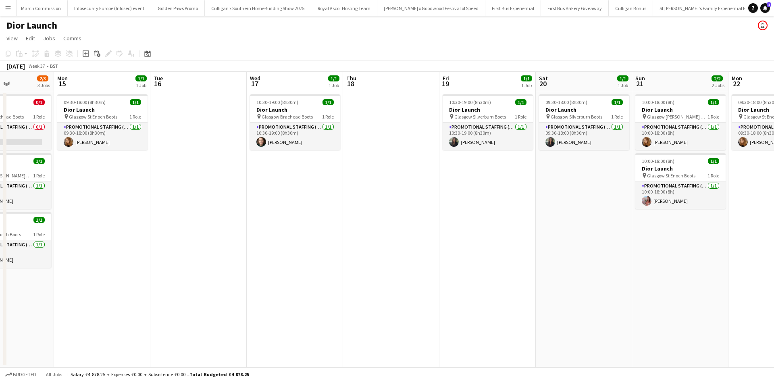
drag, startPoint x: 334, startPoint y: 262, endPoint x: 438, endPoint y: 263, distance: 104.9
click at [476, 257] on app-calendar-viewport "Fri 12 1/1 1 Job Sat 13 3/3 3 Jobs Sun 14 2/3 3 Jobs Mon 15 1/1 1 Job Tue 16 We…" at bounding box center [387, 220] width 774 height 296
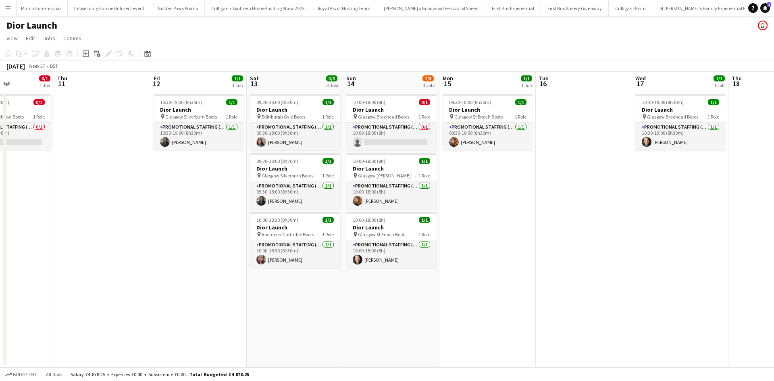
scroll to position [0, 217]
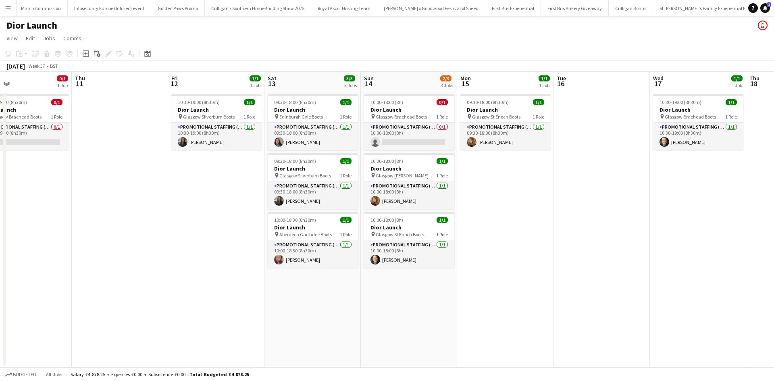
drag, startPoint x: 213, startPoint y: 264, endPoint x: 512, endPoint y: 263, distance: 298.9
click at [512, 263] on app-calendar-viewport "Mon 8 1/2 2 Jobs Tue 9 Wed 10 0/1 1 Job Thu 11 Fri 12 1/1 1 Job Sat 13 3/3 3 Jo…" at bounding box center [387, 220] width 774 height 296
click at [506, 210] on app-date-cell "09:30-18:00 (8h30m) 1/1 Dior Launch pin Glasgow St Enoch Boots 1 Role Promotion…" at bounding box center [505, 229] width 96 height 276
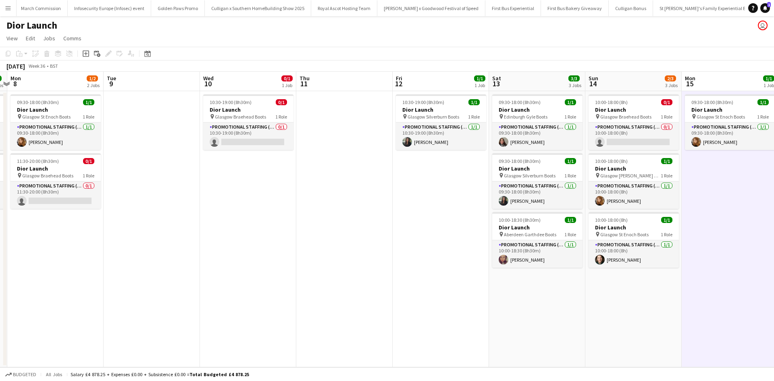
drag, startPoint x: 192, startPoint y: 257, endPoint x: 409, endPoint y: 233, distance: 218.4
click at [409, 233] on app-calendar-viewport "Sat 6 2/2 2 Jobs Sun 7 2/2 2 Jobs Mon 8 1/2 2 Jobs Tue 9 Wed 10 0/1 1 Job Thu 1…" at bounding box center [387, 220] width 774 height 296
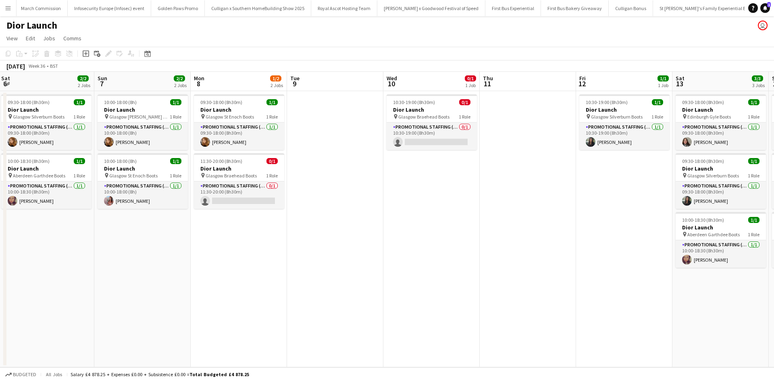
drag, startPoint x: 267, startPoint y: 268, endPoint x: 451, endPoint y: 250, distance: 184.9
click at [451, 250] on app-calendar-viewport "Thu 4 Fri 5 1/1 1 Job Sat 6 2/2 2 Jobs Sun 7 2/2 2 Jobs Mon 8 1/2 2 Jobs Tue 9 …" at bounding box center [387, 220] width 774 height 296
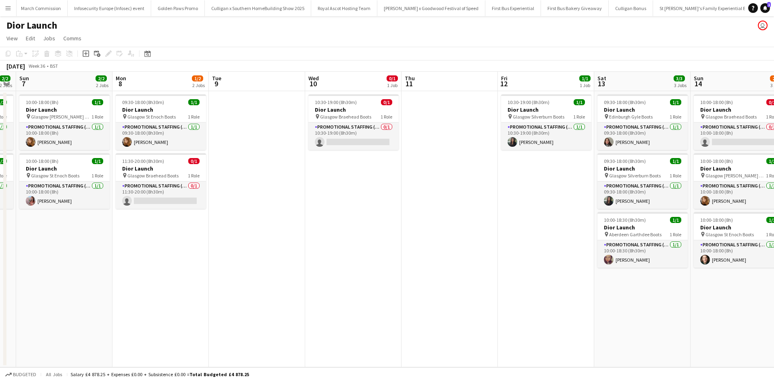
drag, startPoint x: 458, startPoint y: 232, endPoint x: 377, endPoint y: 231, distance: 80.7
click at [377, 231] on app-calendar-viewport "Thu 4 Fri 5 1/1 1 Job Sat 6 2/2 2 Jobs Sun 7 2/2 2 Jobs Mon 8 1/2 2 Jobs Tue 9 …" at bounding box center [387, 220] width 774 height 296
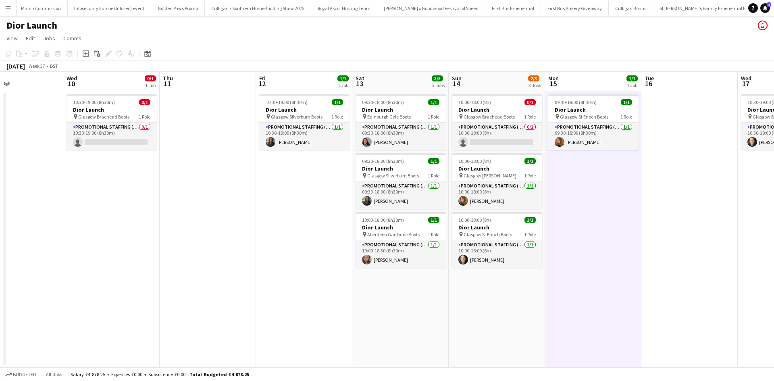
drag, startPoint x: 495, startPoint y: 265, endPoint x: 254, endPoint y: 276, distance: 241.4
click at [254, 276] on app-calendar-viewport "Sat 6 2/2 2 Jobs Sun 7 2/2 2 Jobs Mon 8 1/2 2 Jobs Tue 9 Wed 10 0/1 1 Job Thu 1…" at bounding box center [387, 220] width 774 height 296
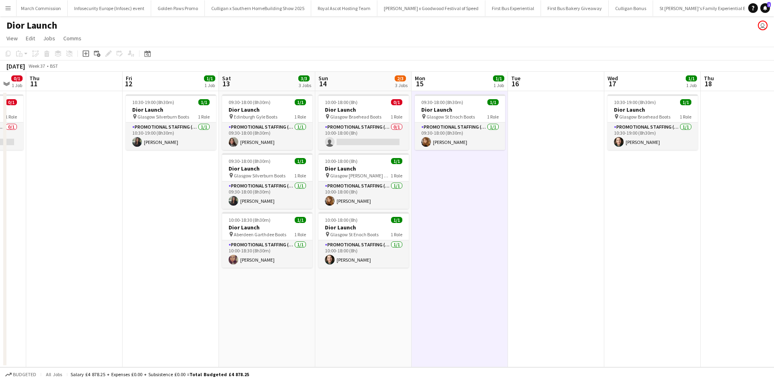
drag, startPoint x: 632, startPoint y: 281, endPoint x: 305, endPoint y: 278, distance: 327.5
click at [305, 278] on app-calendar-viewport "Mon 8 1/2 2 Jobs Tue 9 Wed 10 0/1 1 Job Thu 11 Fri 12 1/1 1 Job Sat 13 3/3 3 Jo…" at bounding box center [387, 220] width 774 height 296
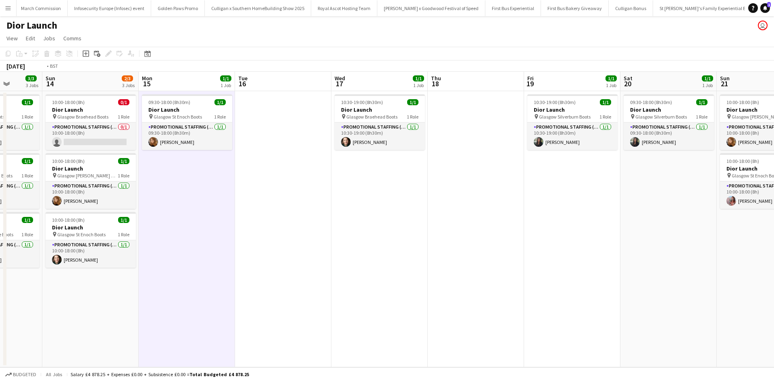
drag, startPoint x: 593, startPoint y: 282, endPoint x: 285, endPoint y: 279, distance: 307.8
click at [285, 279] on app-calendar-viewport "Wed 10 0/1 1 Job Thu 11 Fri 12 1/1 1 Job Sat 13 3/3 3 Jobs Sun 14 2/3 3 Jobs Mo…" at bounding box center [387, 220] width 774 height 296
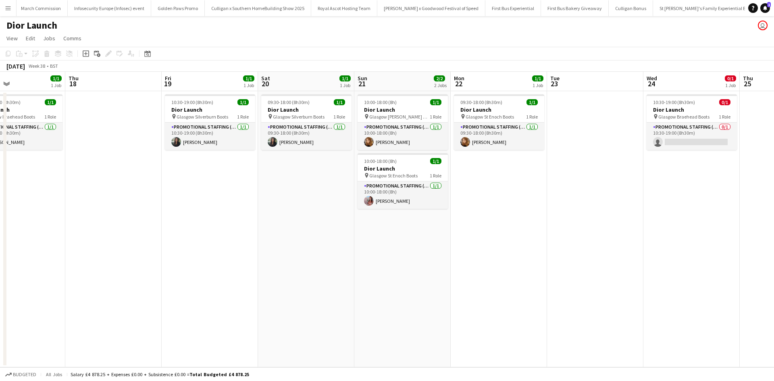
scroll to position [0, 351]
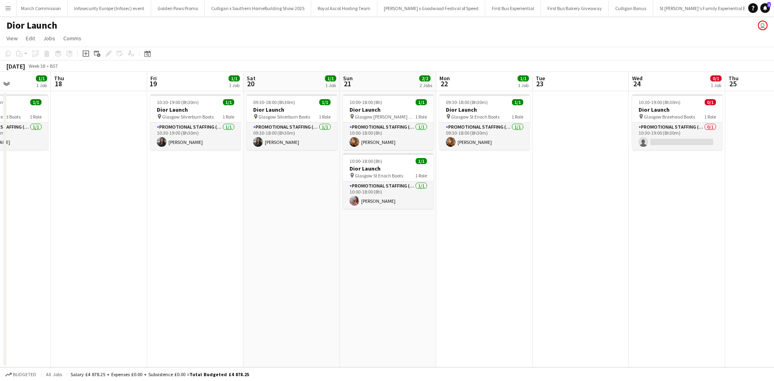
drag, startPoint x: 566, startPoint y: 296, endPoint x: 243, endPoint y: 285, distance: 322.9
click at [241, 285] on app-calendar-viewport "Sun 14 2/3 3 Jobs Mon 15 1/1 1 Job Tue 16 Wed 17 1/1 1 Job Thu 18 Fri 19 1/1 1 …" at bounding box center [387, 220] width 774 height 296
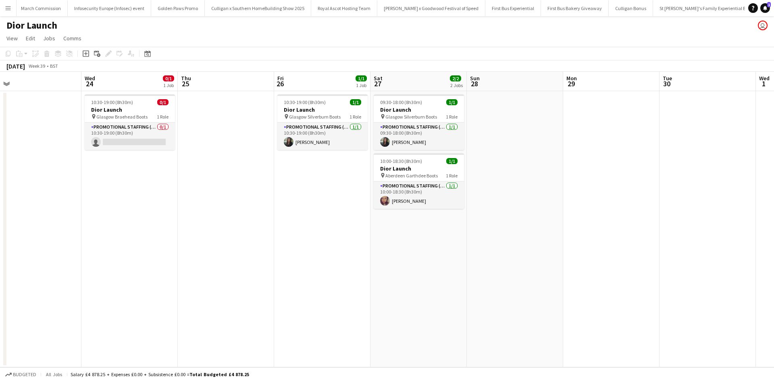
drag, startPoint x: 568, startPoint y: 237, endPoint x: 240, endPoint y: 242, distance: 327.6
click at [240, 242] on app-calendar-viewport "Sat 20 1/1 1 Job Sun 21 2/2 2 Jobs Mon 22 1/1 1 Job Tue 23 Wed 24 0/1 1 Job Thu…" at bounding box center [387, 220] width 774 height 296
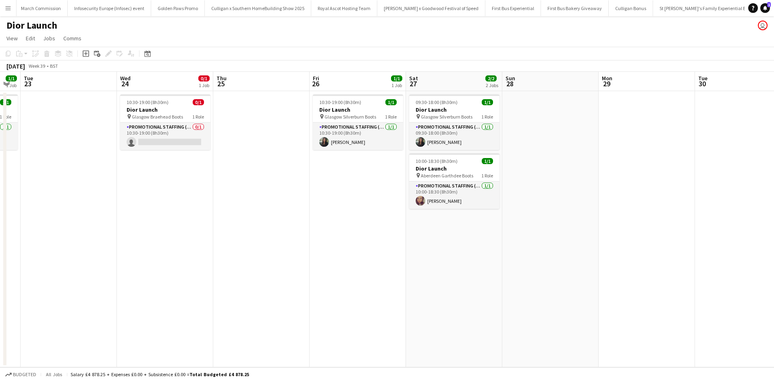
drag, startPoint x: 472, startPoint y: 276, endPoint x: 159, endPoint y: 262, distance: 312.9
click at [158, 263] on app-calendar-viewport "Sat 20 1/1 1 Job Sun 21 2/2 2 Jobs Mon 22 1/1 1 Job Tue 23 Wed 24 0/1 1 Job Thu…" at bounding box center [387, 220] width 774 height 296
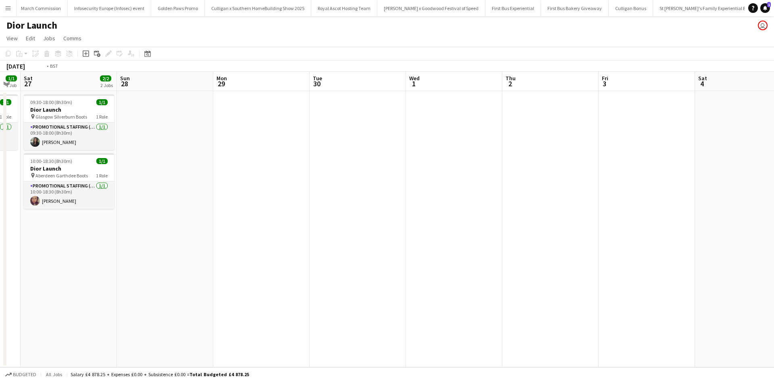
drag, startPoint x: 535, startPoint y: 274, endPoint x: 301, endPoint y: 269, distance: 234.0
click at [307, 269] on app-calendar-viewport "Wed 24 0/1 1 Job Thu 25 Fri 26 1/1 1 Job Sat 27 2/2 2 Jobs Sun 28 Mon 29 Tue 30…" at bounding box center [387, 220] width 774 height 296
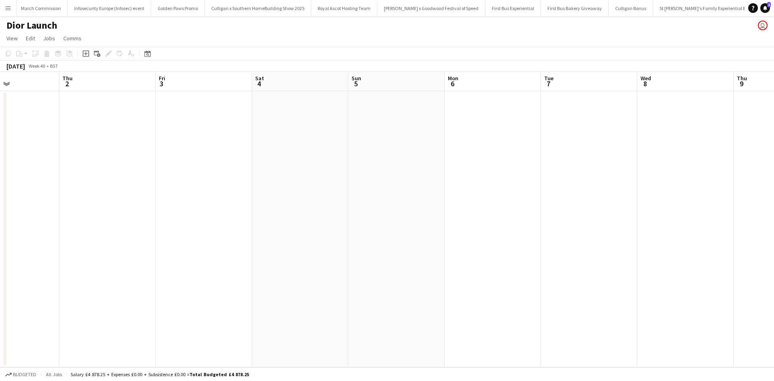
drag, startPoint x: 511, startPoint y: 279, endPoint x: 339, endPoint y: 272, distance: 172.4
click at [340, 271] on app-calendar-viewport "Sun 28 Mon 29 Tue 30 Wed 1 Thu 2 Fri 3 Sat 4 Sun 5 Mon 6 Tue 7 Wed 8 Thu 9 Fri …" at bounding box center [387, 220] width 774 height 296
click at [12, 6] on button "Menu" at bounding box center [8, 8] width 16 height 16
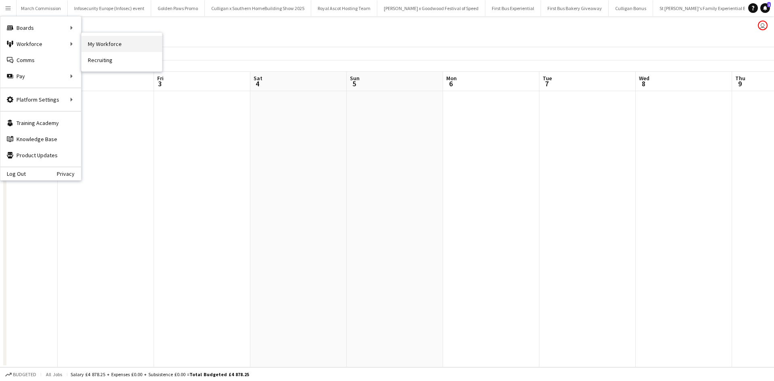
click at [105, 44] on link "My Workforce" at bounding box center [121, 44] width 81 height 16
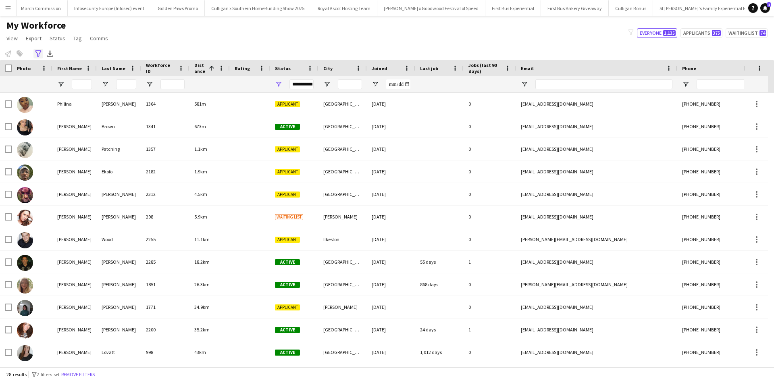
click at [37, 52] on icon "Advanced filters" at bounding box center [38, 53] width 6 height 6
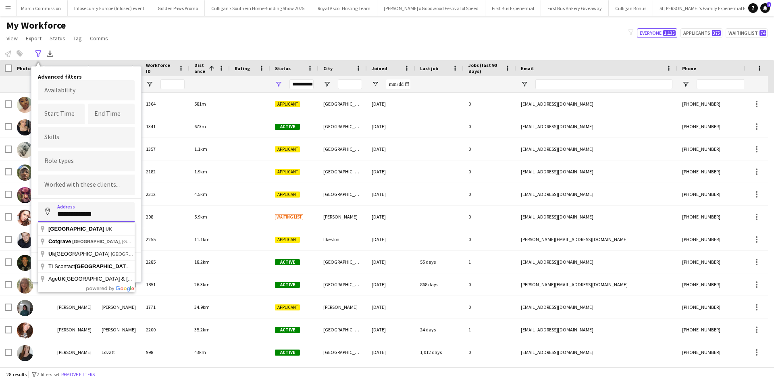
drag, startPoint x: 102, startPoint y: 209, endPoint x: 55, endPoint y: 215, distance: 47.2
click at [55, 215] on input "**********" at bounding box center [86, 212] width 97 height 20
type input "**********"
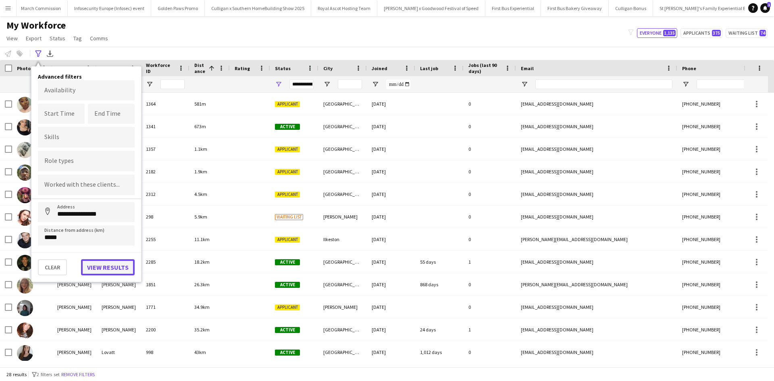
click at [117, 275] on button "View results" at bounding box center [108, 267] width 54 height 16
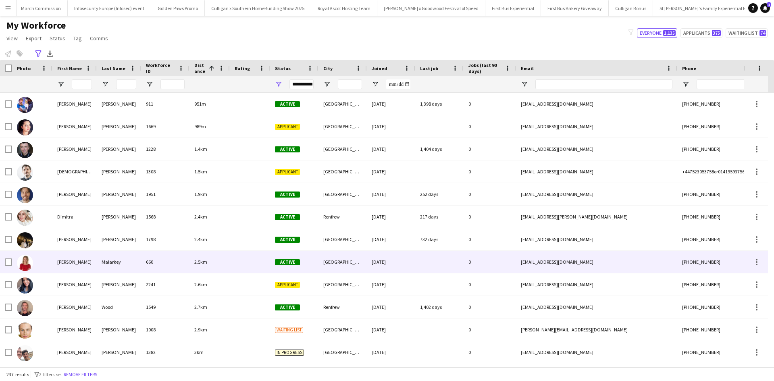
click at [64, 264] on div "Emma" at bounding box center [74, 262] width 44 height 22
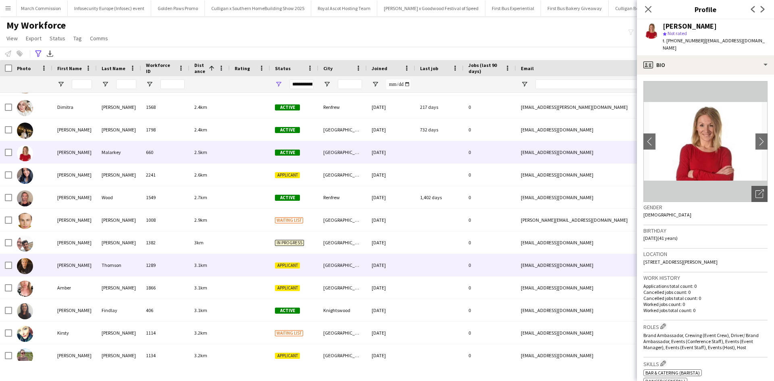
scroll to position [121, 0]
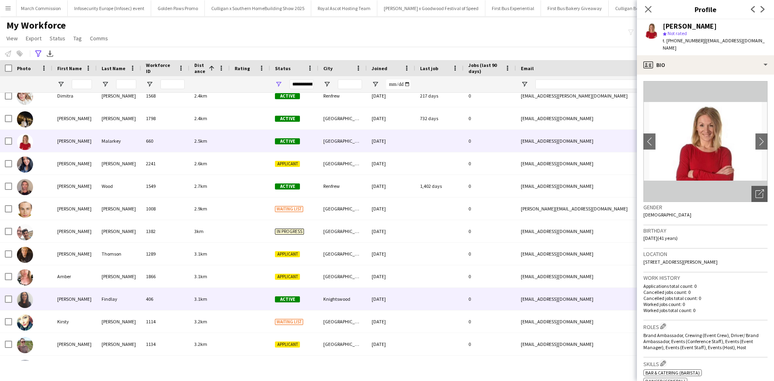
click at [61, 297] on div "Barbara" at bounding box center [74, 299] width 44 height 22
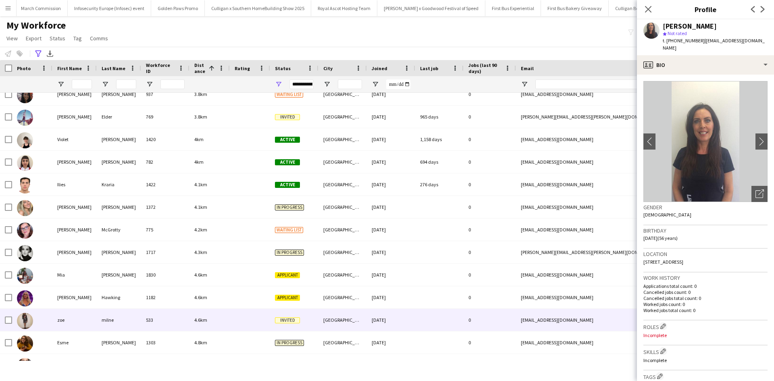
scroll to position [565, 0]
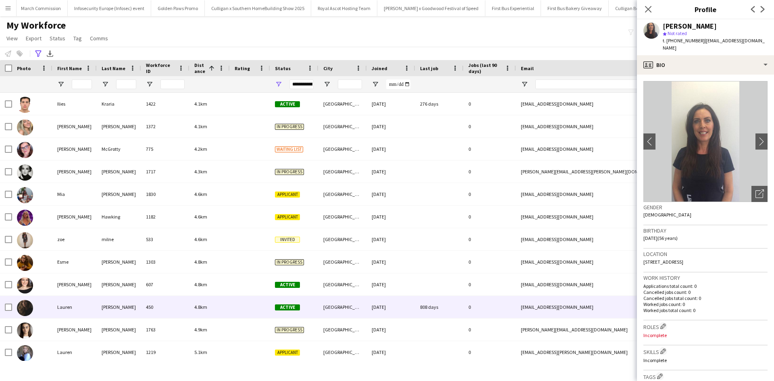
click at [71, 306] on div "Lauren" at bounding box center [74, 307] width 44 height 22
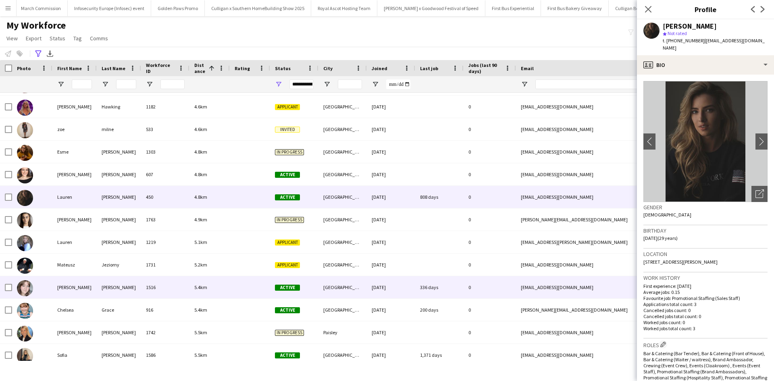
scroll to position [686, 0]
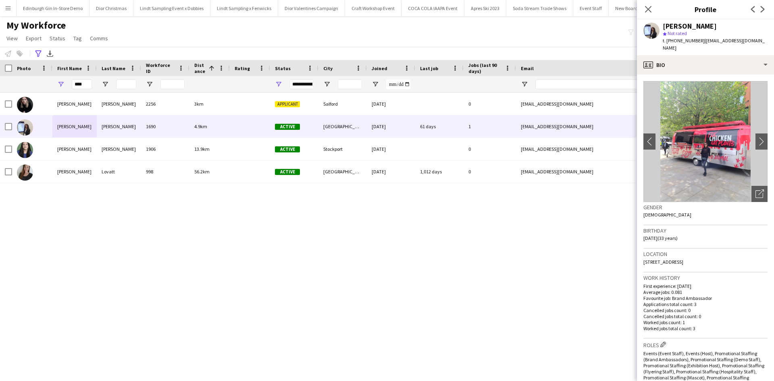
scroll to position [0, 8616]
drag, startPoint x: 85, startPoint y: 85, endPoint x: 72, endPoint y: 81, distance: 13.4
click at [73, 81] on input "****" at bounding box center [82, 84] width 20 height 10
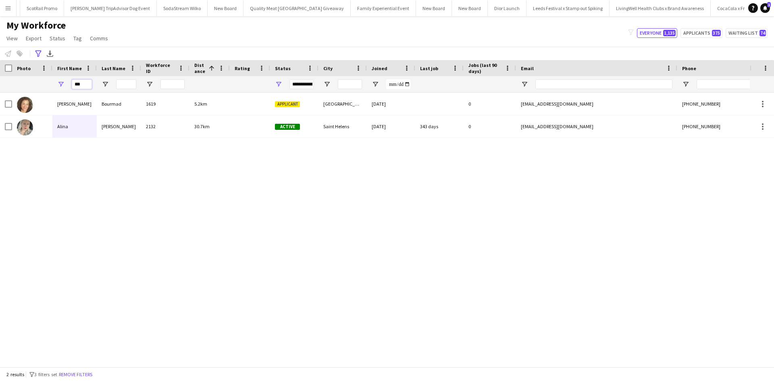
type input "***"
click at [100, 154] on div "[PERSON_NAME] 1619 5.2km Applicant Manchester [DATE] 0 [EMAIL_ADDRESS][DOMAIN_N…" at bounding box center [375, 227] width 750 height 268
drag, startPoint x: 79, startPoint y: 81, endPoint x: 58, endPoint y: 77, distance: 21.3
click at [60, 78] on div "***" at bounding box center [74, 84] width 44 height 16
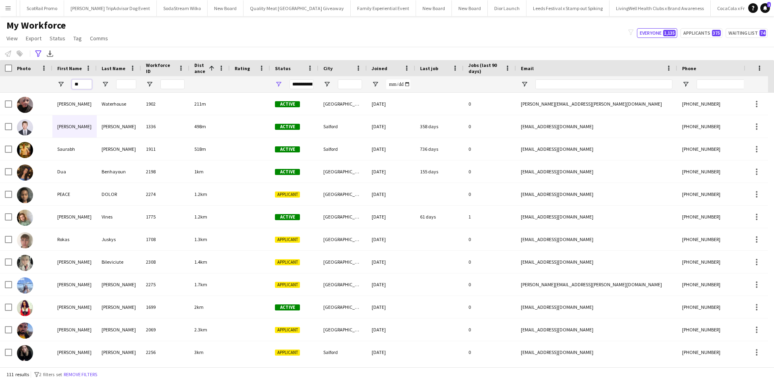
type input "***"
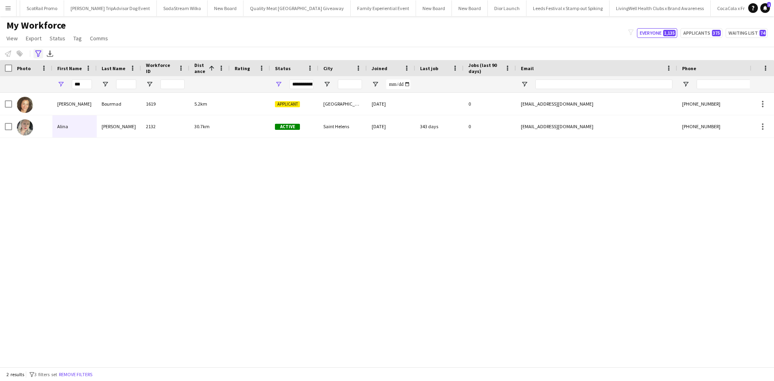
click at [39, 55] on icon at bounding box center [38, 53] width 6 height 6
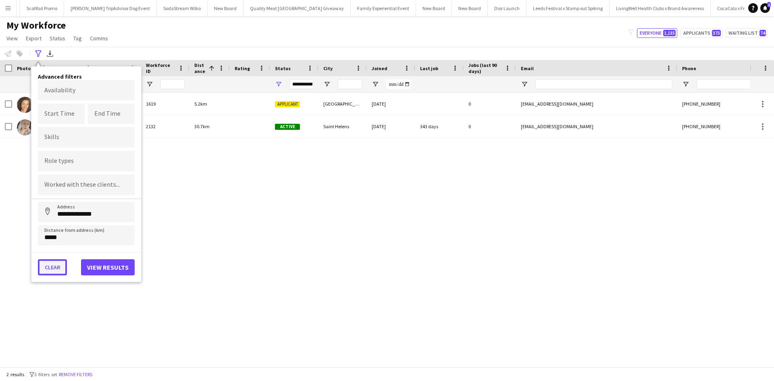
click at [57, 266] on button "Clear" at bounding box center [52, 267] width 29 height 16
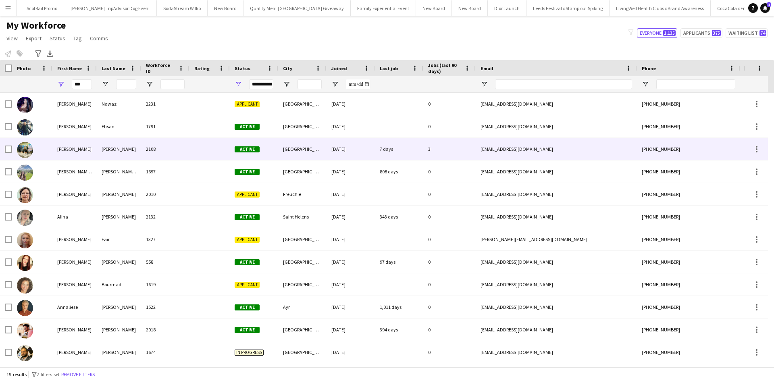
click at [58, 150] on div "[PERSON_NAME]" at bounding box center [74, 149] width 44 height 22
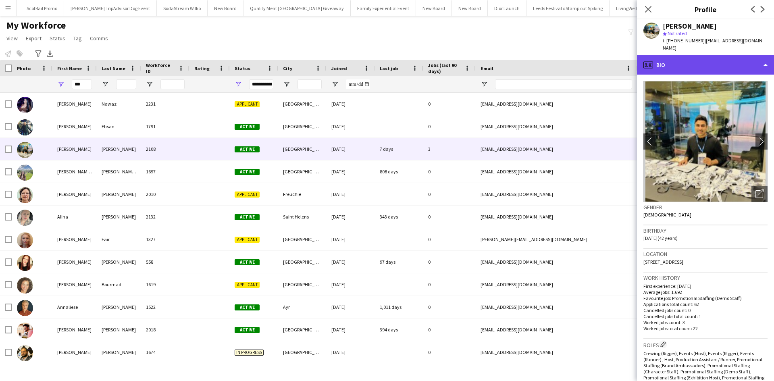
click at [701, 55] on div "profile Bio" at bounding box center [705, 64] width 137 height 19
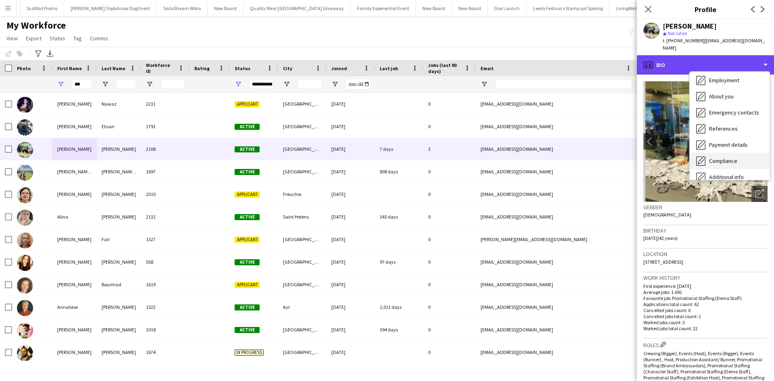
scroll to position [92, 0]
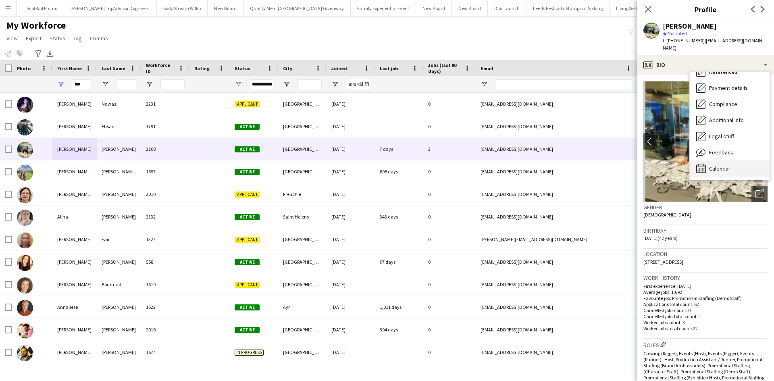
click at [722, 165] on span "Calendar" at bounding box center [720, 168] width 21 height 7
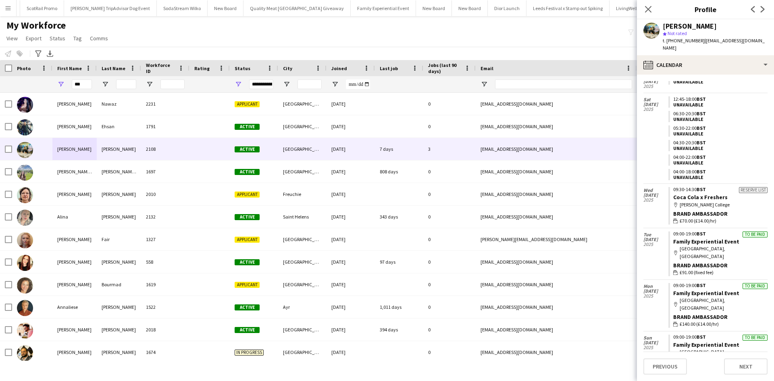
scroll to position [580, 0]
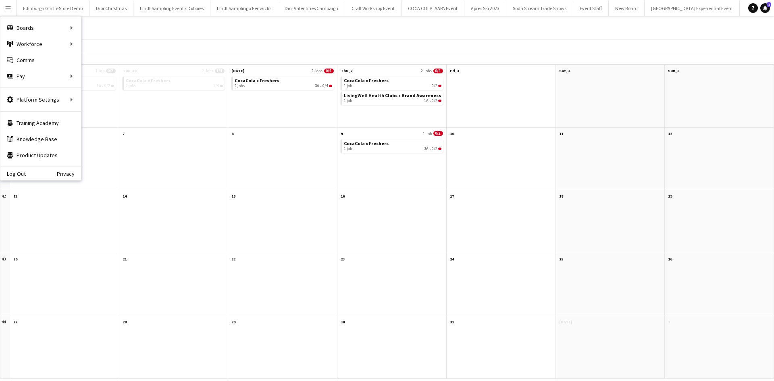
scroll to position [0, 7835]
click at [106, 44] on link "All jobs" at bounding box center [121, 44] width 81 height 16
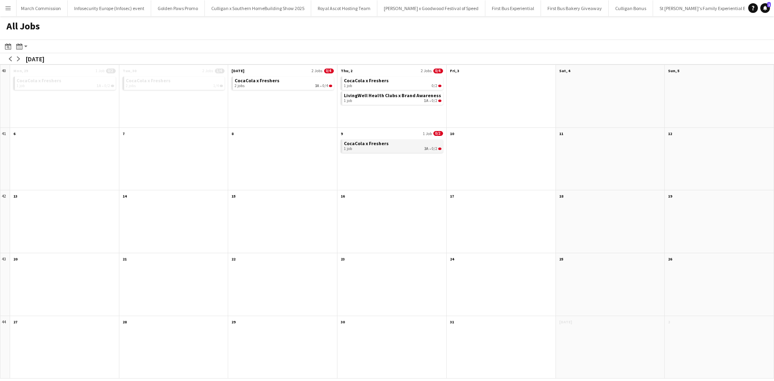
click at [364, 149] on div "1 job 3A • 0/2" at bounding box center [393, 148] width 98 height 5
click at [10, 10] on app-icon "Menu" at bounding box center [8, 8] width 6 height 6
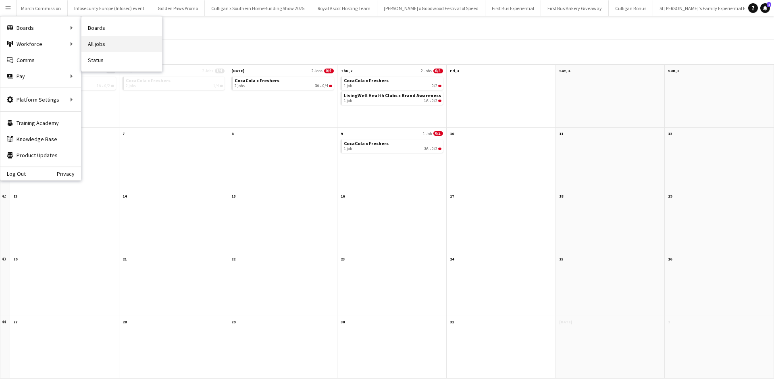
click at [121, 44] on link "All jobs" at bounding box center [121, 44] width 81 height 16
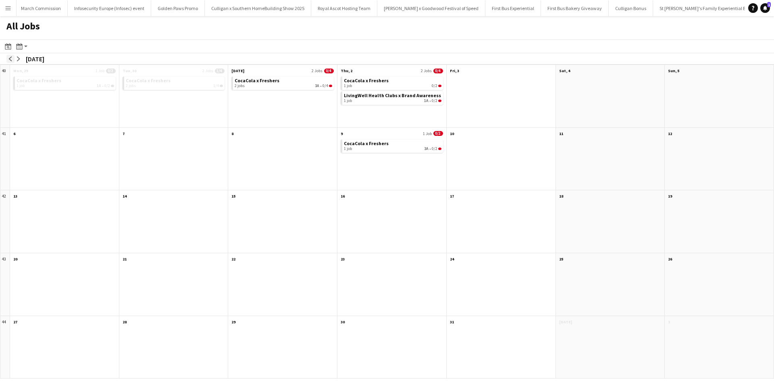
click at [10, 58] on app-icon "arrow-left" at bounding box center [10, 58] width 5 height 5
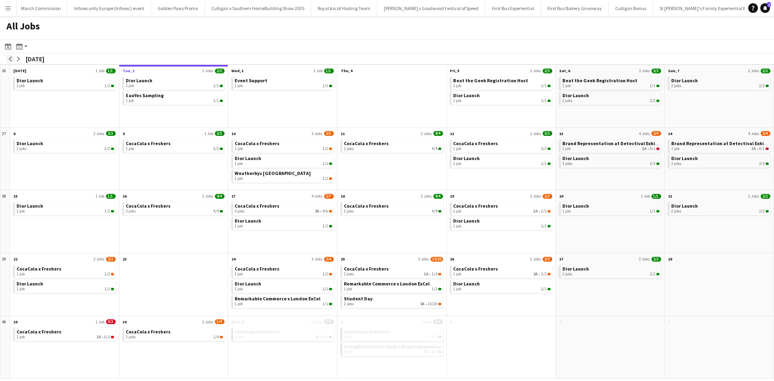
click at [10, 58] on app-icon "arrow-left" at bounding box center [10, 58] width 5 height 5
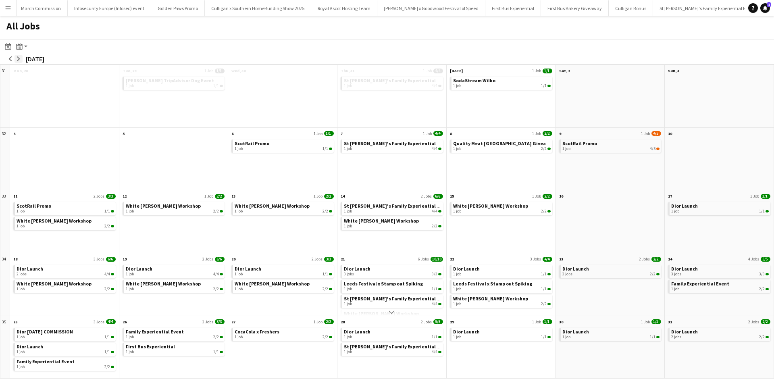
click at [20, 58] on app-icon "arrow-right" at bounding box center [18, 58] width 5 height 5
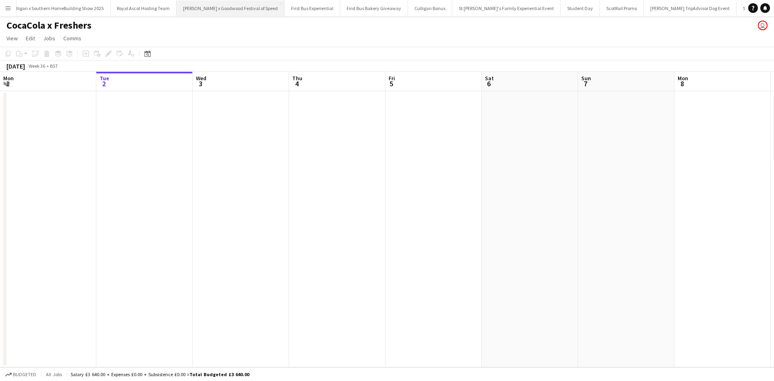
scroll to position [0, 8071]
drag, startPoint x: 526, startPoint y: 261, endPoint x: 207, endPoint y: 225, distance: 320.7
click at [207, 225] on app-calendar-viewport "Sat 30 Sun 31 Mon 1 Tue 2 Wed 3 Thu 4 Fri 5 Sat 6 Sun 7 Mon 8 Tue 9 2/2 1 Job W…" at bounding box center [387, 220] width 774 height 296
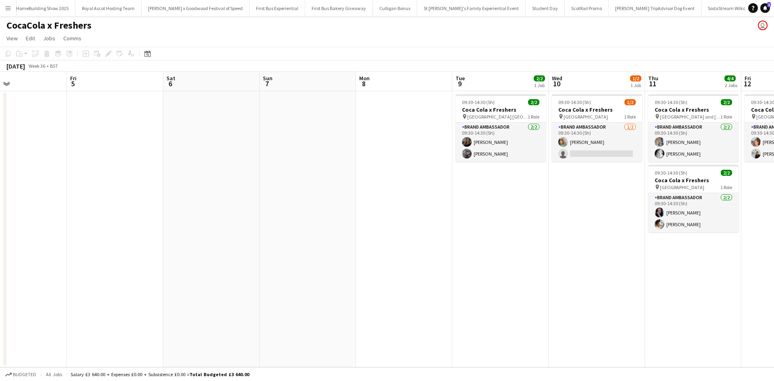
drag, startPoint x: 504, startPoint y: 236, endPoint x: 382, endPoint y: 252, distance: 123.3
click at [265, 232] on app-calendar-viewport "Tue 2 Wed 3 Thu 4 Fri 5 Sat 6 Sun 7 Mon 8 Tue 9 2/2 1 Job Wed 10 1/2 1 Job Thu …" at bounding box center [387, 220] width 774 height 296
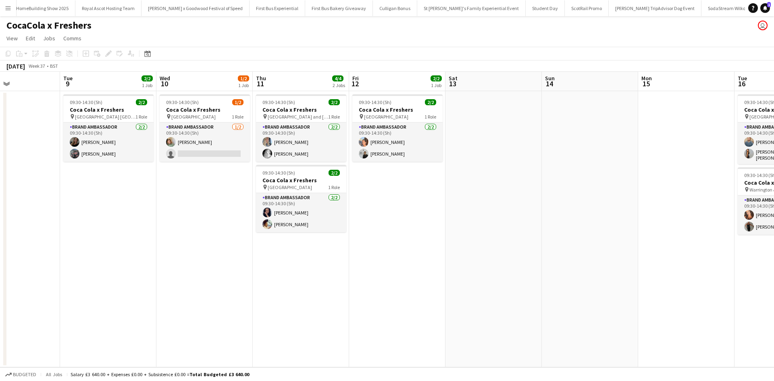
drag, startPoint x: 512, startPoint y: 277, endPoint x: 439, endPoint y: 283, distance: 72.9
click at [223, 258] on app-calendar-viewport "Sat 6 Sun 7 Mon 8 Tue 9 2/2 1 Job Wed 10 1/2 1 Job Thu 11 4/4 2 Jobs Fri 12 2/2…" at bounding box center [387, 220] width 774 height 296
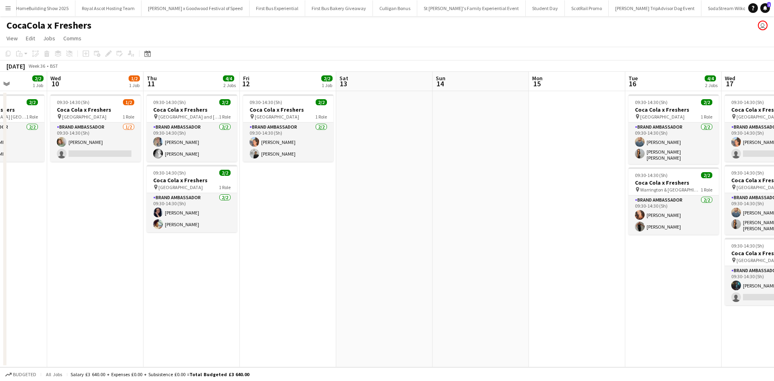
drag, startPoint x: 616, startPoint y: 306, endPoint x: 323, endPoint y: 273, distance: 295.5
click at [323, 273] on app-calendar-viewport "Sat 6 Sun 7 Mon 8 Tue 9 2/2 1 Job Wed 10 1/2 1 Job Thu 11 4/4 2 Jobs Fri 12 2/2…" at bounding box center [387, 220] width 774 height 296
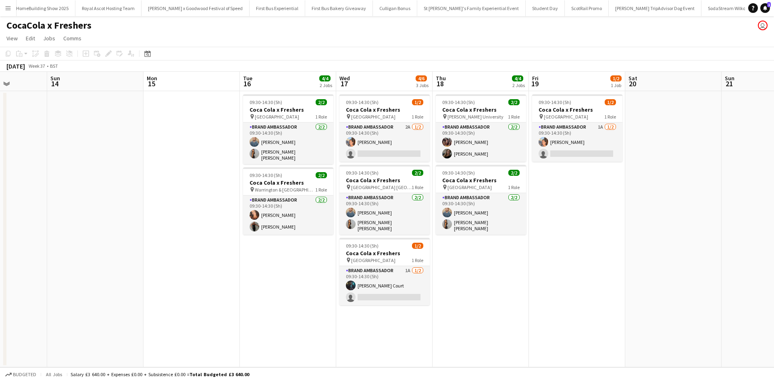
scroll to position [0, 271]
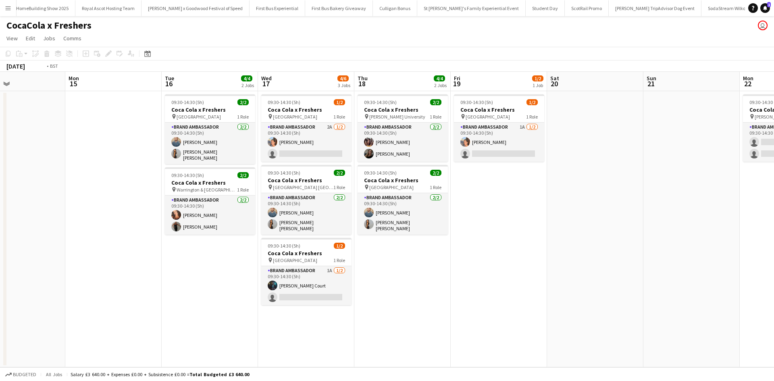
drag, startPoint x: 614, startPoint y: 315, endPoint x: 121, endPoint y: 271, distance: 494.9
click at [121, 271] on app-calendar-viewport "Wed 10 1/2 1 Job Thu 11 4/4 2 Jobs Fri 12 2/2 1 Job Sat 13 Sun 14 Mon 15 Tue 16…" at bounding box center [387, 220] width 774 height 296
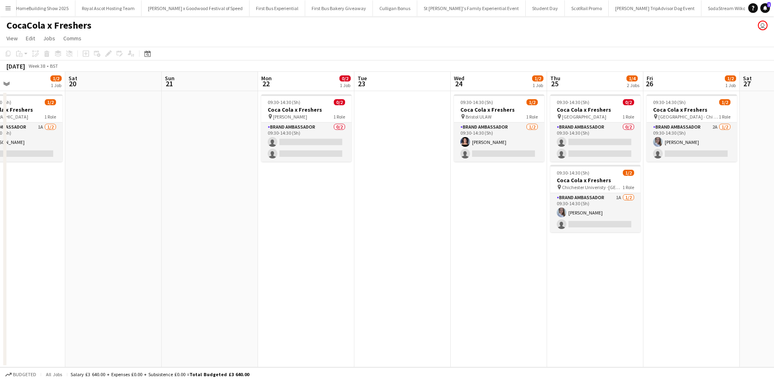
scroll to position [0, 282]
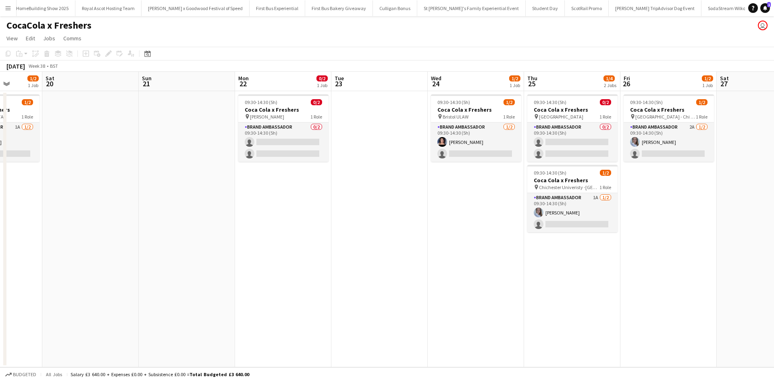
drag, startPoint x: 557, startPoint y: 292, endPoint x: 203, endPoint y: 276, distance: 354.2
click at [205, 276] on app-calendar-viewport "Wed 17 4/6 3 Jobs Thu 18 4/4 2 Jobs Fri 19 1/2 1 Job Sat 20 Sun 21 Mon 22 0/2 1…" at bounding box center [387, 220] width 774 height 296
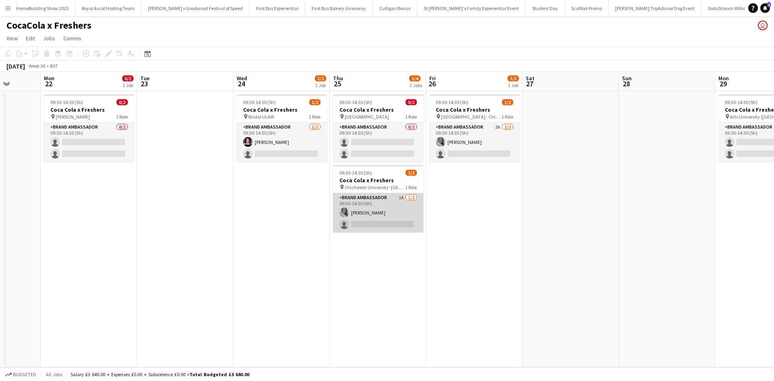
click at [389, 209] on app-card-role "Brand Ambassador 1A 1/2 09:30-14:30 (5h) Ashleigh Fountain single-neutral-actio…" at bounding box center [378, 212] width 90 height 39
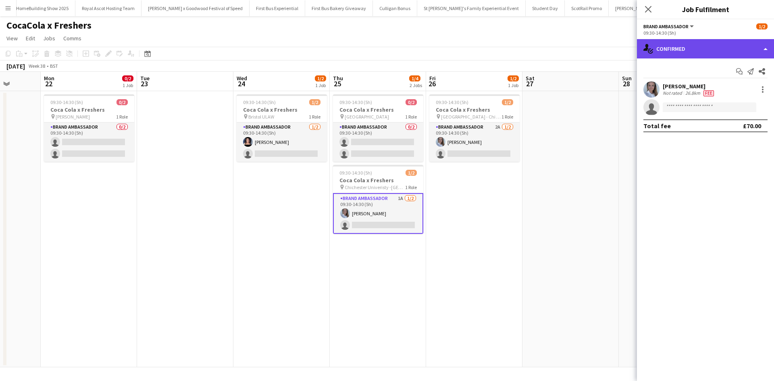
click at [722, 57] on div "single-neutral-actions-check-2 Confirmed" at bounding box center [705, 48] width 137 height 19
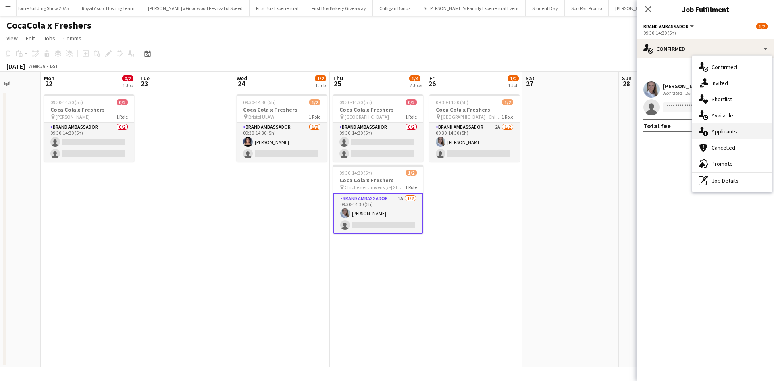
click at [733, 131] on span "Applicants" at bounding box center [724, 131] width 25 height 7
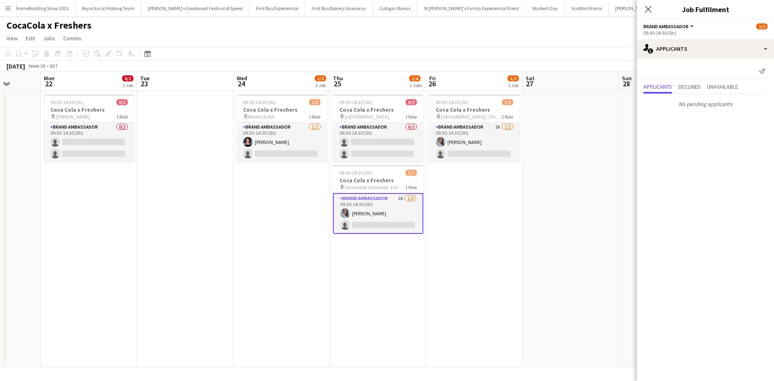
click at [552, 229] on app-date-cell at bounding box center [571, 229] width 96 height 276
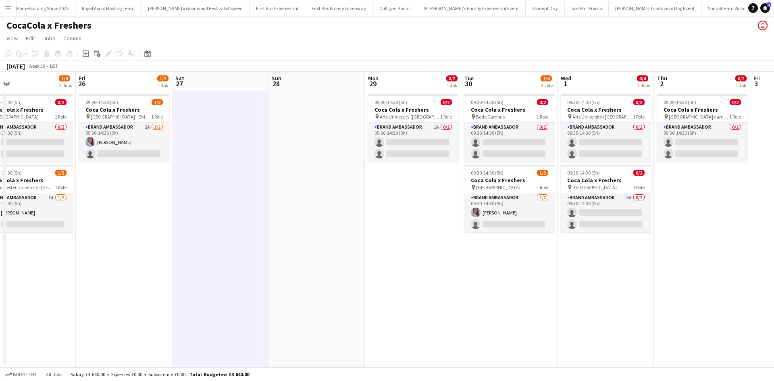
drag, startPoint x: 587, startPoint y: 263, endPoint x: 234, endPoint y: 238, distance: 353.4
click at [234, 238] on app-calendar-viewport "Sun 21 Mon 22 0/2 1 Job Tue 23 Wed 24 1/2 1 Job Thu 25 1/4 2 Jobs Fri 26 1/2 1 …" at bounding box center [387, 220] width 774 height 296
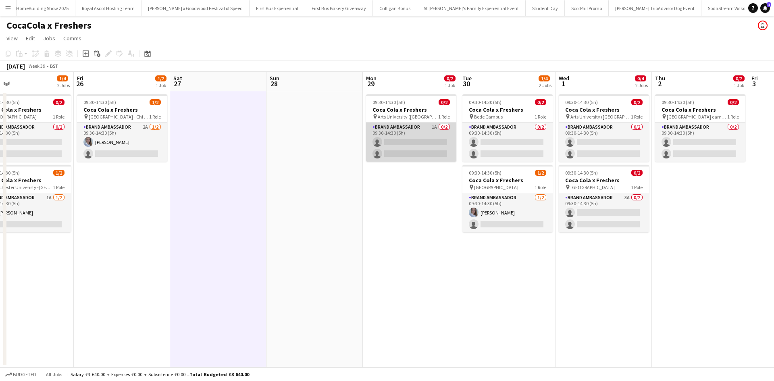
click at [423, 133] on app-card-role "Brand Ambassador 1A 0/2 09:30-14:30 (5h) single-neutral-actions single-neutral-…" at bounding box center [411, 142] width 90 height 39
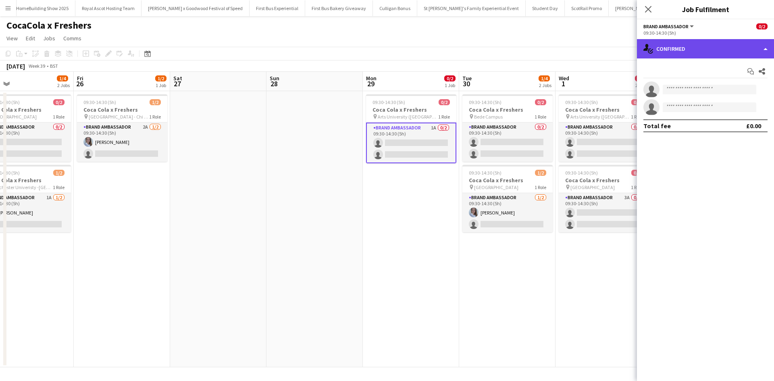
click at [709, 49] on div "single-neutral-actions-check-2 Confirmed" at bounding box center [705, 48] width 137 height 19
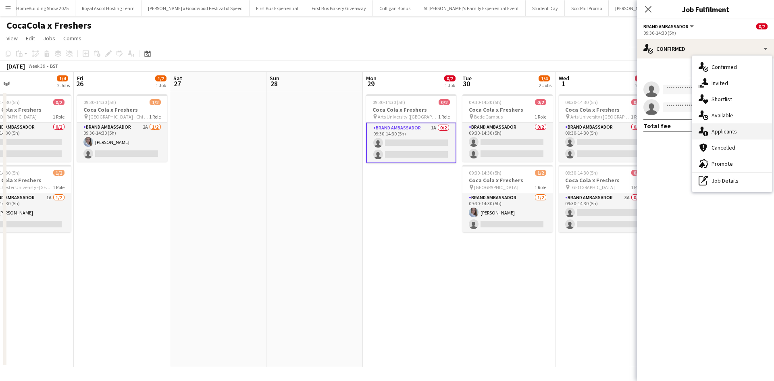
click at [735, 126] on div "single-neutral-actions-information Applicants" at bounding box center [733, 131] width 80 height 16
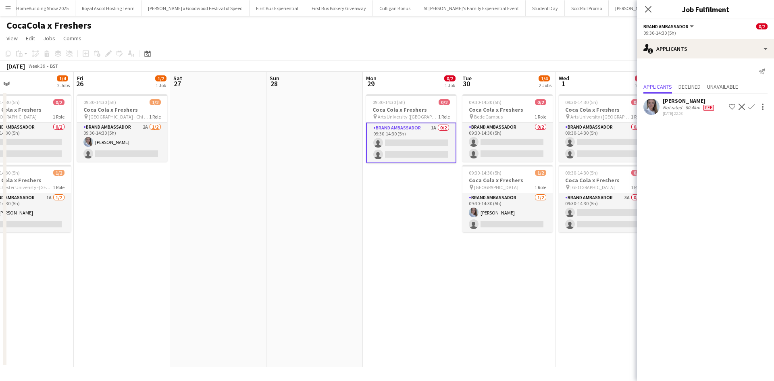
click at [8, 10] on app-icon "Menu" at bounding box center [8, 8] width 6 height 6
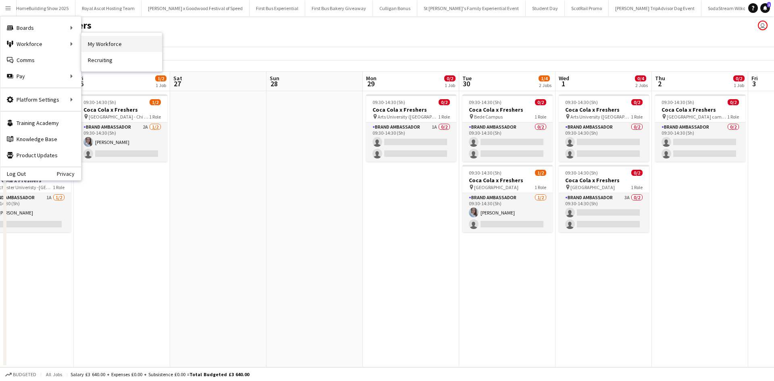
click at [104, 40] on link "My Workforce" at bounding box center [121, 44] width 81 height 16
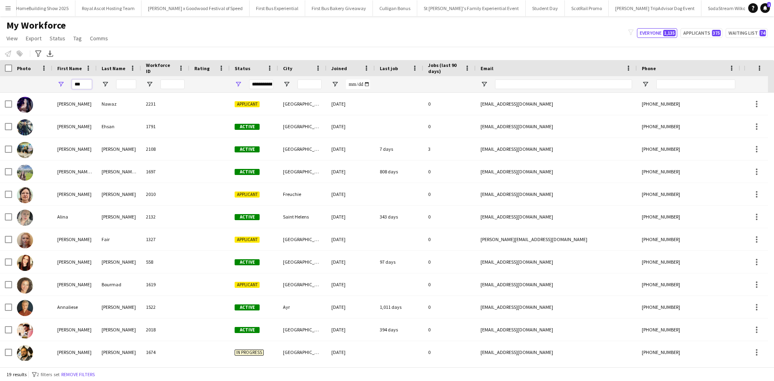
drag, startPoint x: 87, startPoint y: 86, endPoint x: 63, endPoint y: 86, distance: 23.4
click at [63, 86] on div "***" at bounding box center [74, 84] width 44 height 16
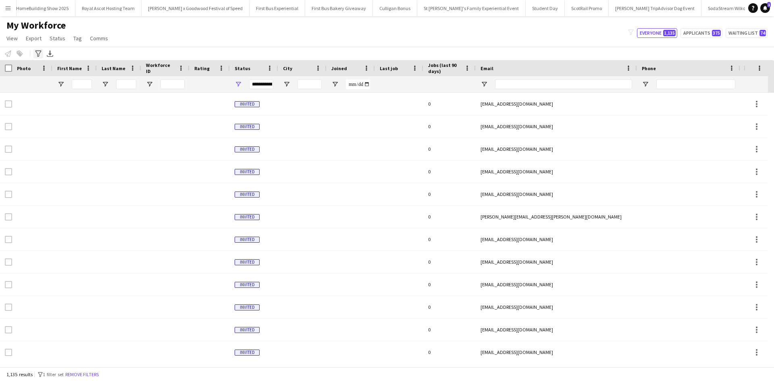
click at [40, 54] on icon at bounding box center [38, 53] width 6 height 6
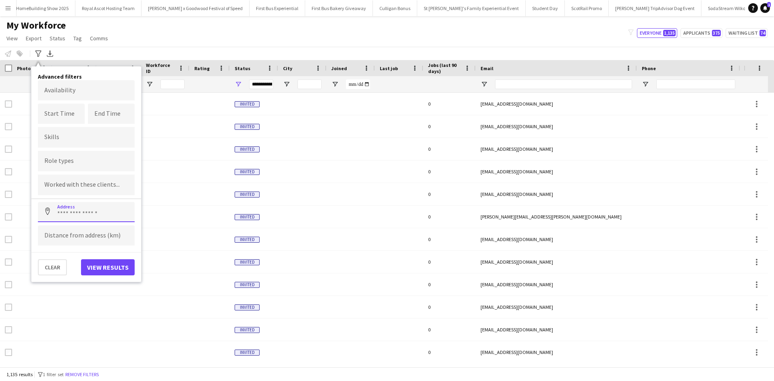
click at [66, 211] on input at bounding box center [86, 212] width 97 height 20
type input "**********"
click at [77, 236] on input at bounding box center [86, 235] width 97 height 20
type input "*****"
click button "Address" at bounding box center [47, 211] width 19 height 19
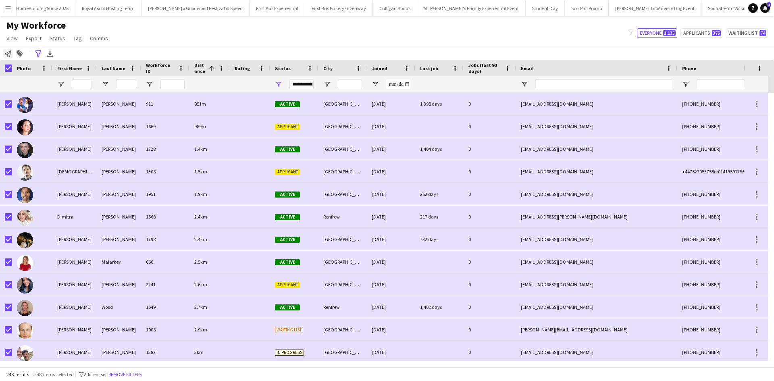
click at [6, 54] on icon at bounding box center [8, 53] width 6 height 6
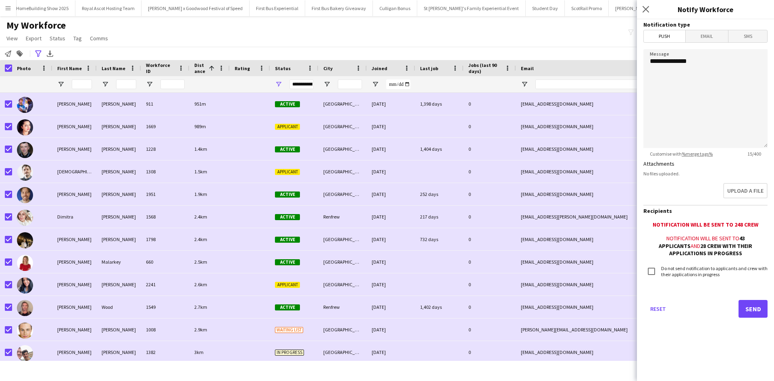
click at [710, 42] on mat-button-toggle-group "Push Email SMS" at bounding box center [706, 36] width 124 height 13
click at [712, 38] on span "Email" at bounding box center [707, 36] width 43 height 12
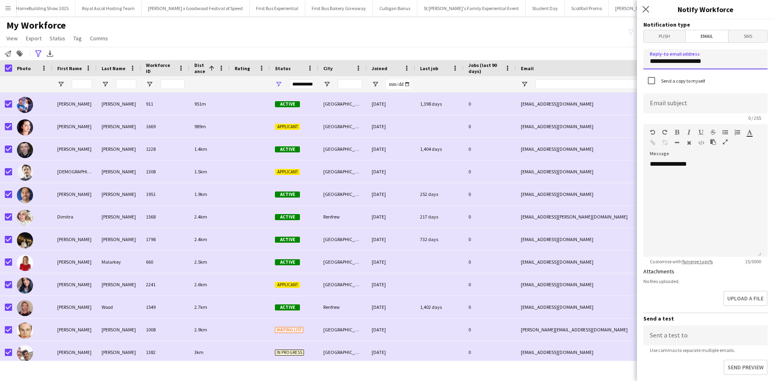
drag, startPoint x: 724, startPoint y: 65, endPoint x: 632, endPoint y: 63, distance: 91.6
click at [632, 63] on body "Menu Boards Boards Boards All jobs Status Workforce Workforce My Workforce Recr…" at bounding box center [387, 190] width 774 height 381
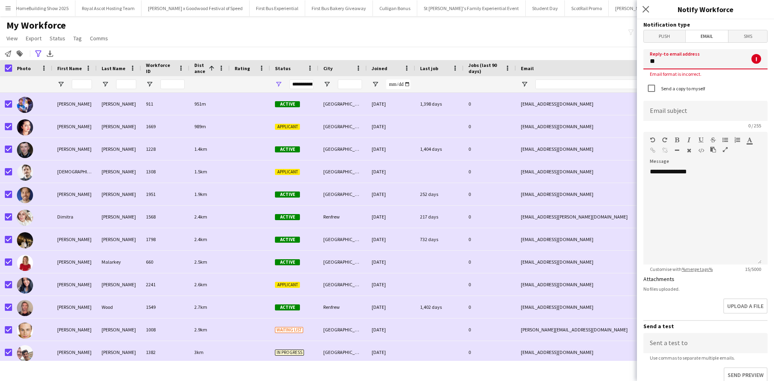
type input "**********"
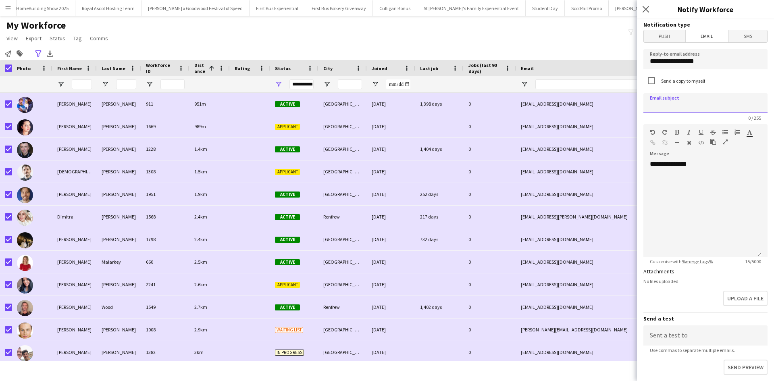
click at [698, 103] on input at bounding box center [706, 103] width 124 height 20
type input "**********"
click at [720, 166] on div "**********" at bounding box center [703, 208] width 118 height 97
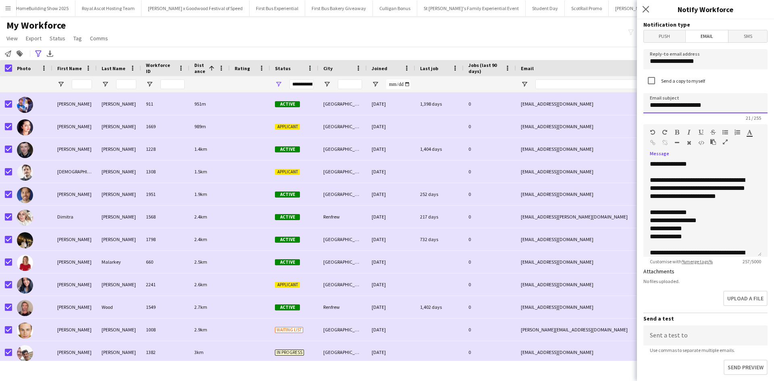
click at [662, 107] on input "**********" at bounding box center [706, 103] width 124 height 20
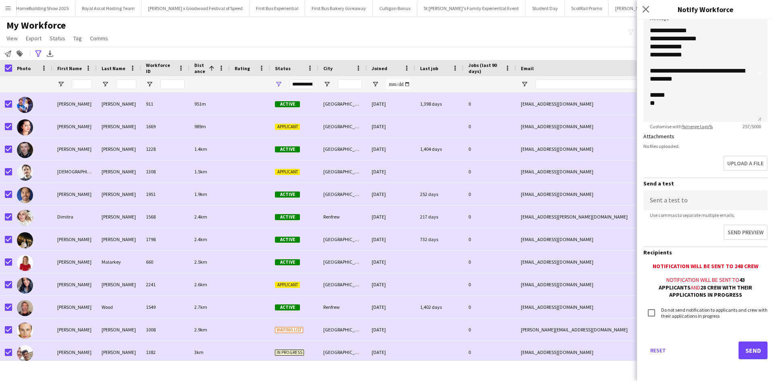
scroll to position [136, 0]
type input "**********"
click at [739, 345] on button "Send" at bounding box center [753, 350] width 29 height 18
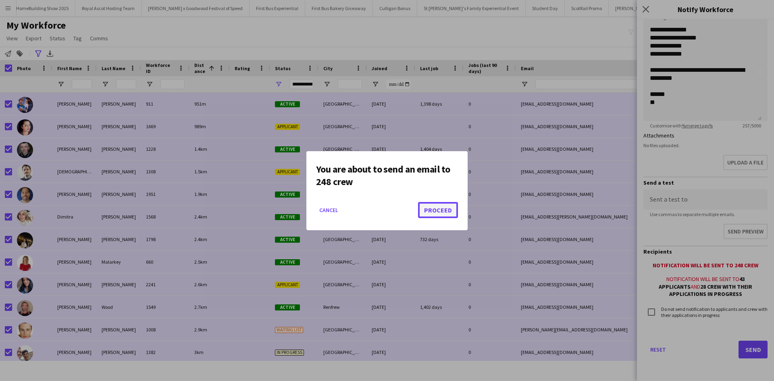
click at [433, 208] on button "Proceed" at bounding box center [438, 210] width 40 height 16
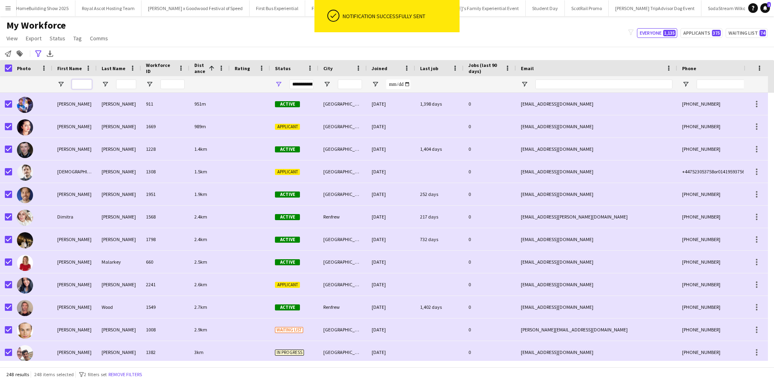
click at [75, 85] on input "First Name Filter Input" at bounding box center [82, 84] width 20 height 10
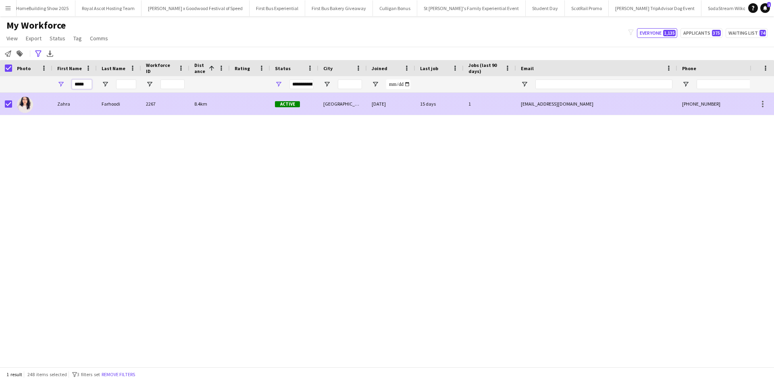
type input "*****"
click at [69, 106] on div "Zahra" at bounding box center [74, 104] width 44 height 22
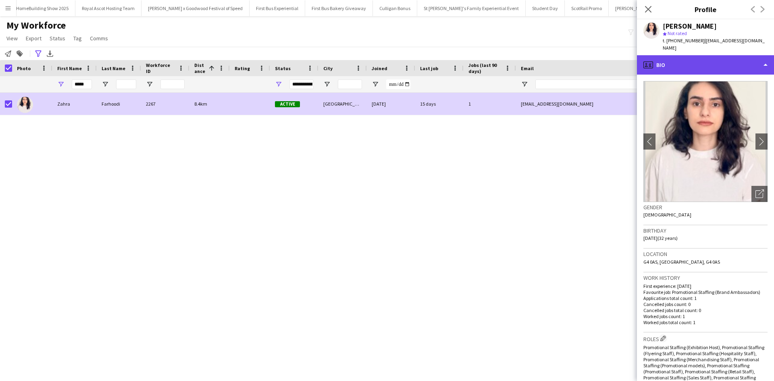
click at [687, 59] on div "profile Bio" at bounding box center [705, 64] width 137 height 19
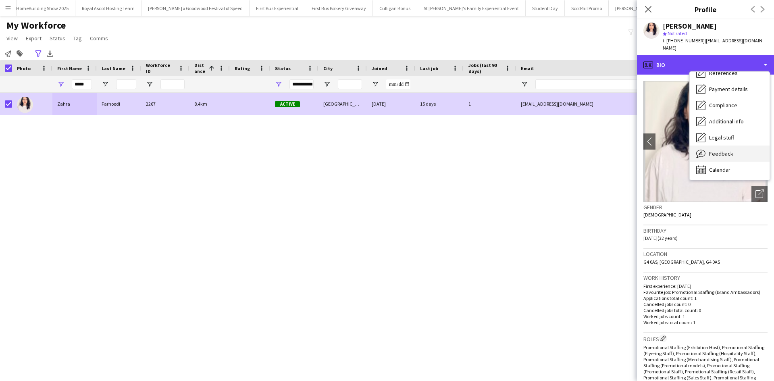
scroll to position [92, 0]
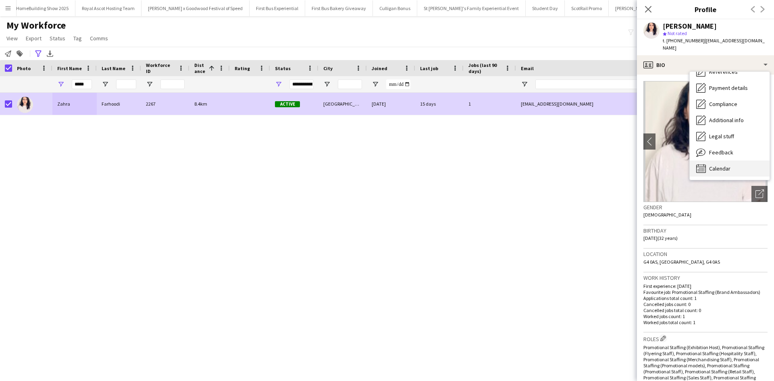
click at [728, 165] on span "Calendar" at bounding box center [720, 168] width 21 height 7
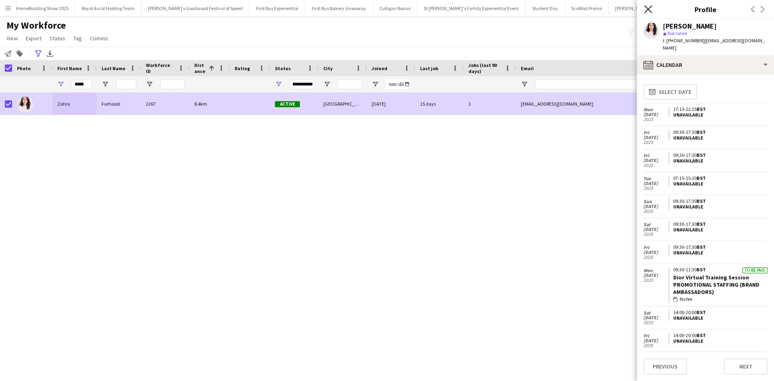
click at [645, 12] on icon "Close pop-in" at bounding box center [649, 9] width 8 height 8
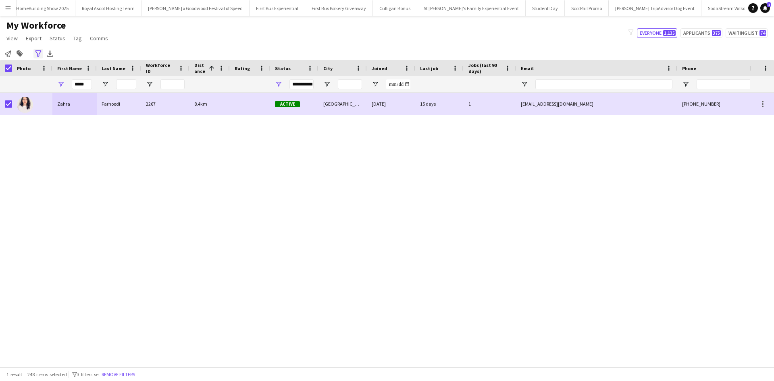
click at [39, 52] on icon "Advanced filters" at bounding box center [38, 53] width 6 height 6
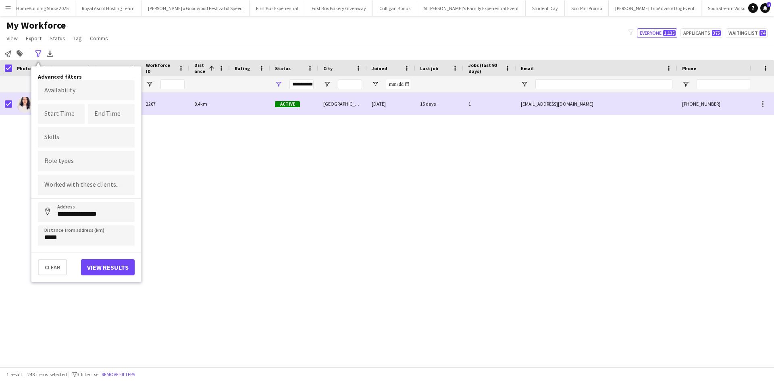
click at [238, 171] on div "Zahra Farhoodi 2267 8.4km Active Glasgow 12-06-2025 15 days 1 z.farhoodi72@gmai…" at bounding box center [375, 227] width 750 height 268
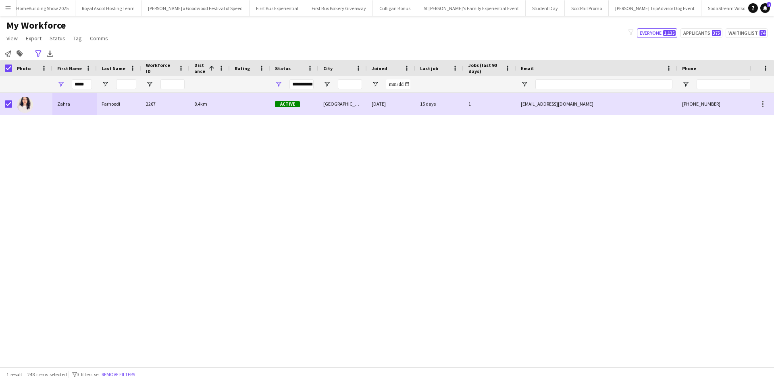
click at [286, 70] on span "Status" at bounding box center [283, 68] width 16 height 6
click at [311, 70] on span at bounding box center [310, 68] width 7 height 7
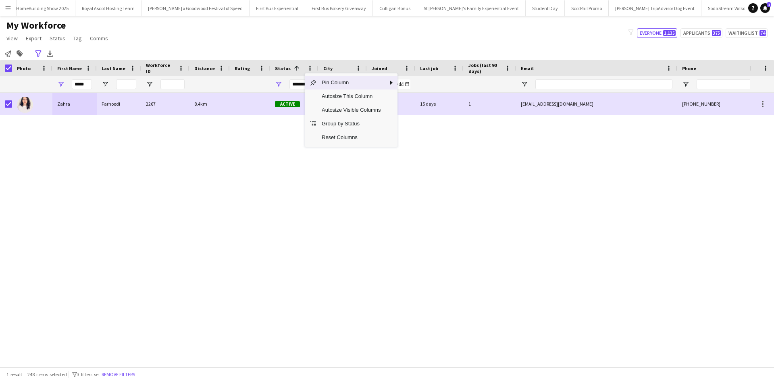
click at [270, 138] on div "Zahra Farhoodi 2267 8.4km Active Glasgow 12-06-2025 15 days 1 z.farhoodi72@gmai…" at bounding box center [375, 227] width 750 height 268
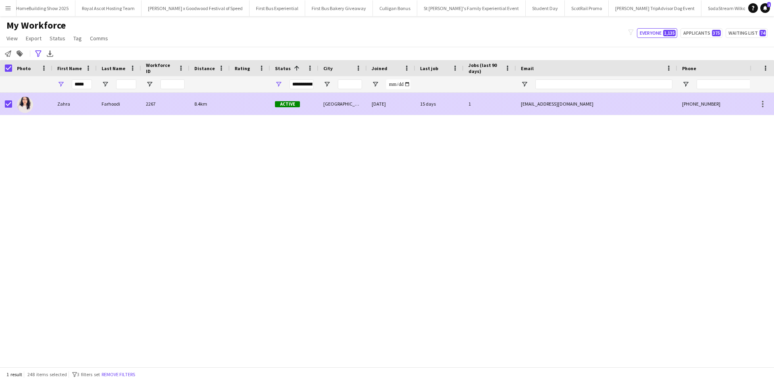
click at [65, 103] on div "Zahra" at bounding box center [74, 104] width 44 height 22
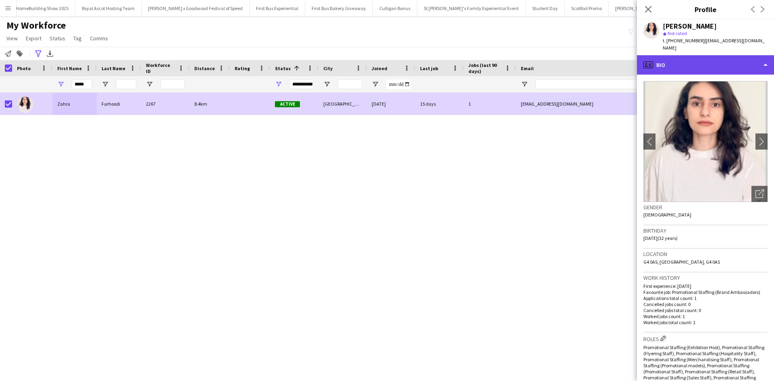
click at [723, 56] on div "profile Bio" at bounding box center [705, 64] width 137 height 19
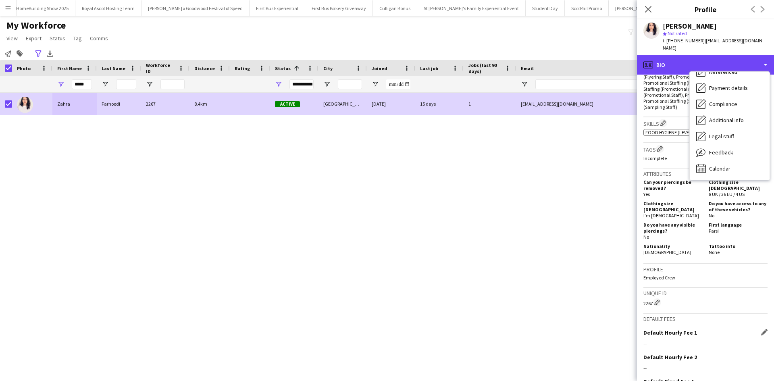
scroll to position [344, 0]
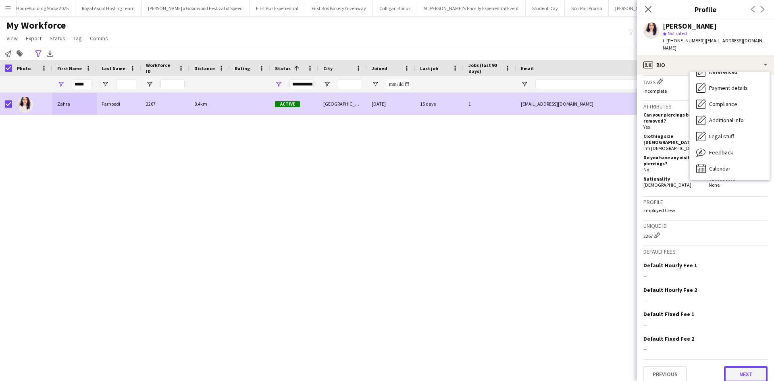
click at [745, 366] on button "Next" at bounding box center [746, 374] width 44 height 16
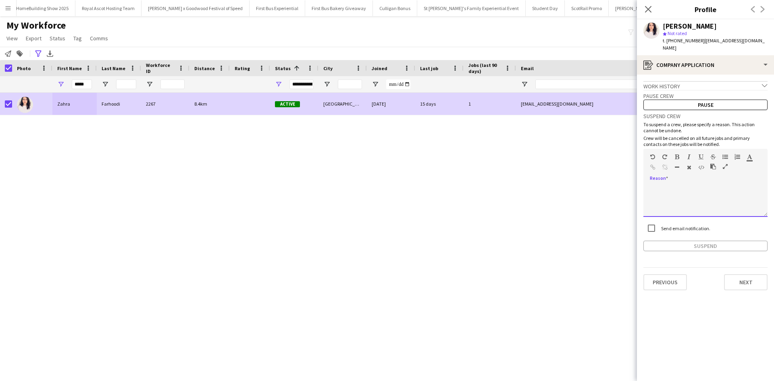
click at [695, 186] on div at bounding box center [706, 201] width 124 height 32
click at [703, 241] on button "Suspend" at bounding box center [706, 246] width 124 height 10
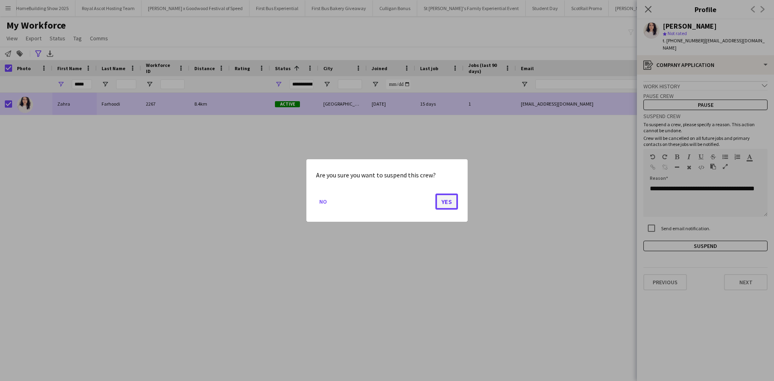
click at [452, 201] on button "Yes" at bounding box center [447, 202] width 23 height 16
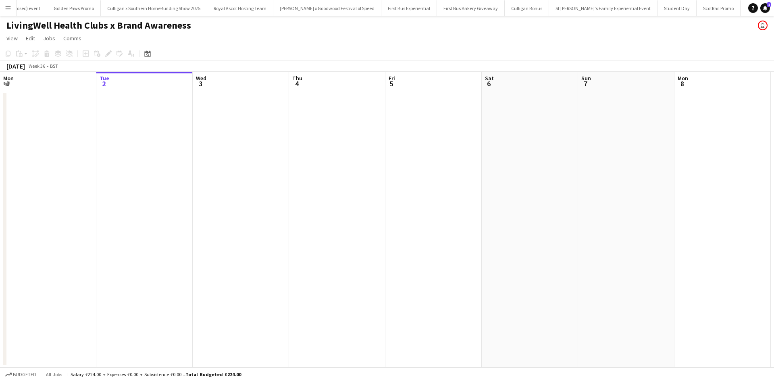
scroll to position [0, 8019]
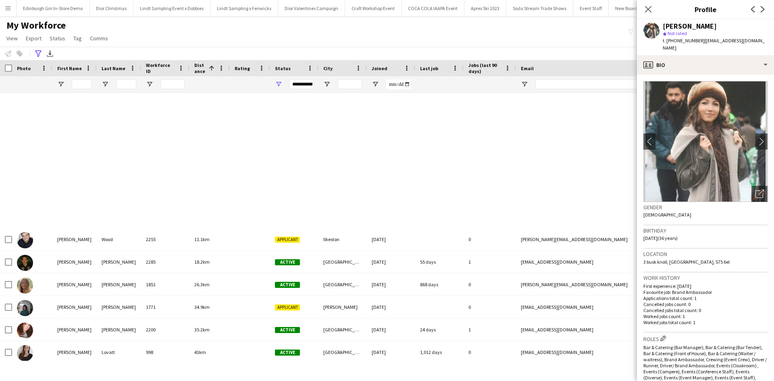
scroll to position [364, 0]
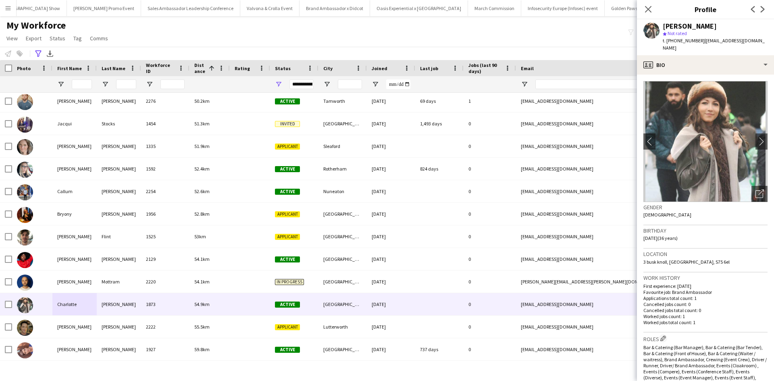
click at [8, 9] on app-icon "Menu" at bounding box center [8, 8] width 6 height 6
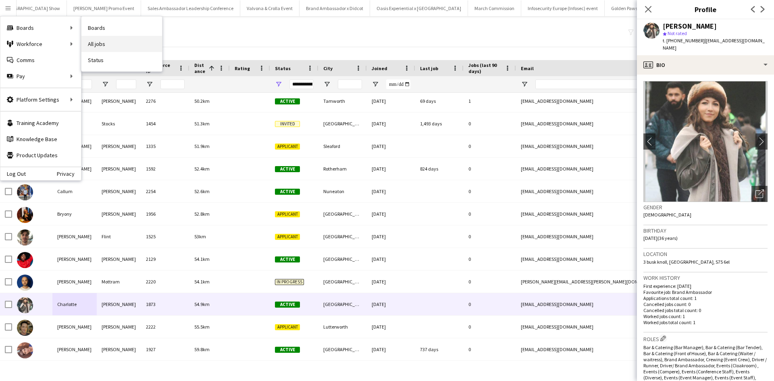
click at [120, 40] on link "All jobs" at bounding box center [121, 44] width 81 height 16
